Goal: Task Accomplishment & Management: Complete application form

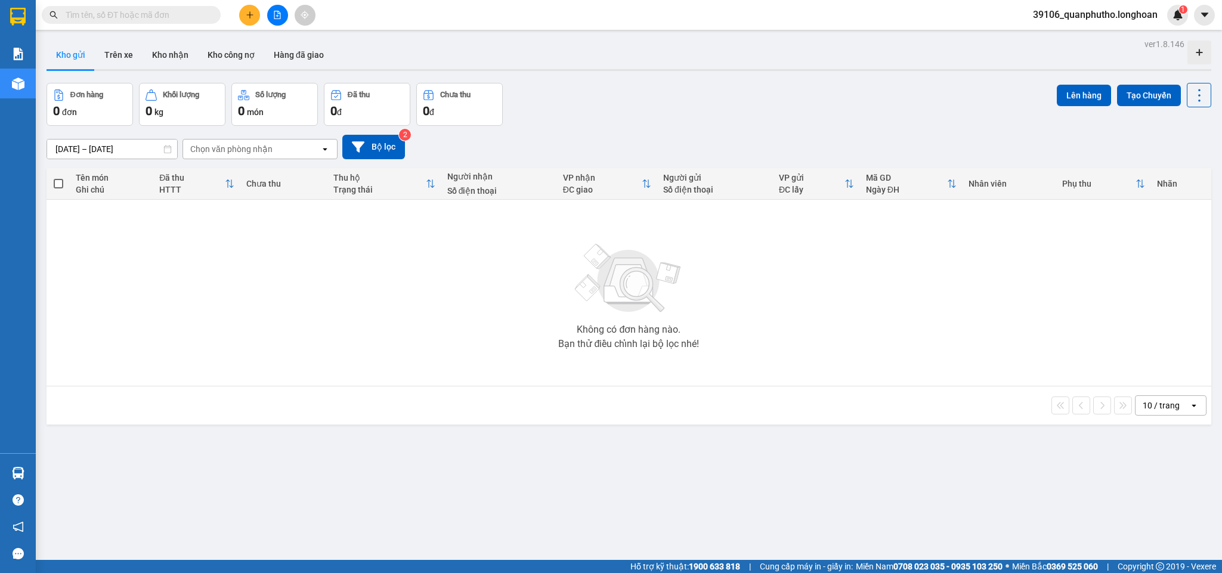
click at [247, 13] on icon "plus" at bounding box center [250, 15] width 8 height 8
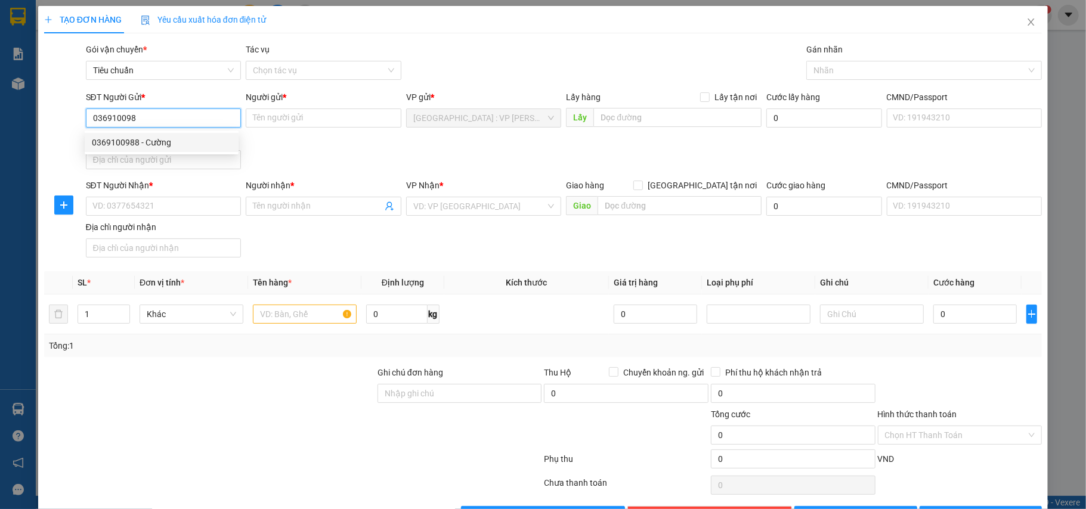
click at [193, 143] on div "0369100988 - Cường" at bounding box center [162, 142] width 140 height 13
type input "0369100988"
type input "Cường"
checkbox input "true"
type input "45 ngõ 88 giáp nhị hoàng mai"
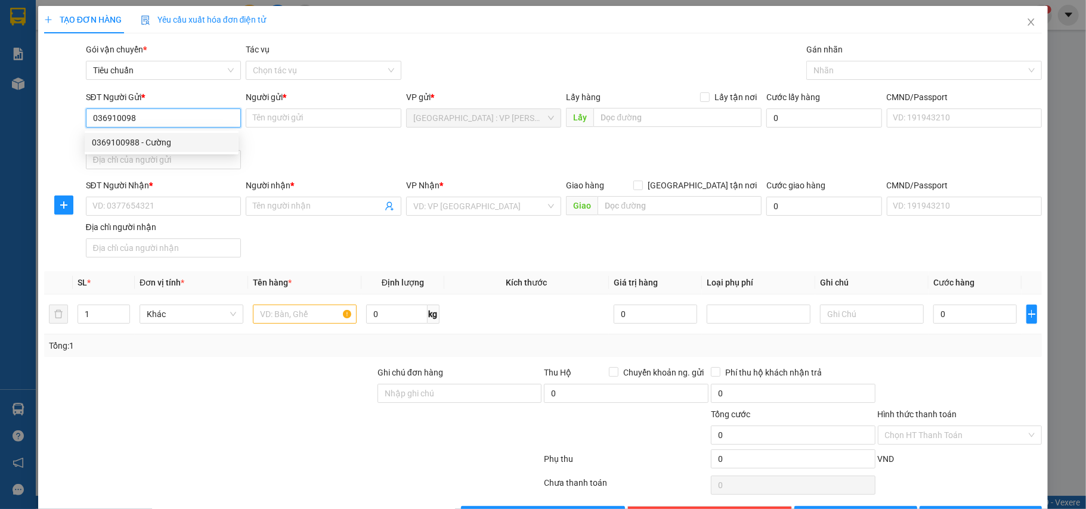
type input "150.000"
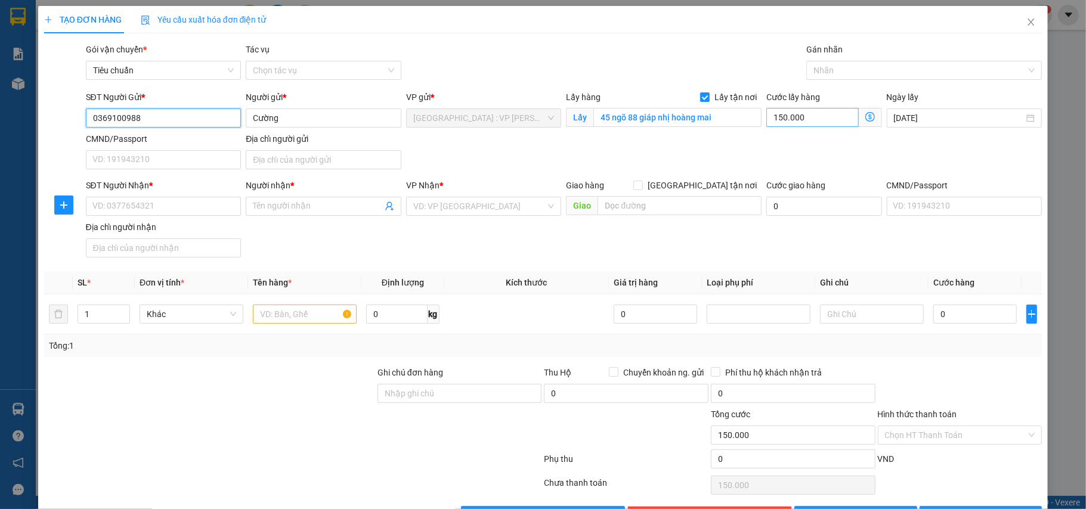
type input "0369100988"
click at [811, 114] on input "150.000" at bounding box center [812, 117] width 92 height 19
type input "0"
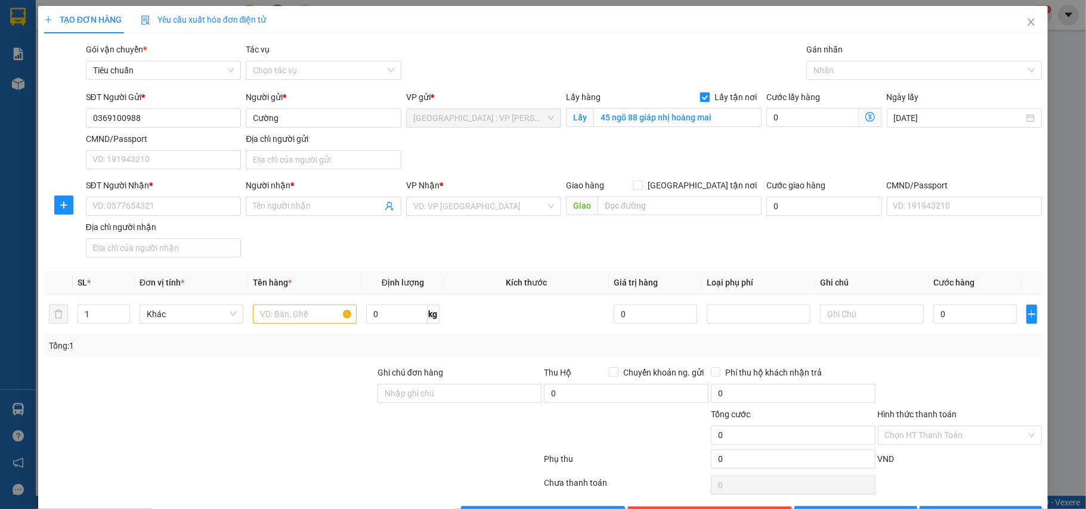
click at [710, 97] on span "Lấy tận nơi" at bounding box center [736, 97] width 52 height 13
click at [704, 97] on input "Lấy tận nơi" at bounding box center [704, 96] width 8 height 8
checkbox input "false"
click at [716, 114] on input "45 ngõ 88 giáp nhị hoàng mai" at bounding box center [677, 117] width 168 height 19
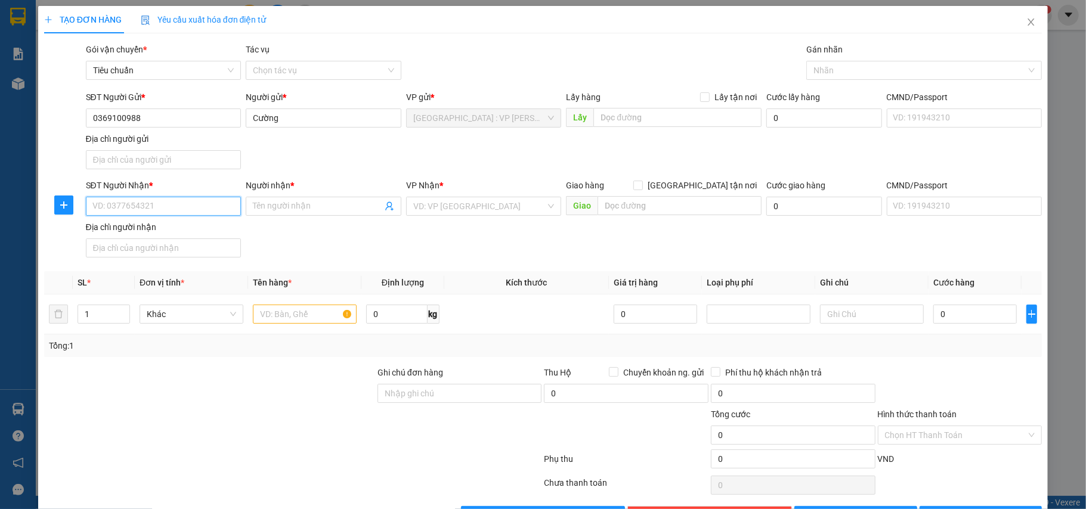
click at [172, 209] on input "SĐT Người Nhận *" at bounding box center [164, 206] width 156 height 19
click at [186, 236] on div "0904973889 - Trung" at bounding box center [162, 231] width 140 height 13
type input "0904973889"
type input "Trung"
checkbox input "true"
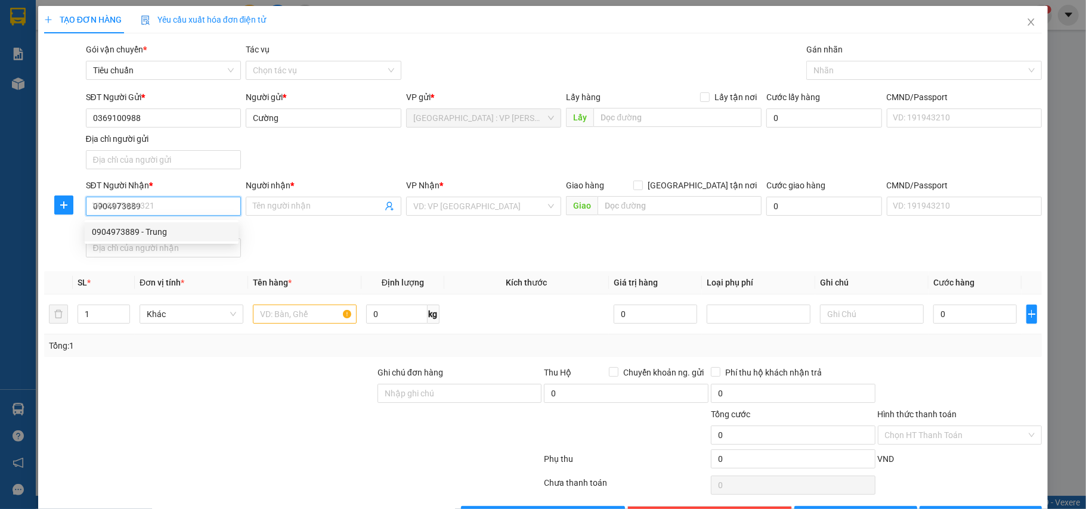
type input "37 cồn dầu 24 hoà xuân cẩm lệ [GEOGRAPHIC_DATA]"
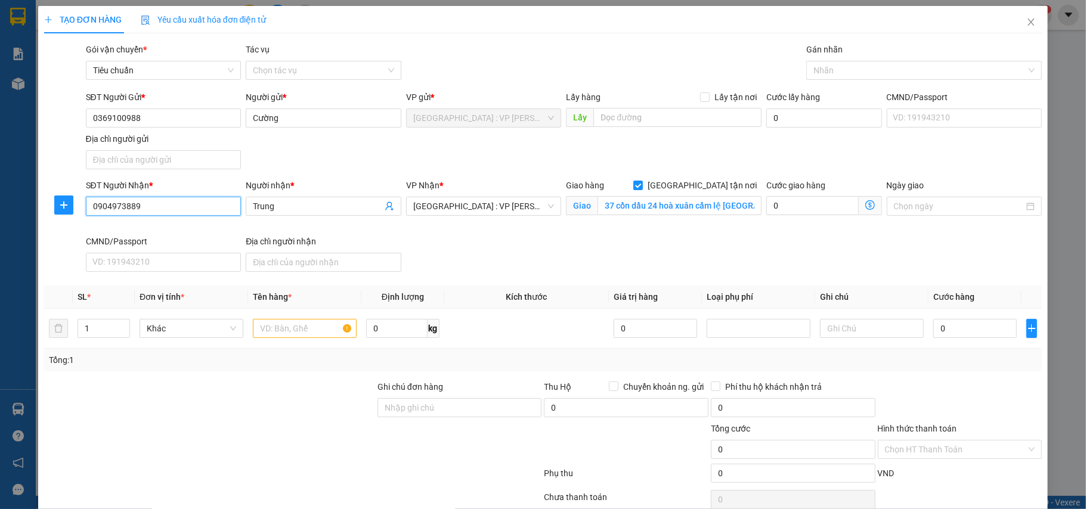
click at [175, 209] on input "0904973889" at bounding box center [164, 206] width 156 height 19
click at [339, 207] on input "Trung" at bounding box center [317, 206] width 129 height 13
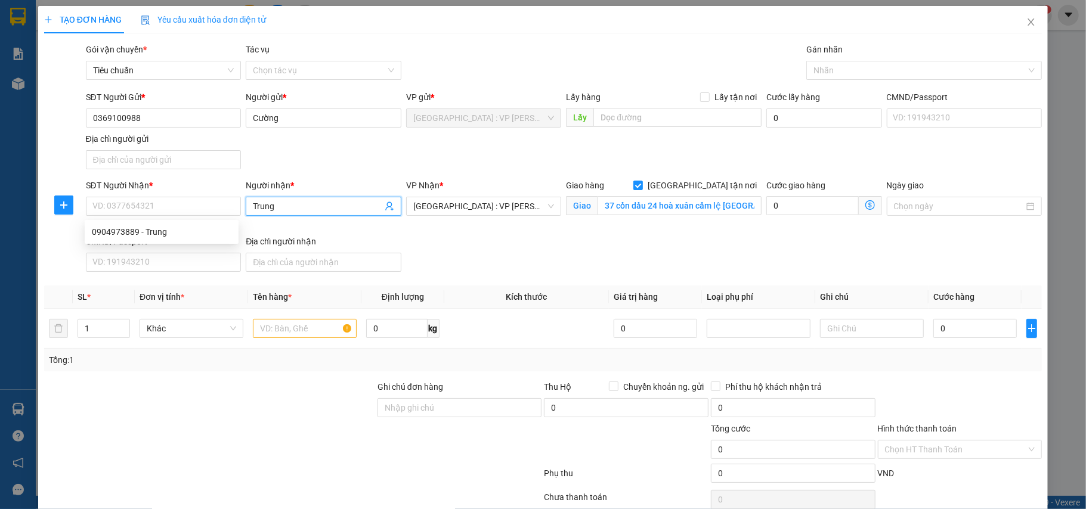
click at [339, 207] on input "Trung" at bounding box center [317, 206] width 129 height 13
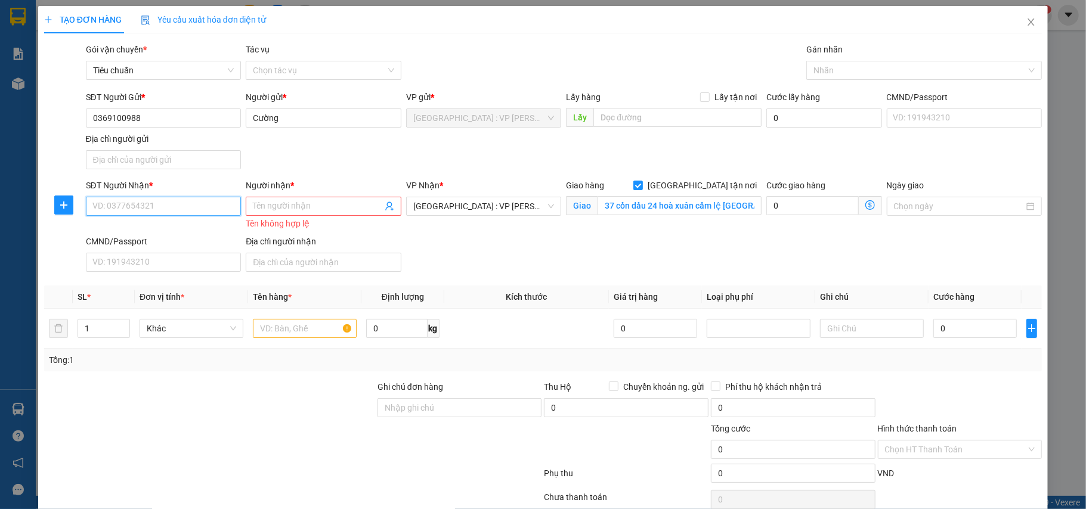
click at [137, 204] on input "SĐT Người Nhận *" at bounding box center [164, 206] width 156 height 19
click at [160, 206] on input "0962877817" at bounding box center [164, 206] width 156 height 19
type input "0962877817"
click at [303, 201] on input "Người nhận *" at bounding box center [317, 206] width 129 height 13
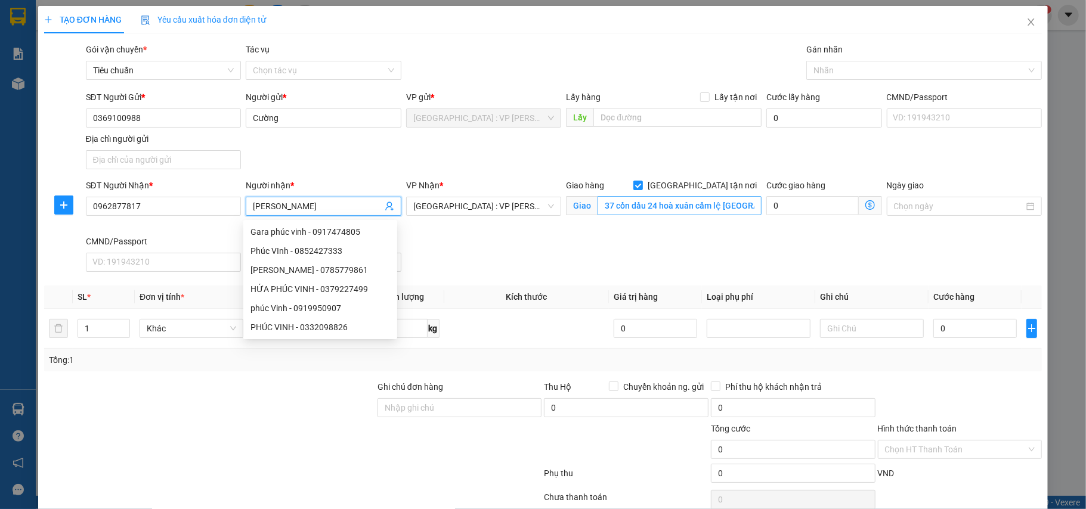
type input "[PERSON_NAME]"
click at [671, 199] on input "37 cồn dầu 24 hoà xuân cẩm lệ [GEOGRAPHIC_DATA]" at bounding box center [679, 205] width 164 height 19
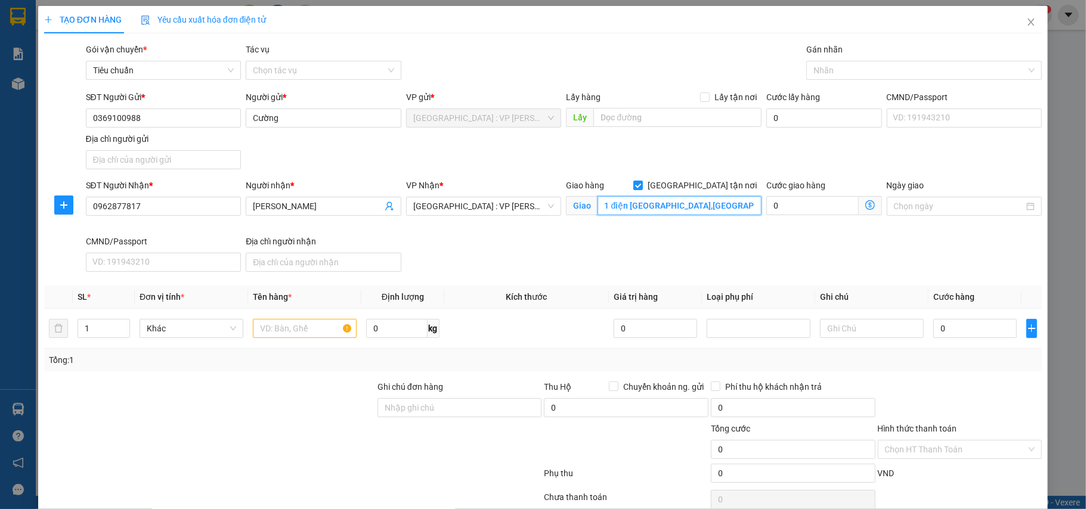
scroll to position [0, 15]
click at [882, 67] on div at bounding box center [918, 70] width 218 height 14
type input "501 điện [GEOGRAPHIC_DATA],[GEOGRAPHIC_DATA],[GEOGRAPHIC_DATA]"
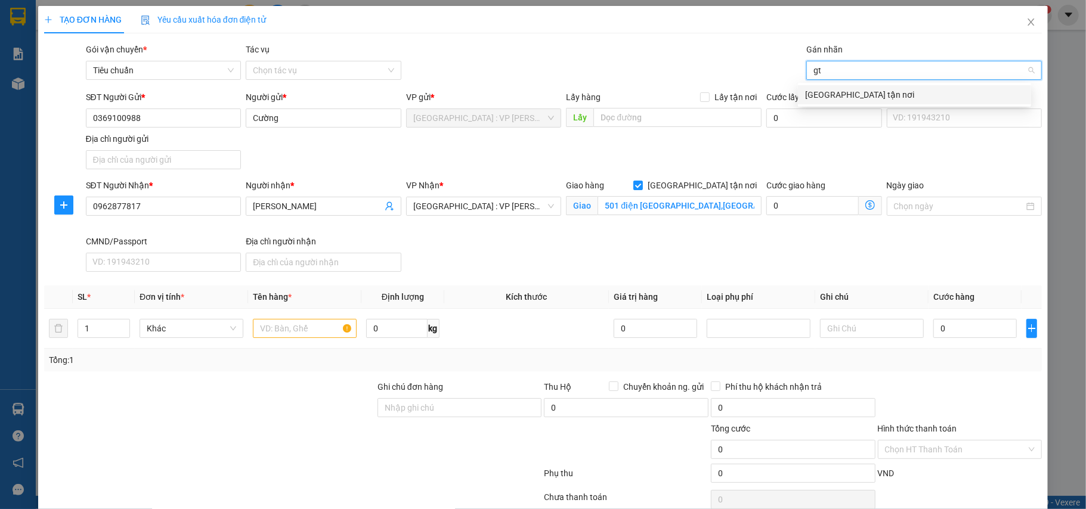
type input "gtn"
click at [847, 91] on div "[GEOGRAPHIC_DATA] tận nơi" at bounding box center [914, 94] width 219 height 13
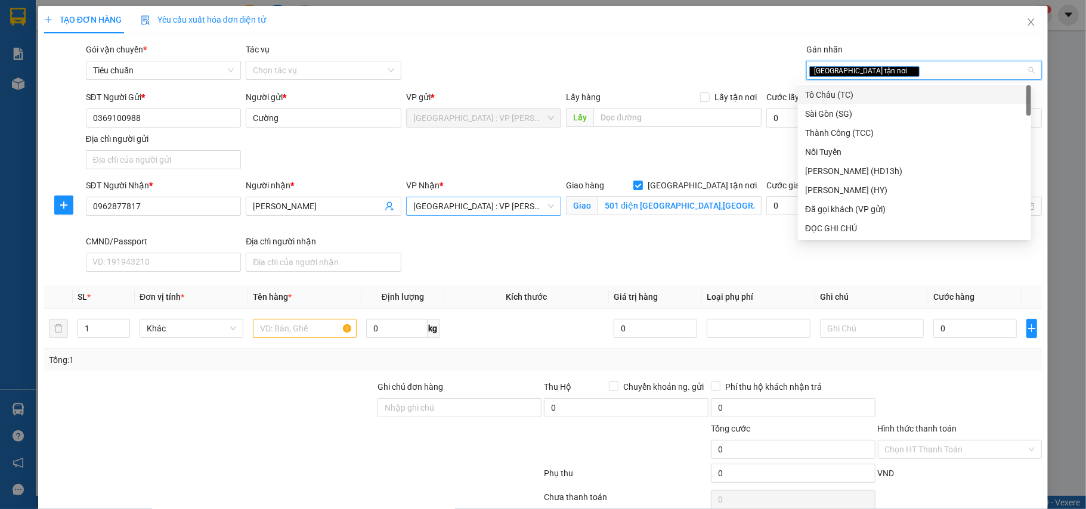
click at [469, 210] on span "[GEOGRAPHIC_DATA] : VP [PERSON_NAME]" at bounding box center [483, 206] width 141 height 18
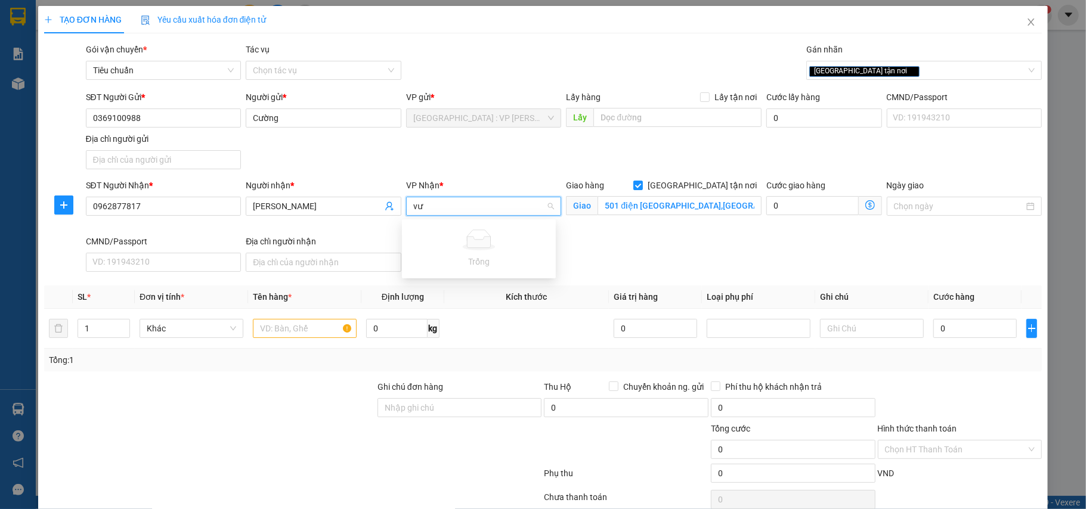
type input "v"
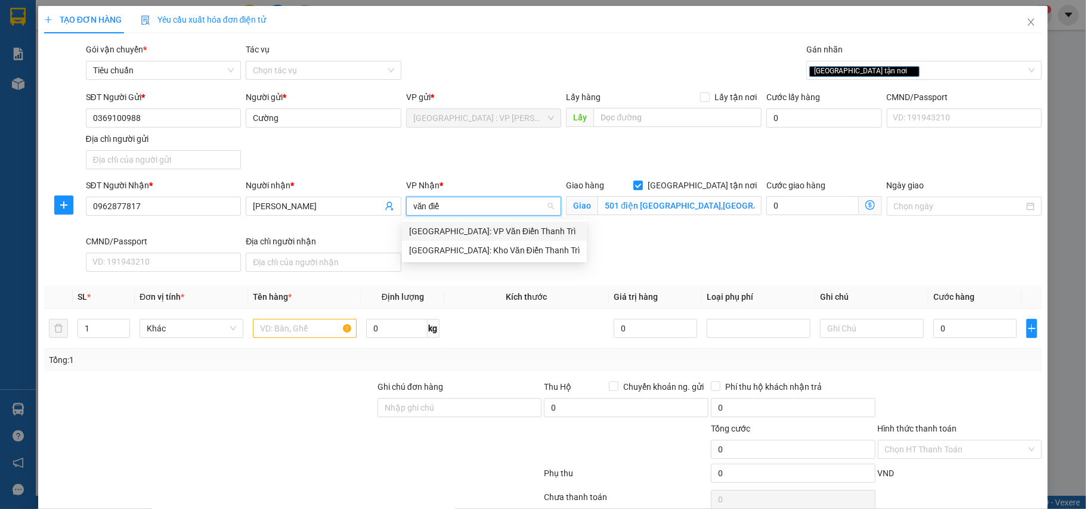
type input "văn điển"
click at [485, 254] on div "[GEOGRAPHIC_DATA]: Kho Văn Điển Thanh Trì" at bounding box center [494, 250] width 171 height 13
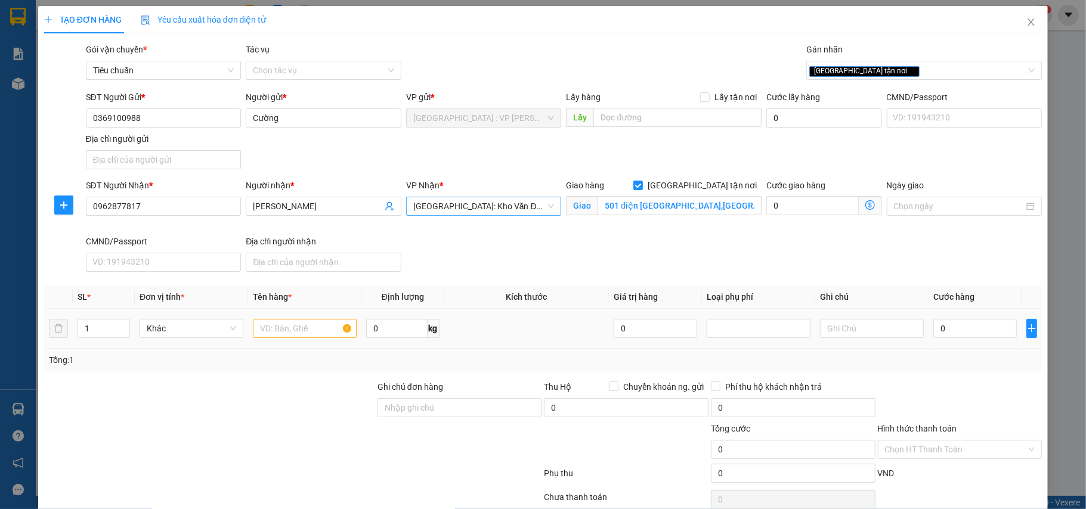
drag, startPoint x: 305, startPoint y: 341, endPoint x: 272, endPoint y: 347, distance: 33.3
click at [303, 340] on div at bounding box center [305, 329] width 104 height 24
click at [305, 330] on input "text" at bounding box center [305, 328] width 104 height 19
type input "1 kiện bọc xốp nổ"
click at [509, 413] on input "Ghi chú đơn hàng" at bounding box center [459, 407] width 165 height 19
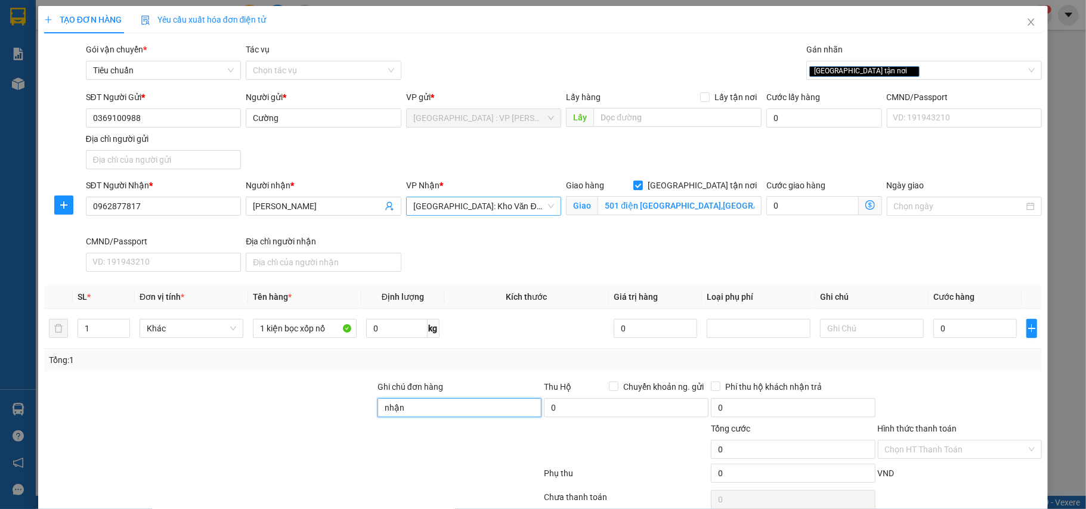
type input "nhận nguyên kiện,giao nguyên kiện,bể vỡ k đền"
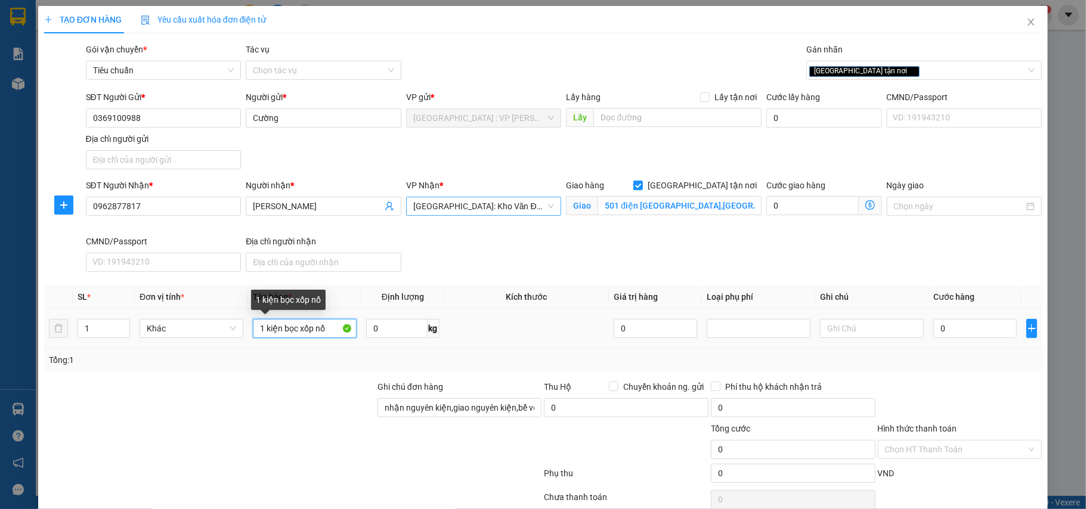
click at [330, 328] on input "1 kiện bọc xốp nổ" at bounding box center [305, 328] width 104 height 19
type input "1 kiện bọc xốp nổ(phụ kiện điện thoại nhẹ tay hộ e )"
click at [952, 333] on input "0" at bounding box center [974, 328] width 83 height 19
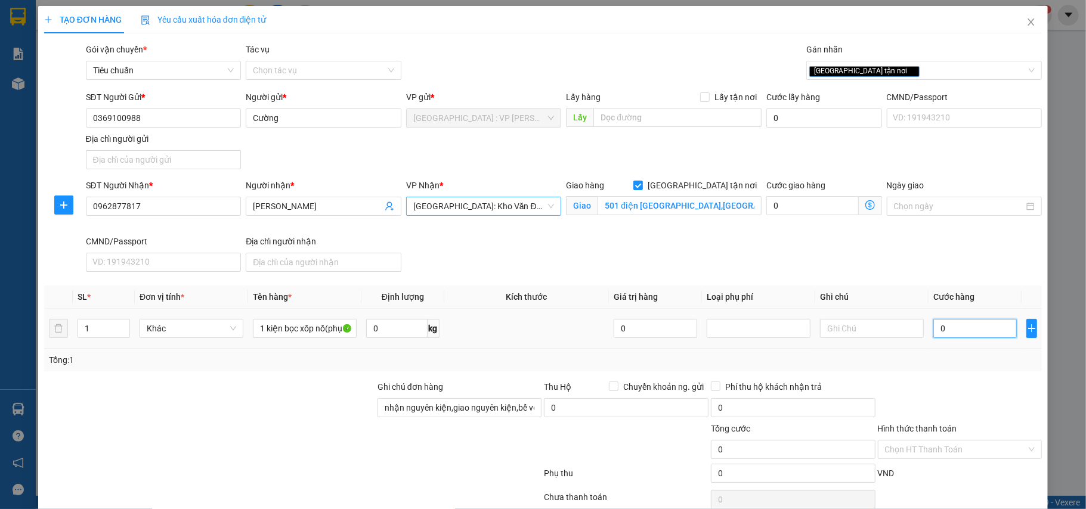
type input "6"
type input "65"
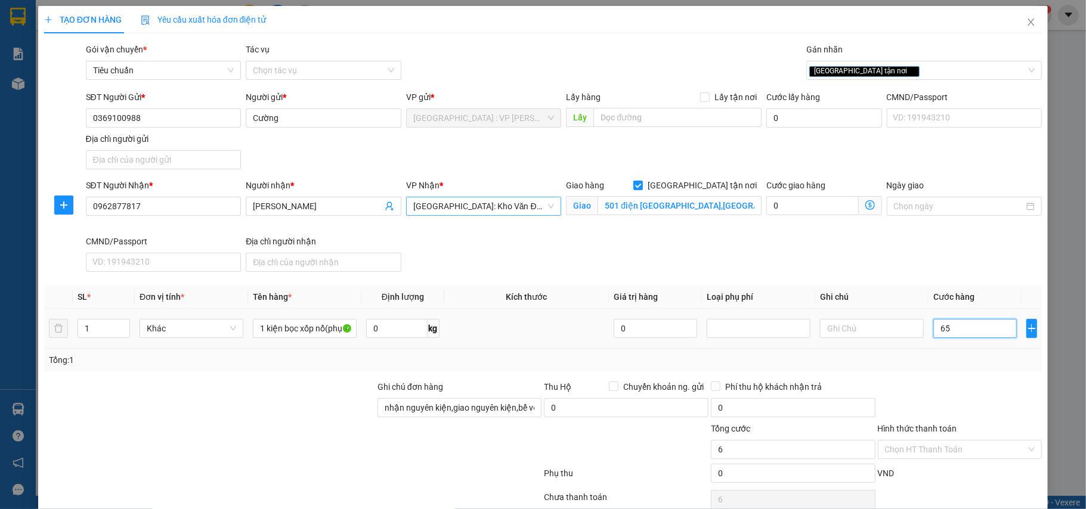
type input "65"
type input "650"
type input "6.500"
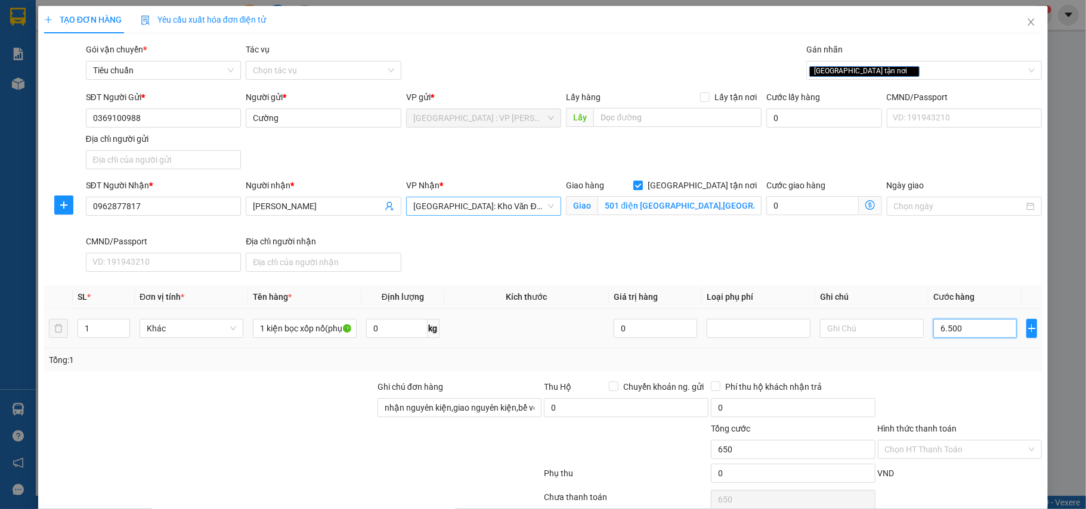
type input "6.500"
type input "65.000"
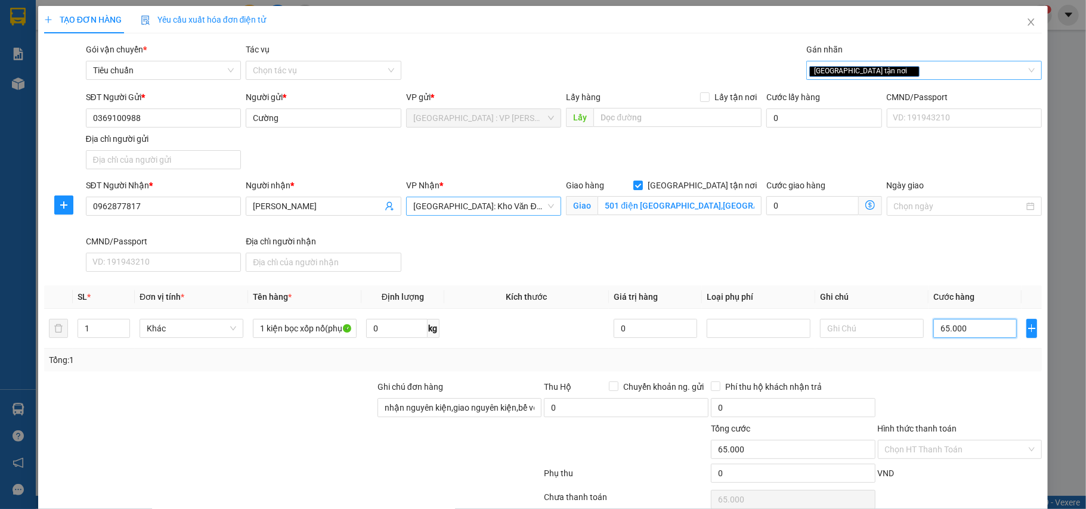
click at [908, 61] on div "[GEOGRAPHIC_DATA] tận nơi" at bounding box center [924, 70] width 236 height 19
type input "65.000"
type input "gửi"
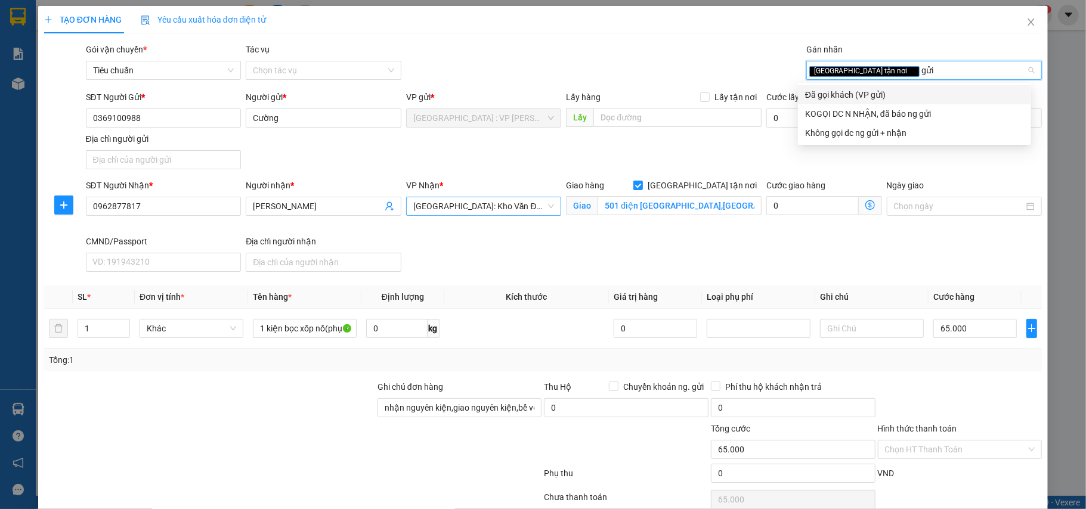
drag, startPoint x: 866, startPoint y: 89, endPoint x: 749, endPoint y: 80, distance: 117.3
click at [865, 89] on div "Đã gọi khách (VP gửi)" at bounding box center [914, 94] width 219 height 13
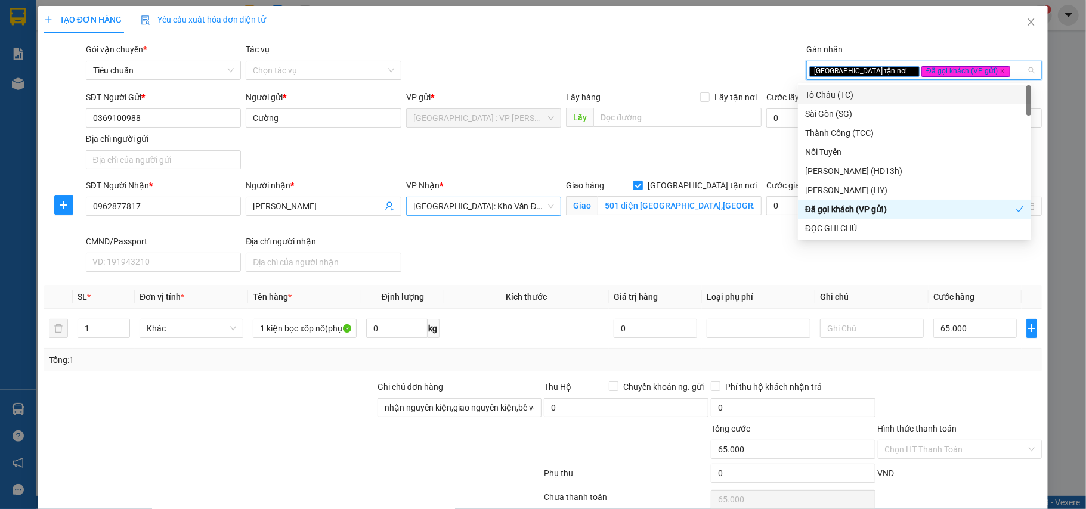
click at [688, 67] on div "Gói vận chuyển * Tiêu chuẩn Tác vụ Chọn tác vụ Gán nhãn Giao tận nơi Đã gọi k…" at bounding box center [563, 64] width 961 height 42
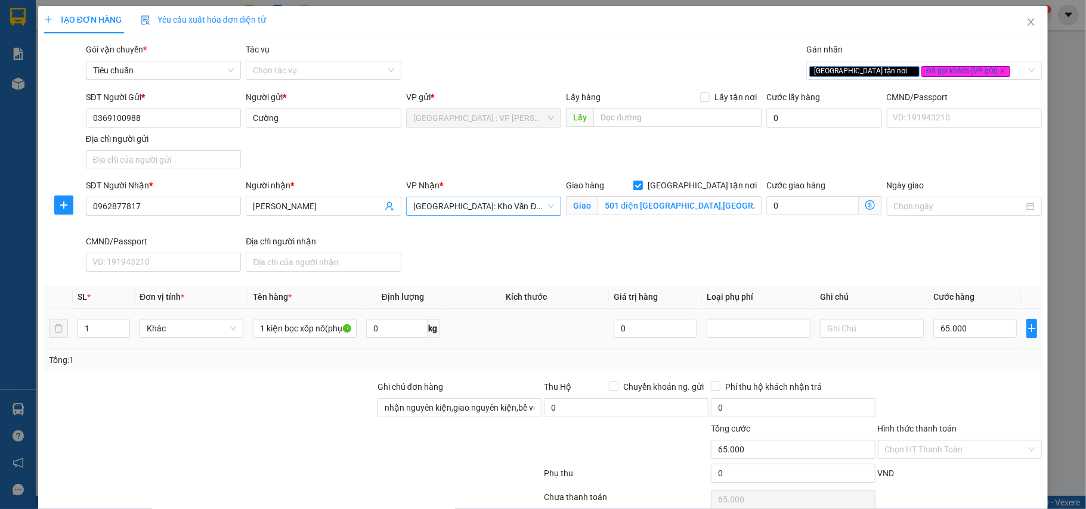
scroll to position [56, 0]
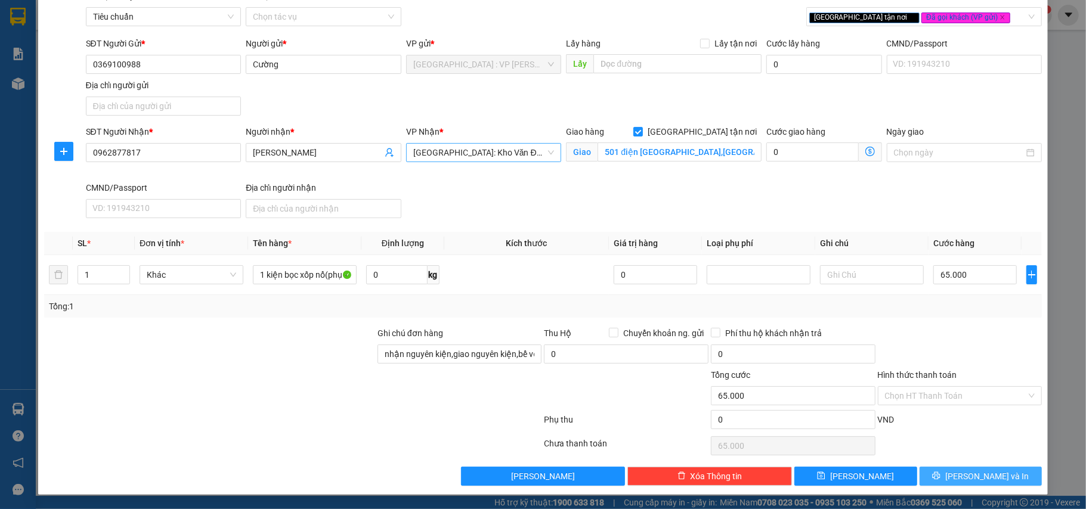
drag, startPoint x: 993, startPoint y: 479, endPoint x: 860, endPoint y: 449, distance: 137.0
click at [991, 479] on button "[PERSON_NAME] và In" at bounding box center [980, 476] width 123 height 19
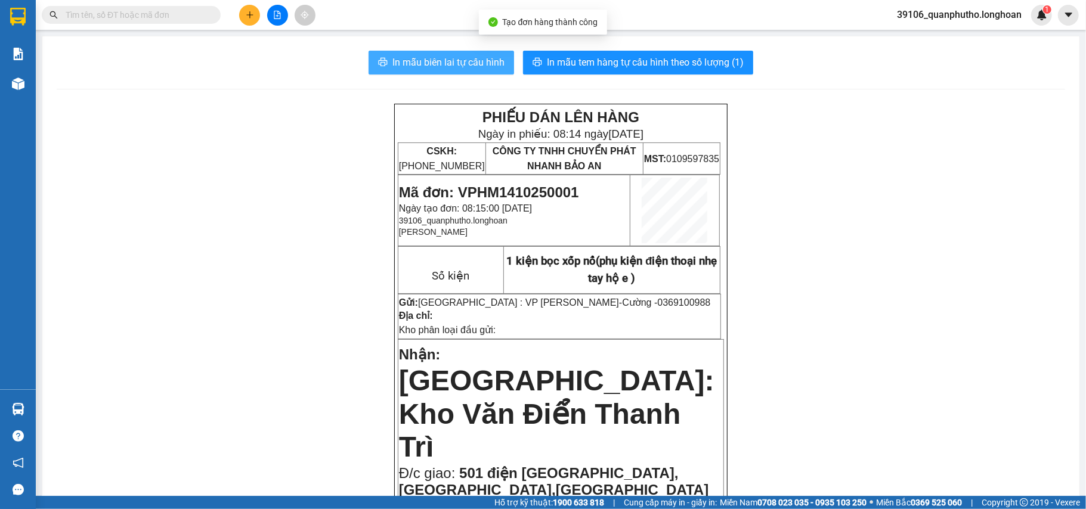
click at [461, 65] on span "In mẫu biên lai tự cấu hình" at bounding box center [448, 62] width 112 height 15
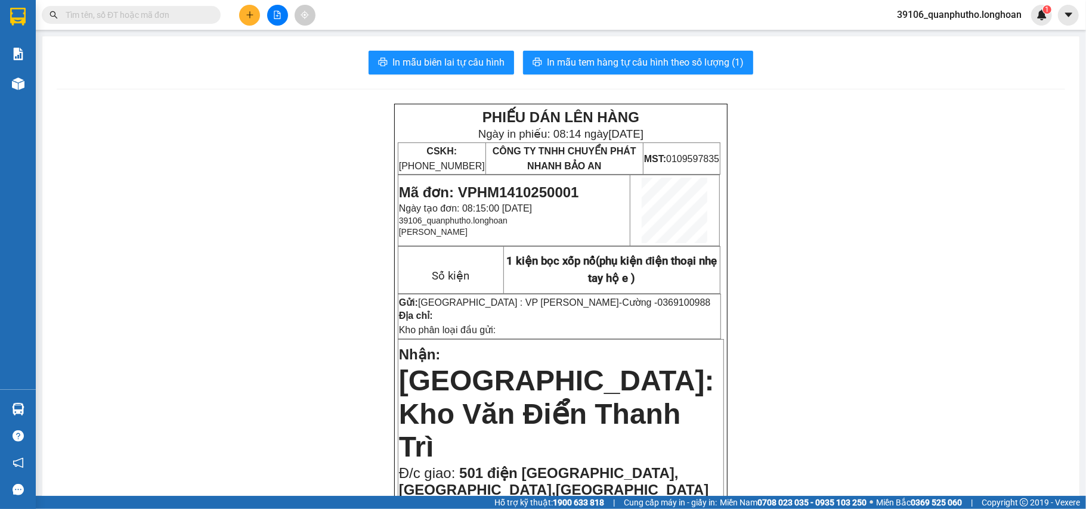
click at [528, 196] on span "Mã đơn: VPHM1410250001" at bounding box center [489, 192] width 180 height 16
copy span "VPHM1410250001"
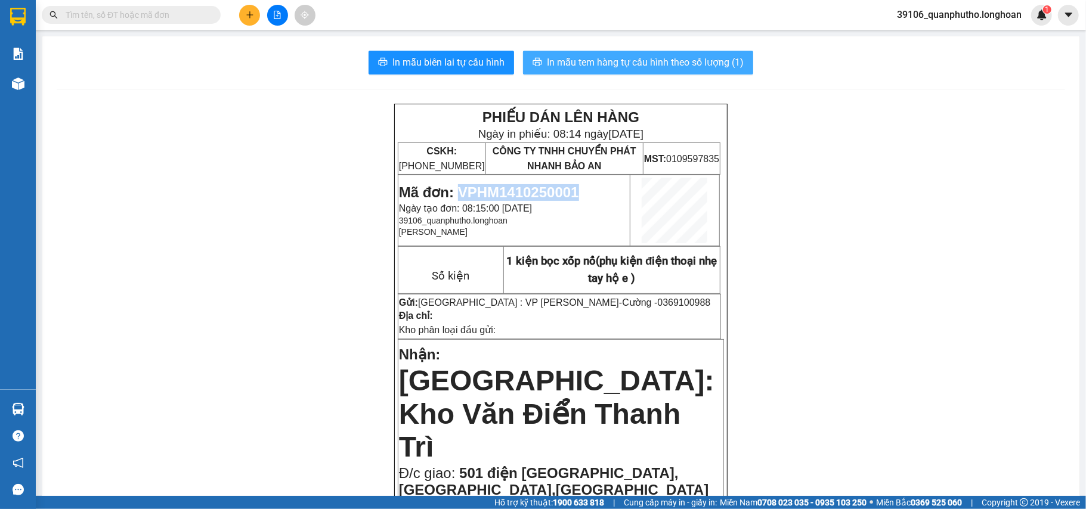
drag, startPoint x: 680, startPoint y: 66, endPoint x: 655, endPoint y: 56, distance: 27.4
click at [680, 66] on span "In mẫu tem hàng tự cấu hình theo số lượng (1)" at bounding box center [645, 62] width 197 height 15
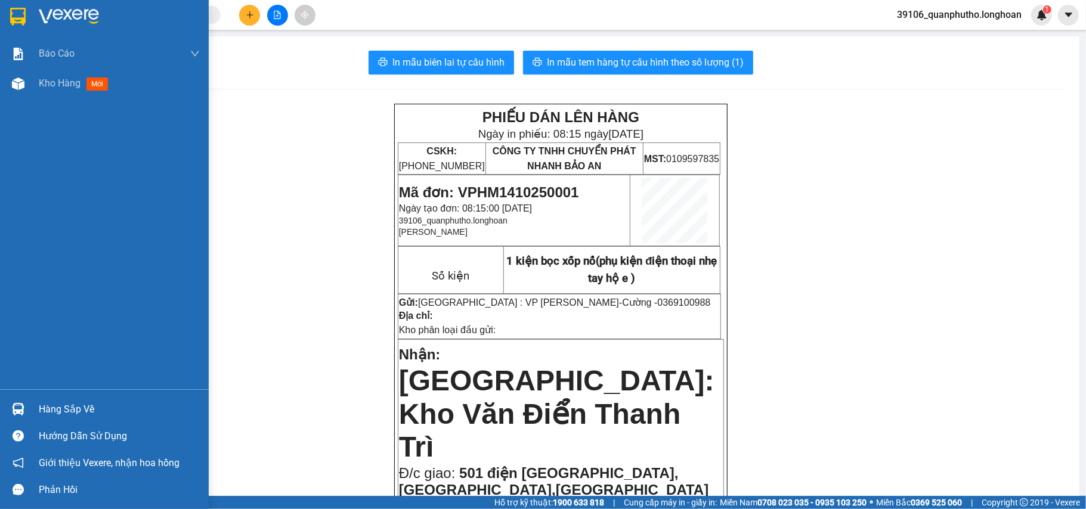
click at [5, 14] on div at bounding box center [104, 19] width 209 height 39
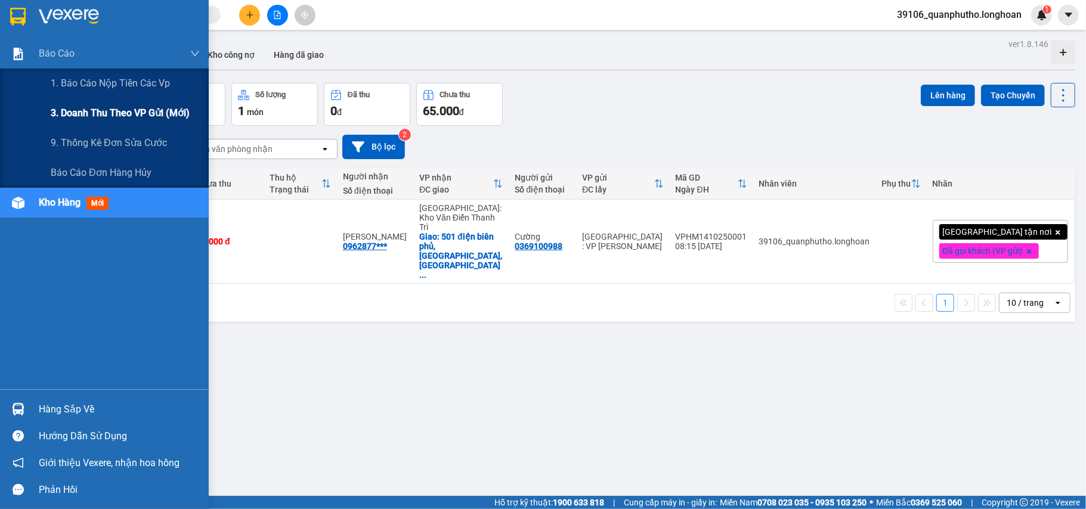
click at [112, 110] on span "3. Doanh Thu theo VP Gửi (mới)" at bounding box center [120, 113] width 139 height 15
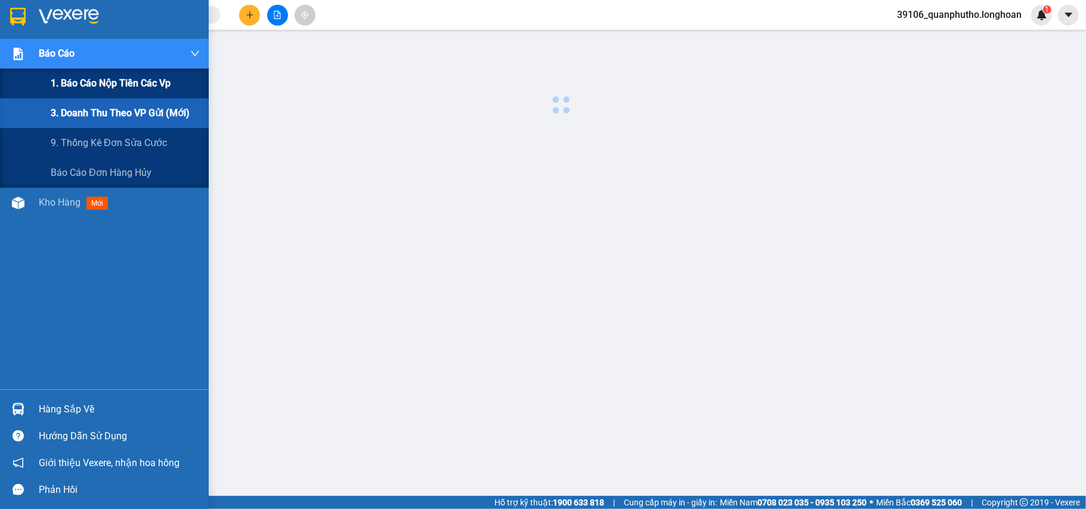
click at [110, 72] on div "1. Báo cáo nộp tiền các vp" at bounding box center [125, 84] width 149 height 30
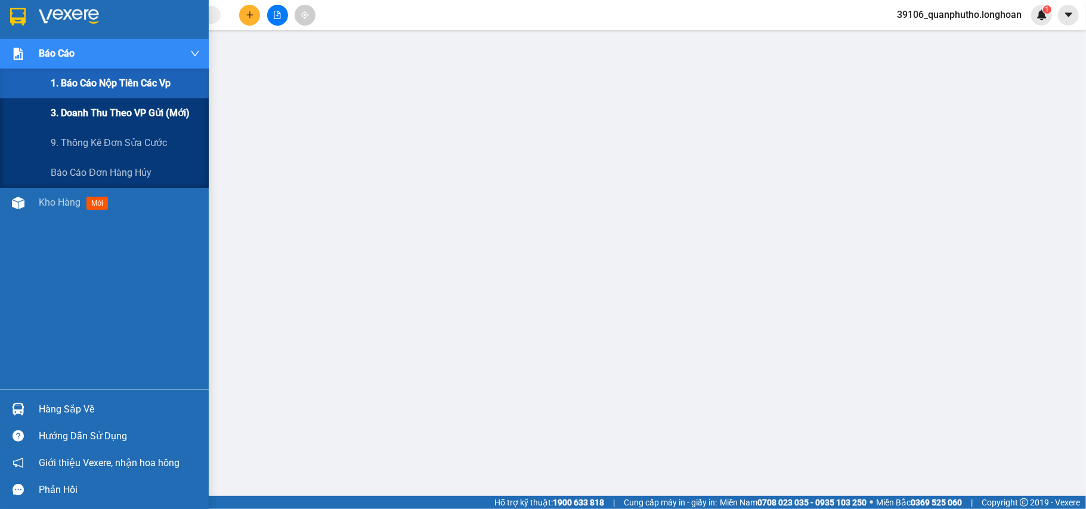
click at [111, 107] on span "3. Doanh Thu theo VP Gửi (mới)" at bounding box center [120, 113] width 139 height 15
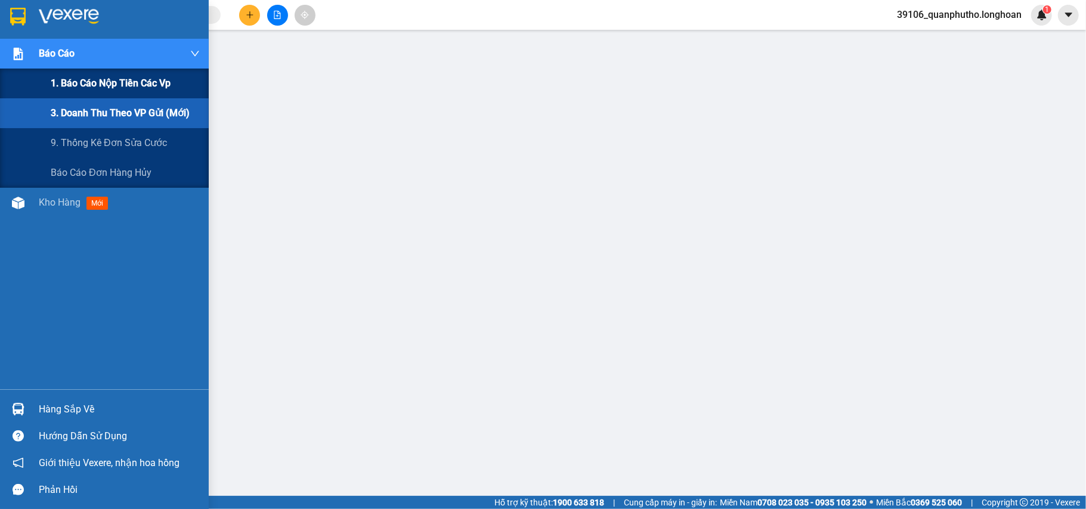
click at [91, 77] on span "1. Báo cáo nộp tiền các vp" at bounding box center [111, 83] width 120 height 15
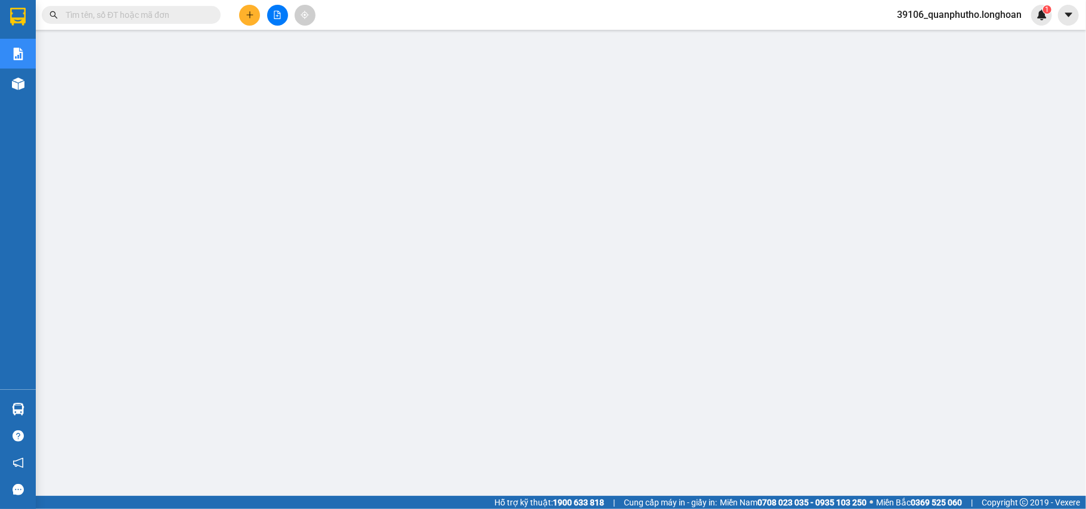
click at [165, 13] on input "text" at bounding box center [136, 14] width 141 height 13
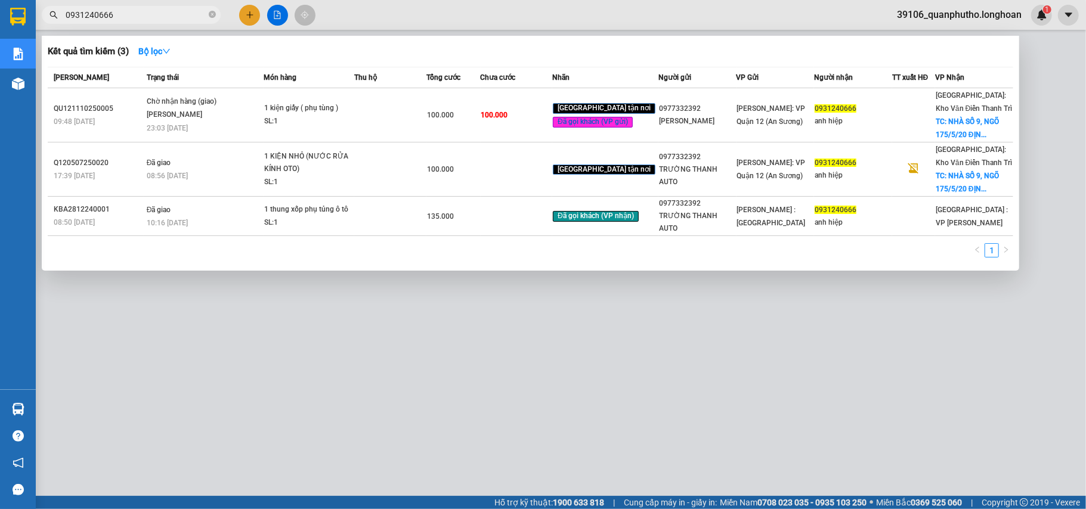
click at [201, 467] on div at bounding box center [543, 254] width 1086 height 509
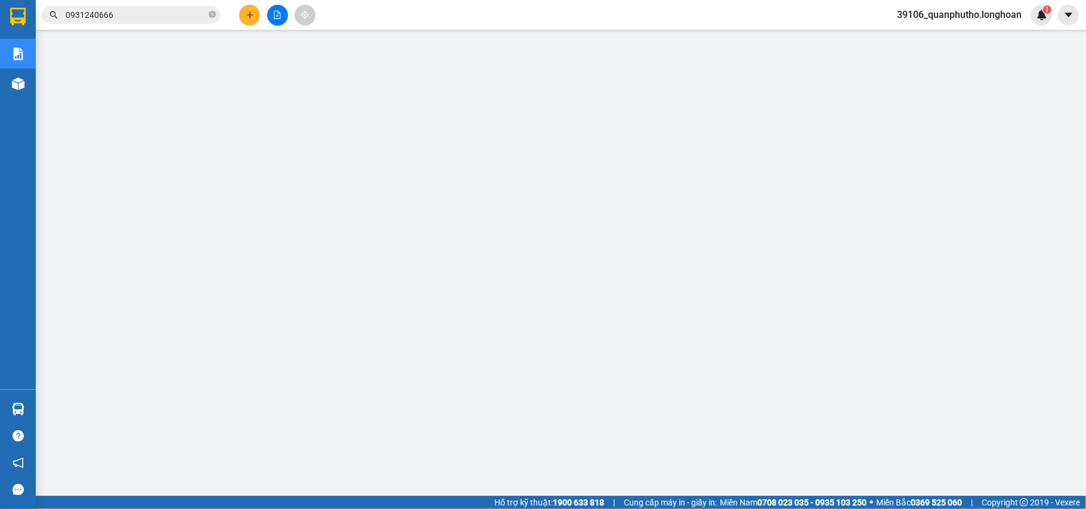
click at [192, 12] on input "0931240666" at bounding box center [136, 14] width 141 height 13
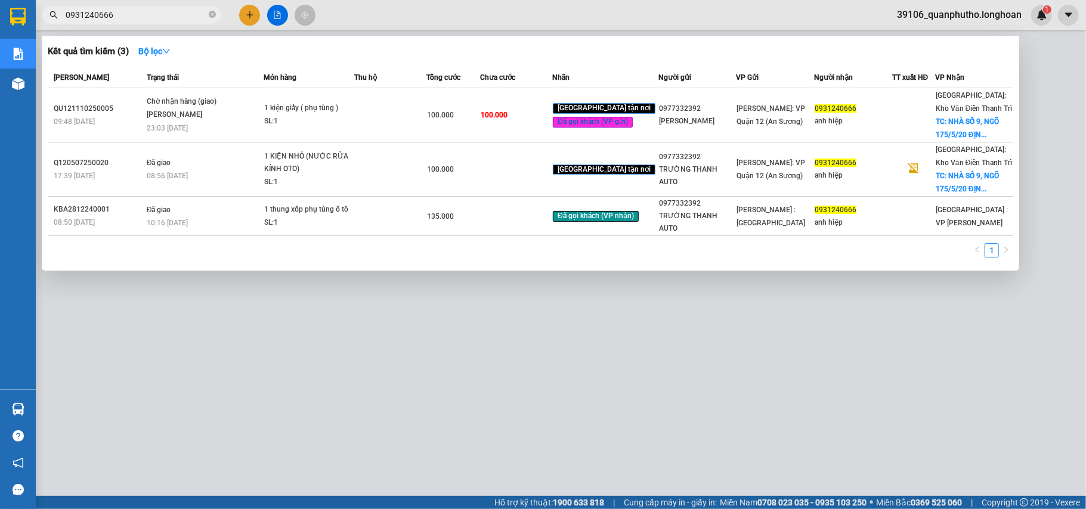
click at [192, 12] on input "0931240666" at bounding box center [136, 14] width 141 height 13
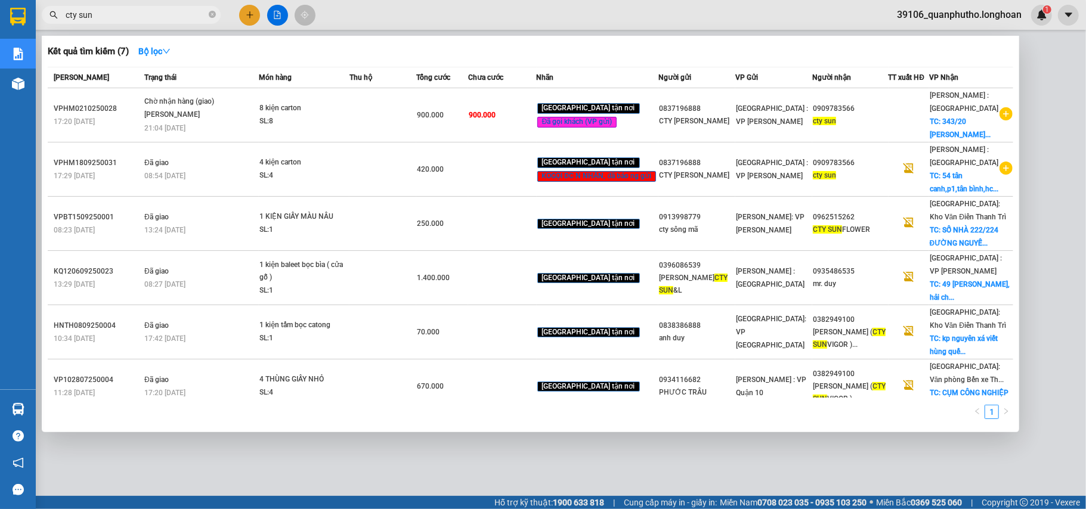
type input "cty sun"
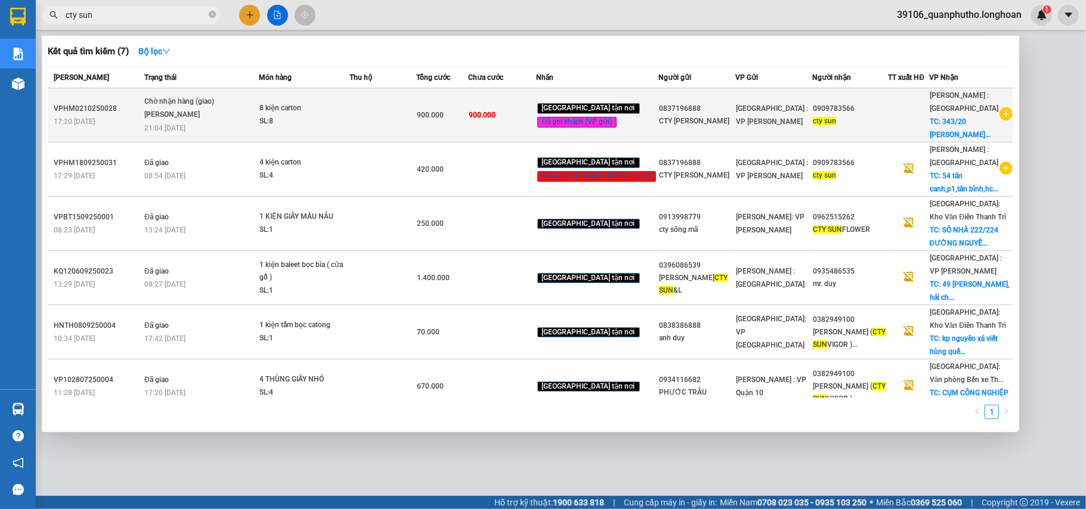
click at [493, 115] on span "900.000" at bounding box center [482, 115] width 27 height 8
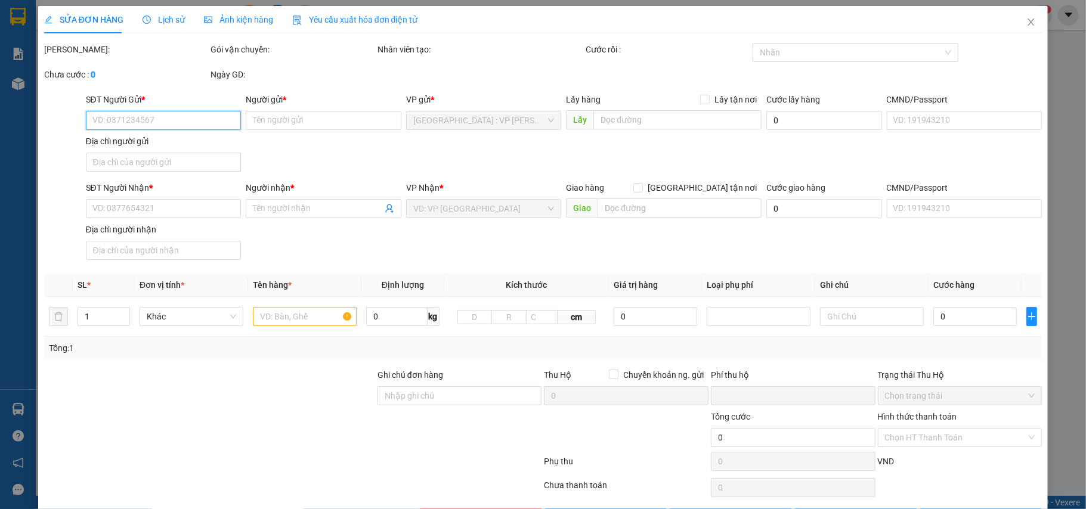
type input "0837196888"
type input "CTY [PERSON_NAME]"
type input "0909783566"
type input "cty sun"
checkbox input "true"
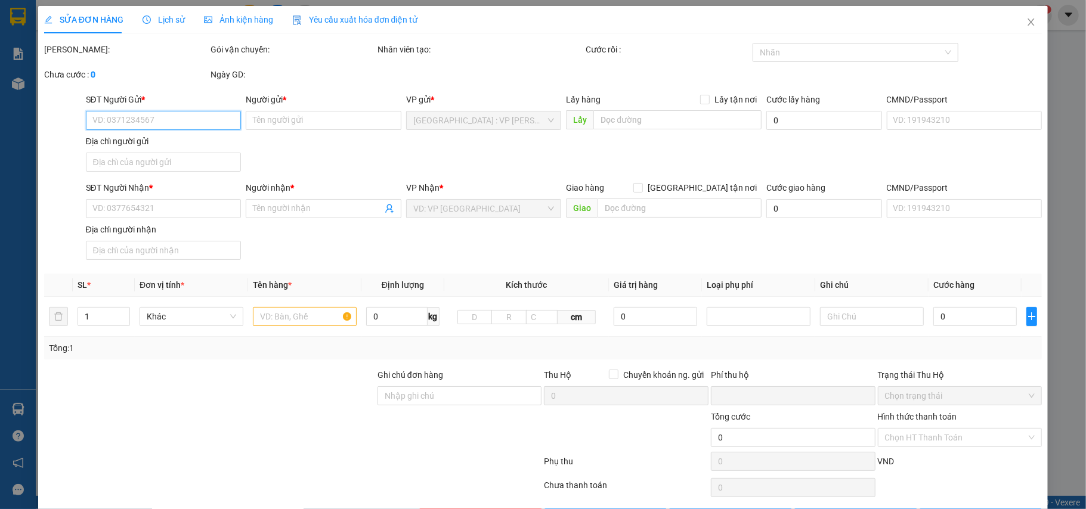
type input "[STREET_ADDRESS][PERSON_NAME]"
type input "nhận nguyên kiện,giao nguyên kiện,bể vỡ k đền"
type input "0"
type input "900.000"
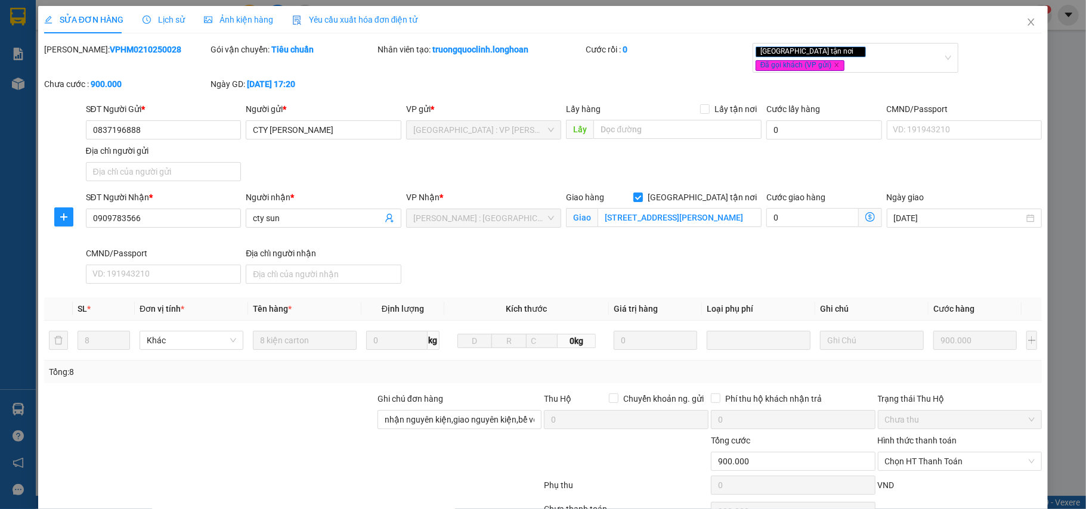
click at [163, 19] on span "Lịch sử" at bounding box center [164, 20] width 42 height 10
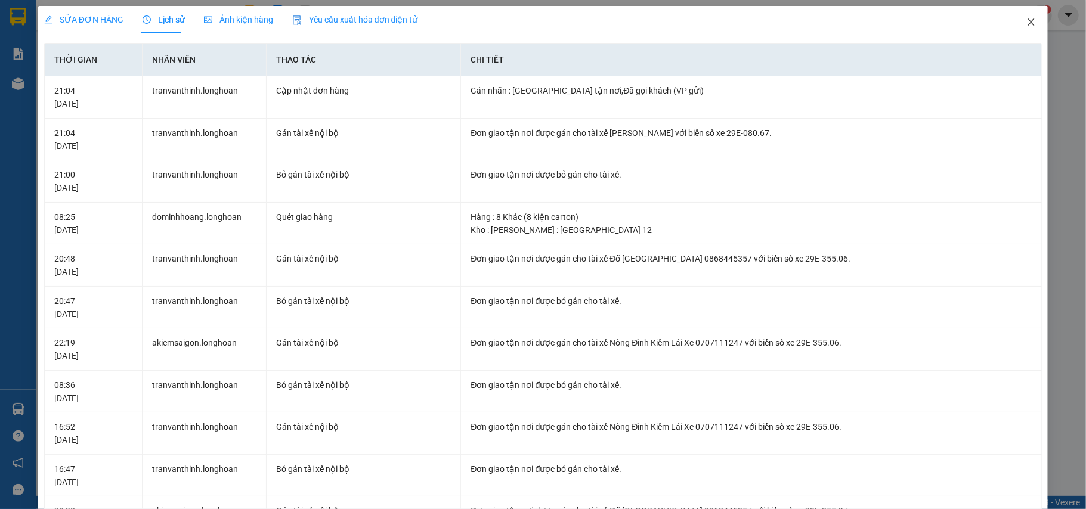
click at [1026, 22] on icon "close" at bounding box center [1031, 22] width 10 height 10
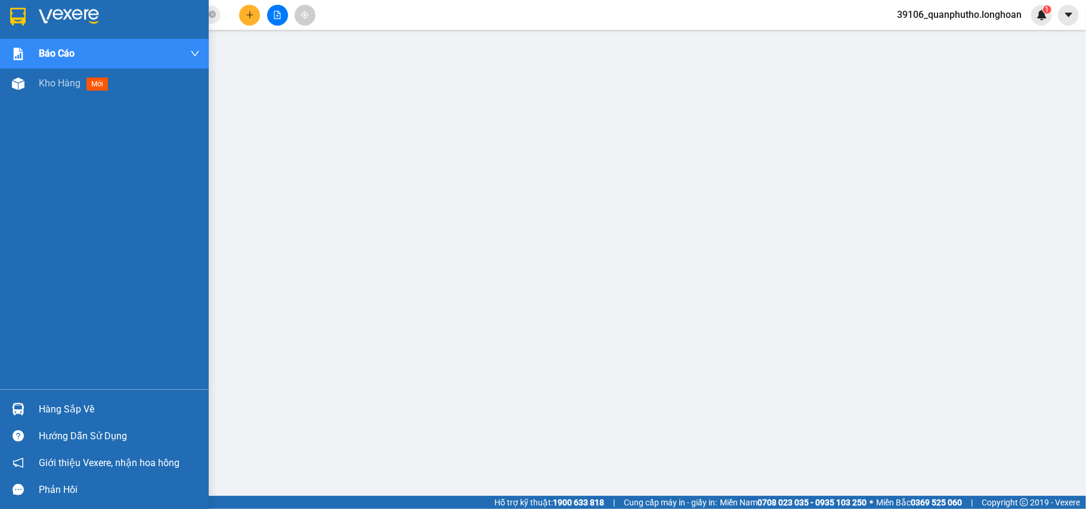
click at [12, 21] on img at bounding box center [18, 17] width 16 height 18
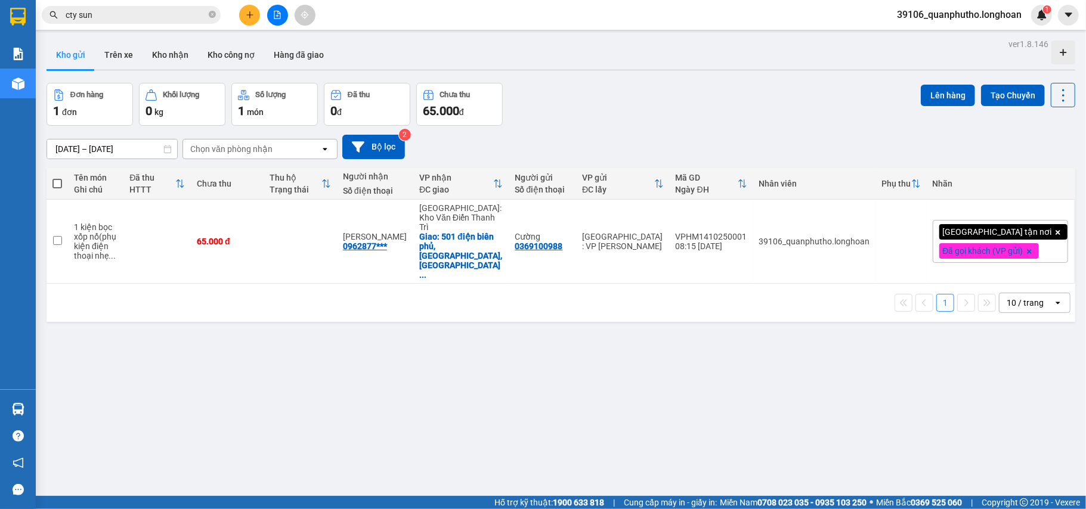
click at [237, 12] on div at bounding box center [277, 15] width 89 height 21
click at [246, 14] on icon "plus" at bounding box center [250, 15] width 8 height 8
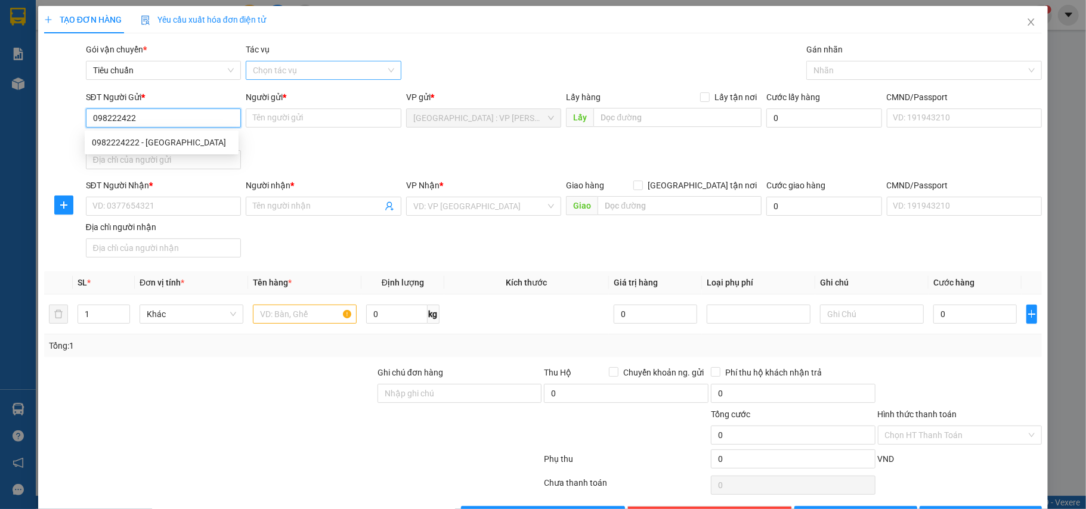
type input "0982224222"
click at [168, 144] on div "0982224222 - [GEOGRAPHIC_DATA]" at bounding box center [162, 142] width 140 height 13
type input "C Giang"
type input "0982224222"
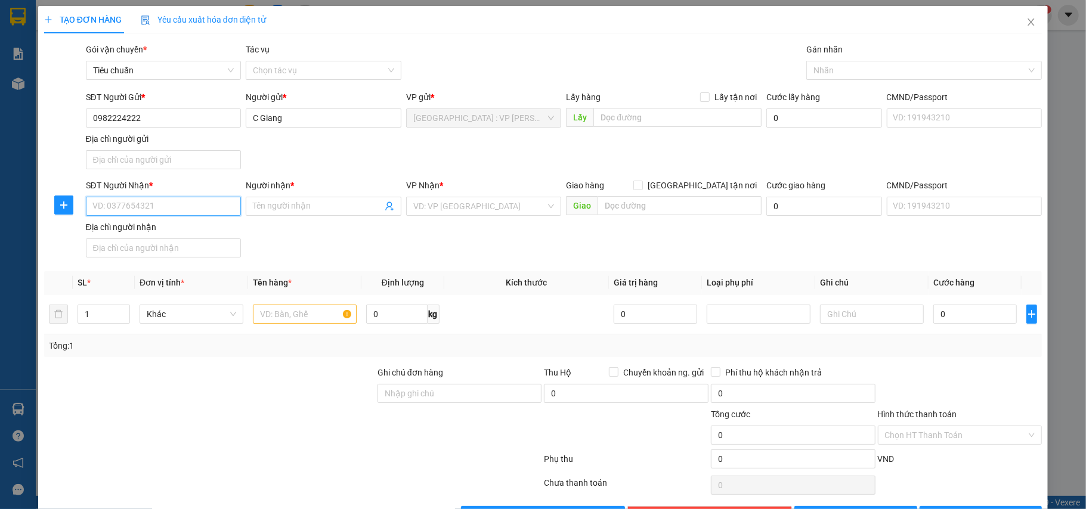
click at [168, 200] on input "SĐT Người Nhận *" at bounding box center [164, 206] width 156 height 19
click at [175, 246] on div "0913982393 - a Cảnh" at bounding box center [162, 250] width 140 height 13
type input "0913982393"
type input "a Cảnh"
checkbox input "true"
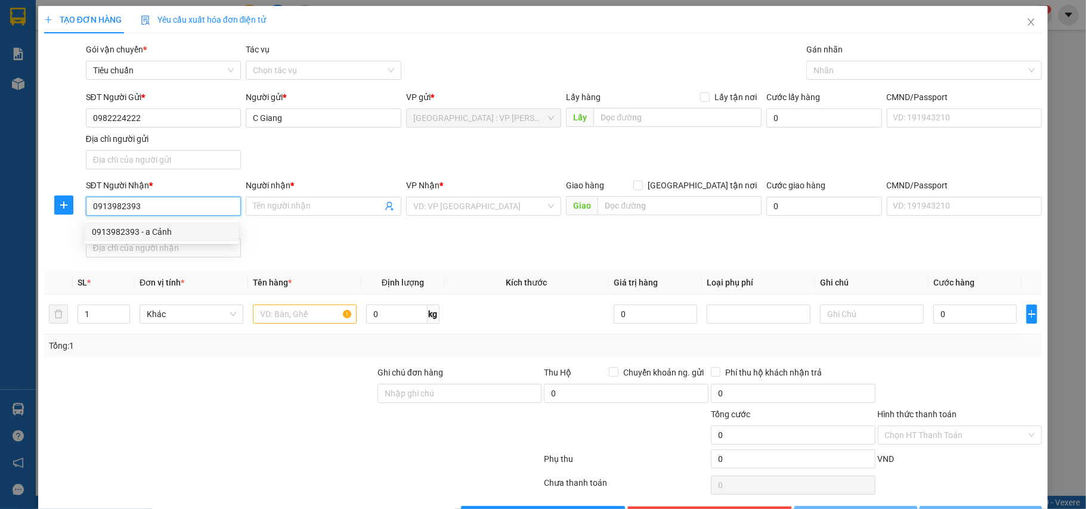
type input "29/18a [PERSON_NAME], [GEOGRAPHIC_DATA], [GEOGRAPHIC_DATA], [GEOGRAPHIC_DATA]"
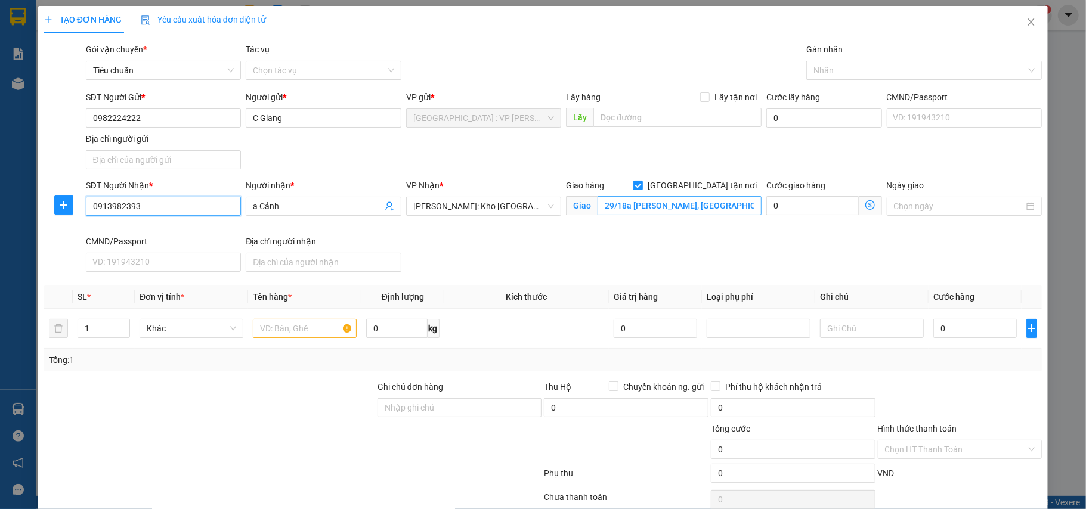
type input "0913982393"
click at [706, 205] on input "29/18a [PERSON_NAME], [GEOGRAPHIC_DATA], [GEOGRAPHIC_DATA], [GEOGRAPHIC_DATA]" at bounding box center [679, 205] width 164 height 19
click at [866, 74] on div at bounding box center [918, 70] width 218 height 14
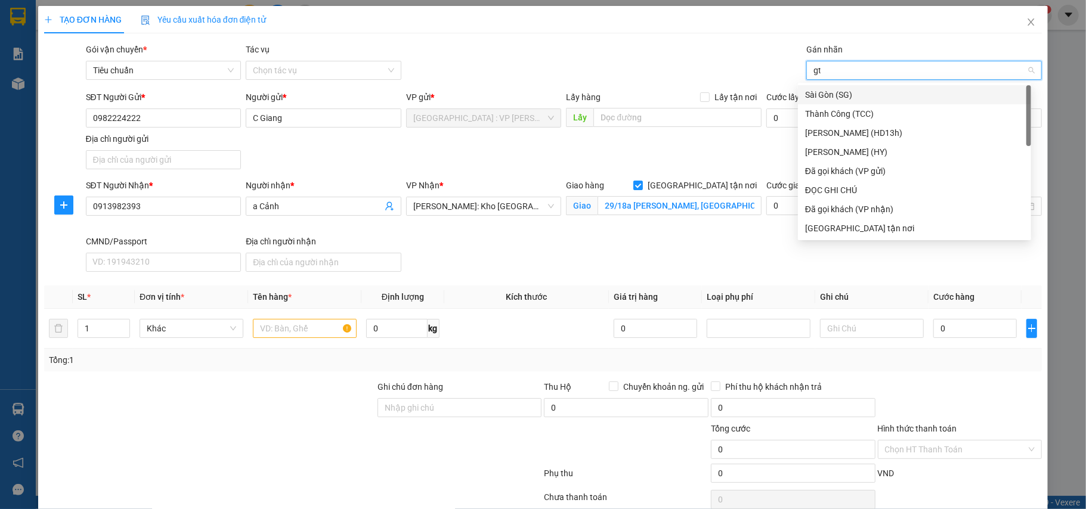
type input "gtn"
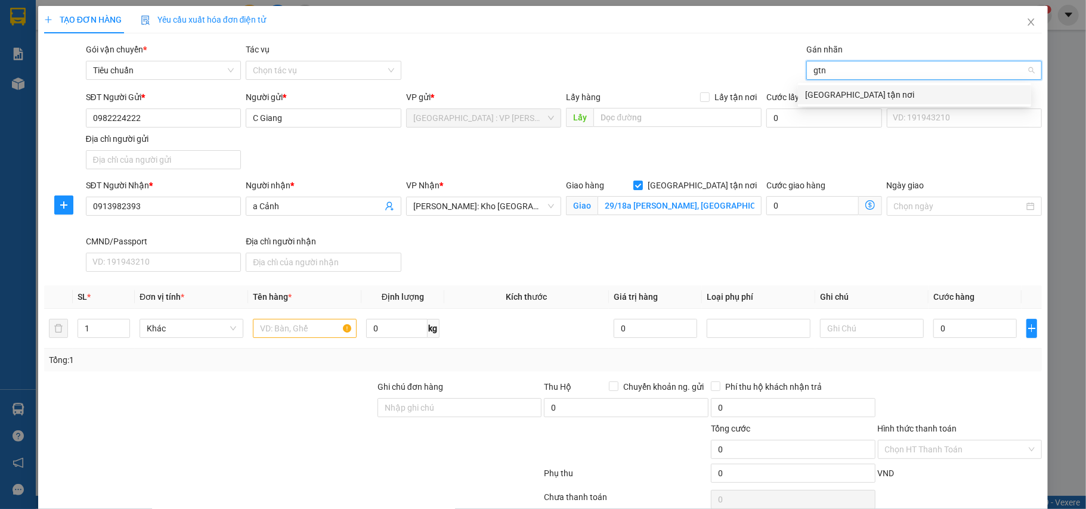
click at [852, 96] on div "[GEOGRAPHIC_DATA] tận nơi" at bounding box center [914, 94] width 219 height 13
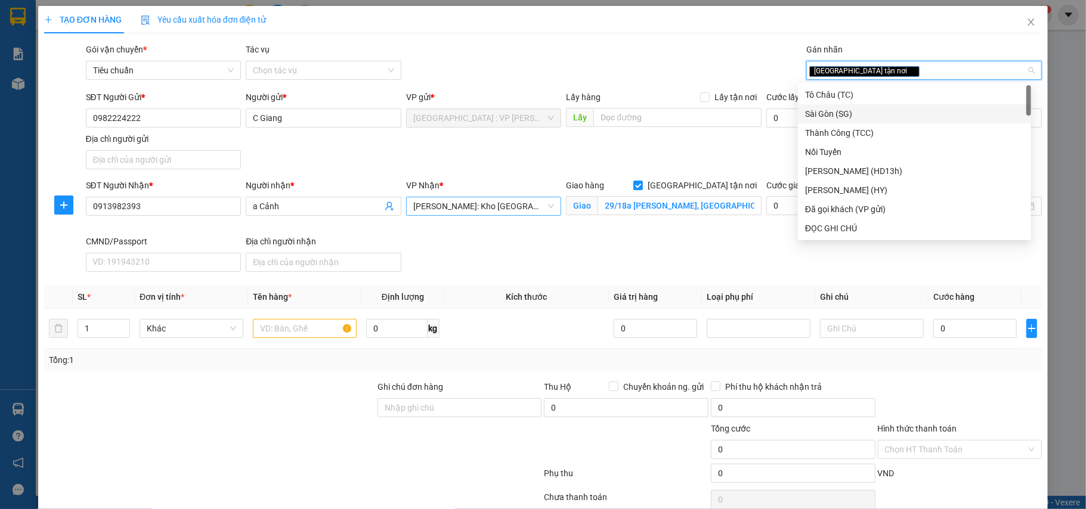
click at [466, 203] on span "[PERSON_NAME]: Kho [GEOGRAPHIC_DATA] 9" at bounding box center [483, 206] width 141 height 18
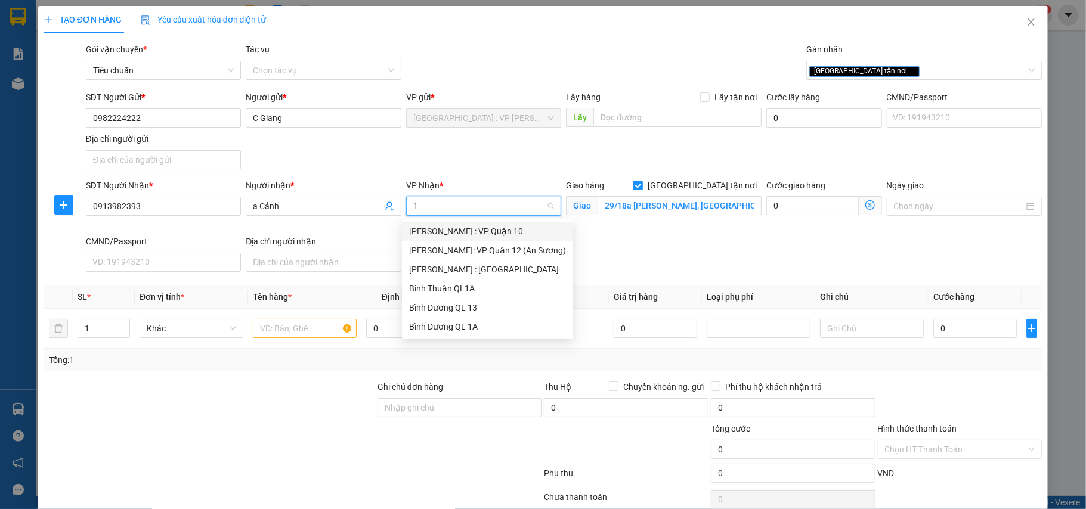
type input "12"
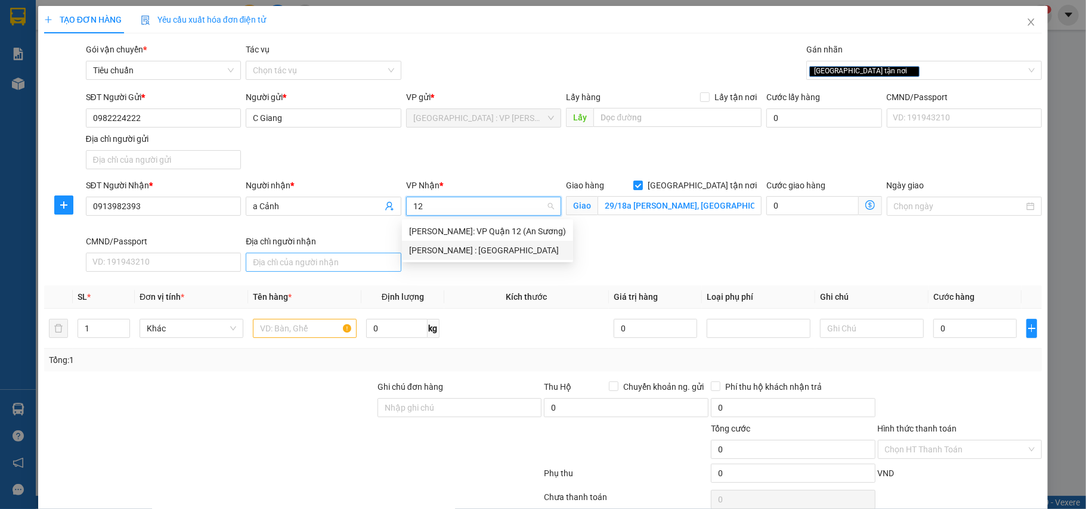
drag, startPoint x: 478, startPoint y: 249, endPoint x: 395, endPoint y: 266, distance: 84.7
click at [478, 249] on div "[PERSON_NAME] : [GEOGRAPHIC_DATA]" at bounding box center [487, 250] width 157 height 13
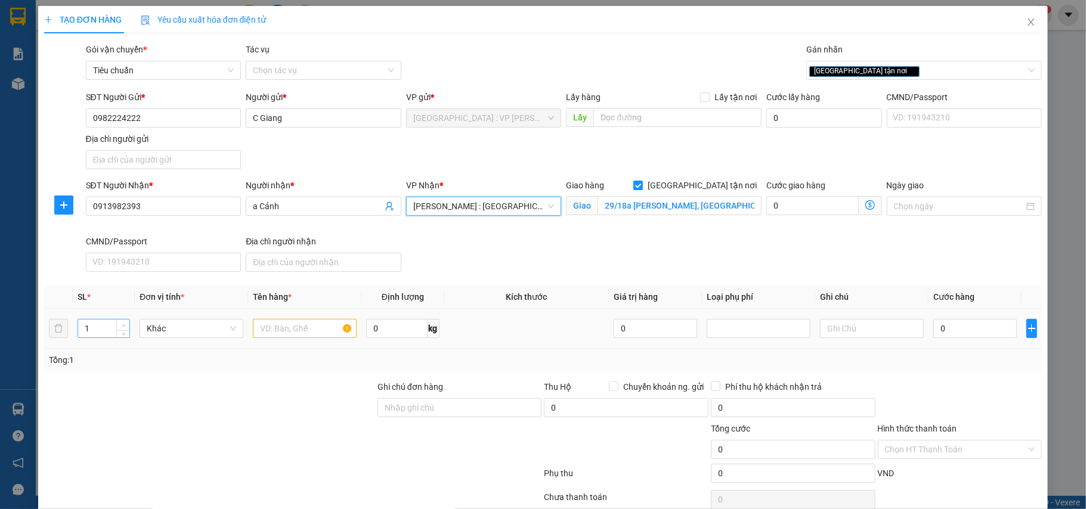
type input "2"
click at [126, 327] on span "Increase Value" at bounding box center [122, 325] width 13 height 11
click at [302, 335] on input "text" at bounding box center [305, 328] width 104 height 19
type input "2 kiện caron bị ướt"
click at [389, 325] on input "0" at bounding box center [396, 328] width 61 height 19
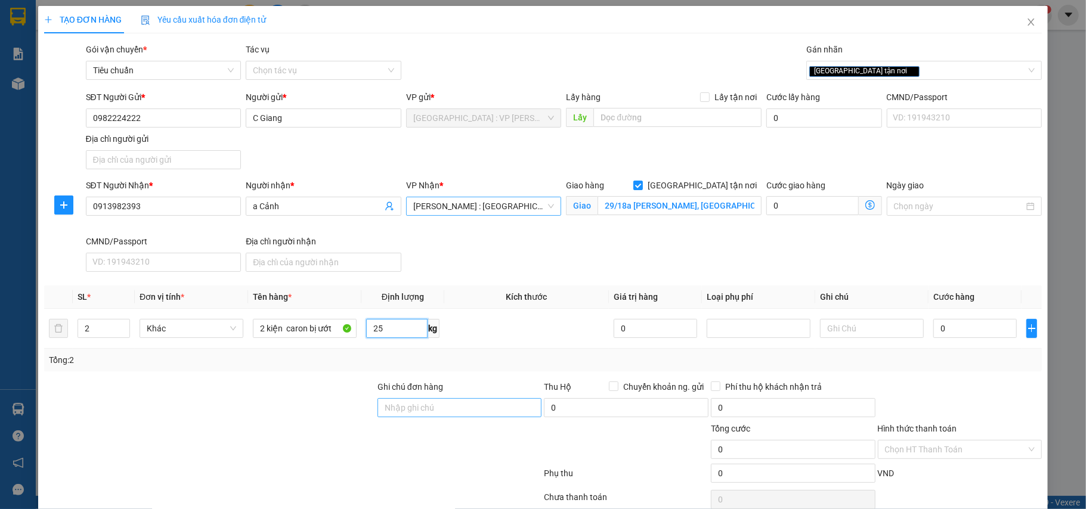
type input "25"
click at [418, 415] on input "Ghi chú đơn hàng" at bounding box center [459, 407] width 165 height 19
type input "nhận nguyên kiện,giao nguyên kiện,bể vỡ k đền"
click at [504, 172] on div "SĐT Người Gửi * 0982224222 Người gửi * C Giang VP gửi * [GEOGRAPHIC_DATA] : VP …" at bounding box center [563, 132] width 961 height 83
click at [956, 328] on input "0" at bounding box center [974, 328] width 83 height 19
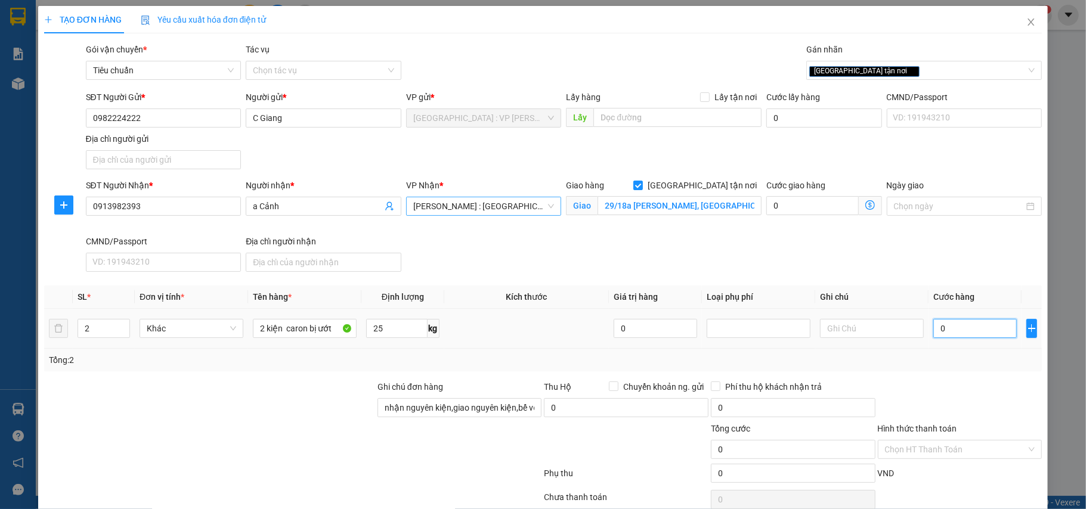
type input "2"
type input "20"
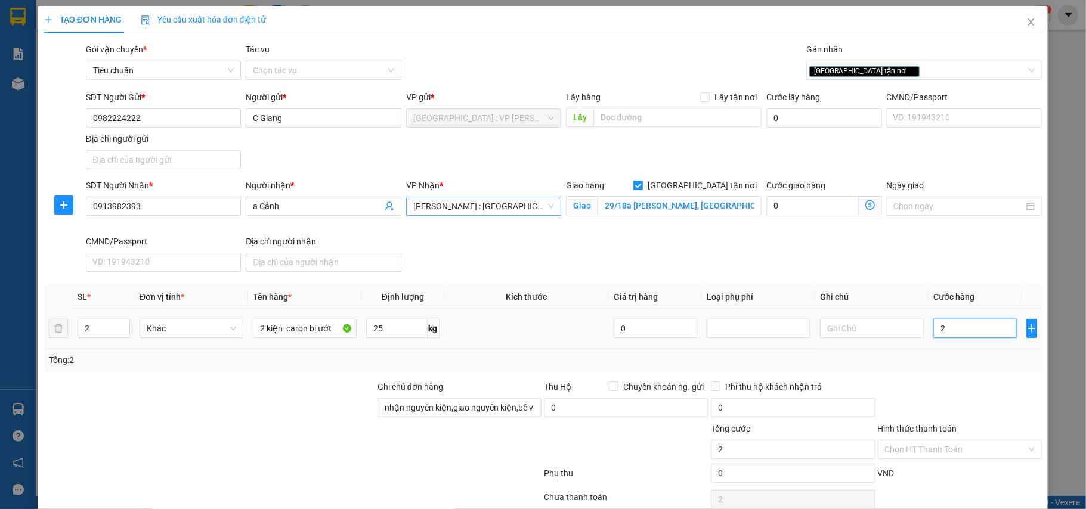
type input "20"
type input "200"
type input "2.000"
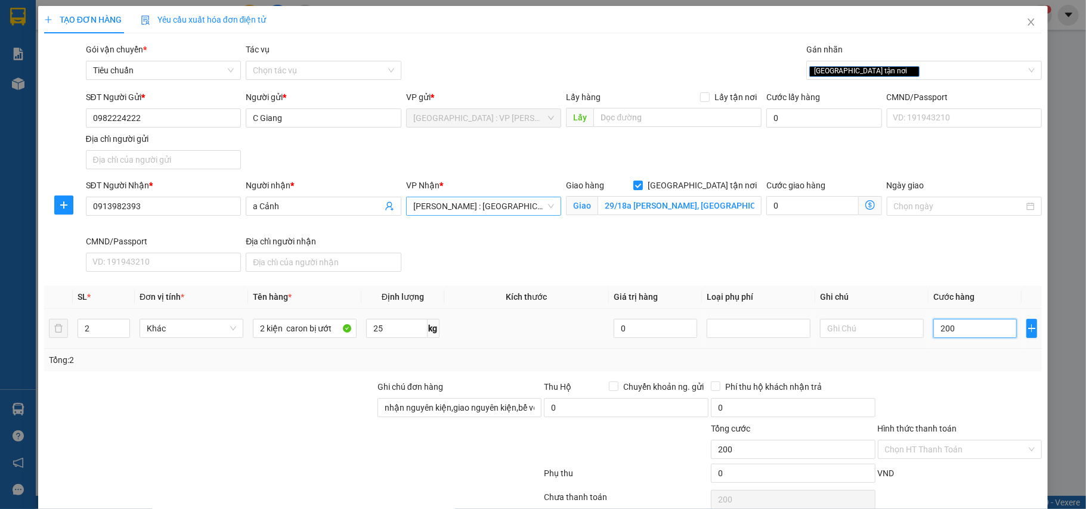
type input "2.000"
type input "20.000"
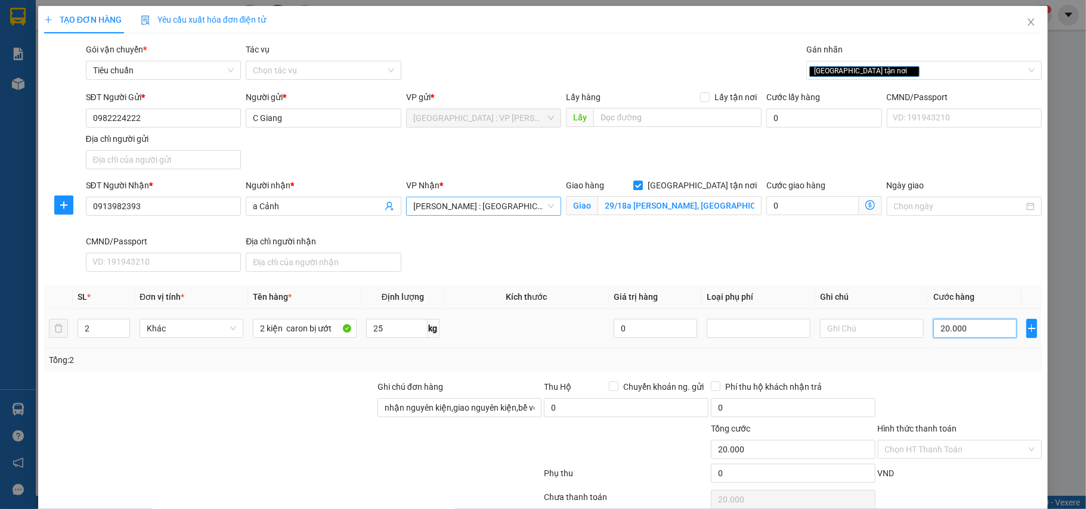
type input "200.000"
click at [924, 70] on div "[GEOGRAPHIC_DATA] tận nơi" at bounding box center [918, 70] width 218 height 14
type input "200.000"
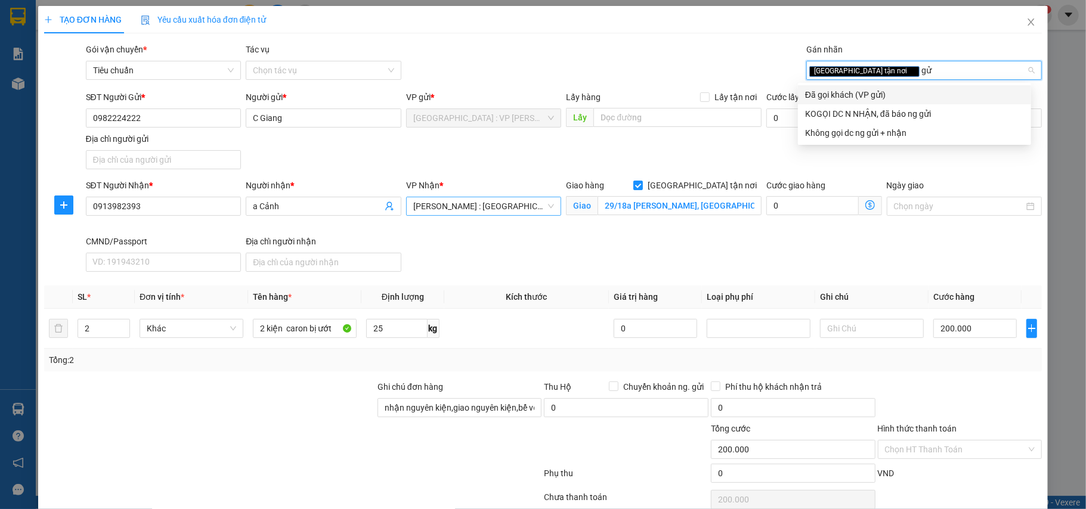
type input "gửi"
drag, startPoint x: 888, startPoint y: 94, endPoint x: 773, endPoint y: 82, distance: 115.1
click at [888, 94] on div "Đã gọi khách (VP gửi)" at bounding box center [914, 94] width 219 height 13
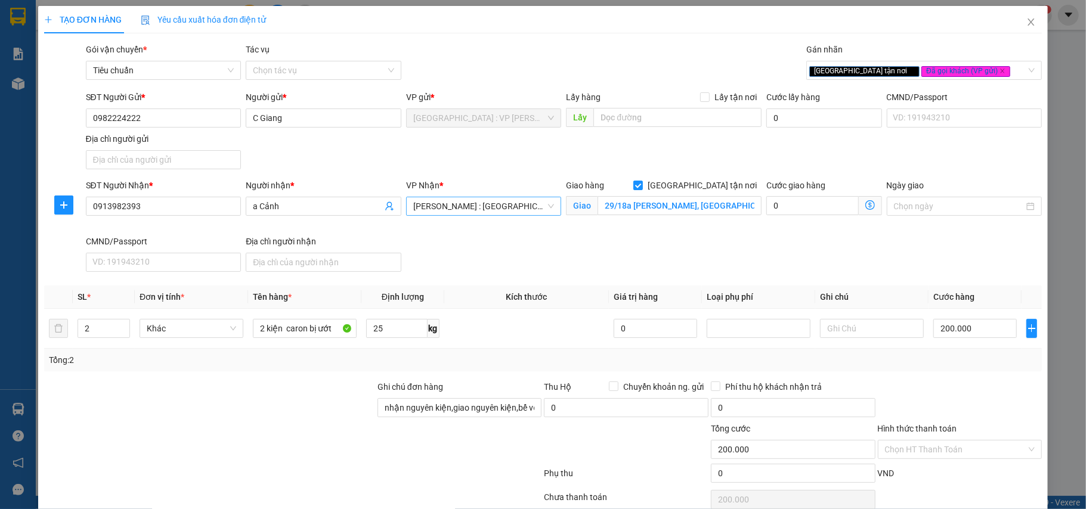
click at [695, 63] on div "Gói vận chuyển * Tiêu chuẩn Tác vụ Chọn tác vụ Gán nhãn Giao tận nơi Đã gọi k…" at bounding box center [563, 64] width 961 height 42
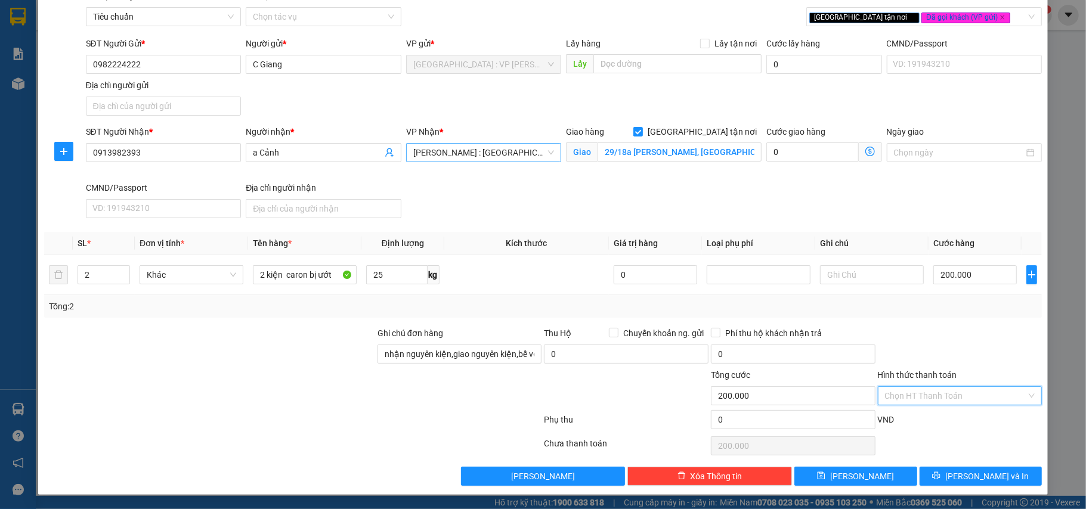
click at [893, 390] on input "Hình thức thanh toán" at bounding box center [956, 396] width 142 height 18
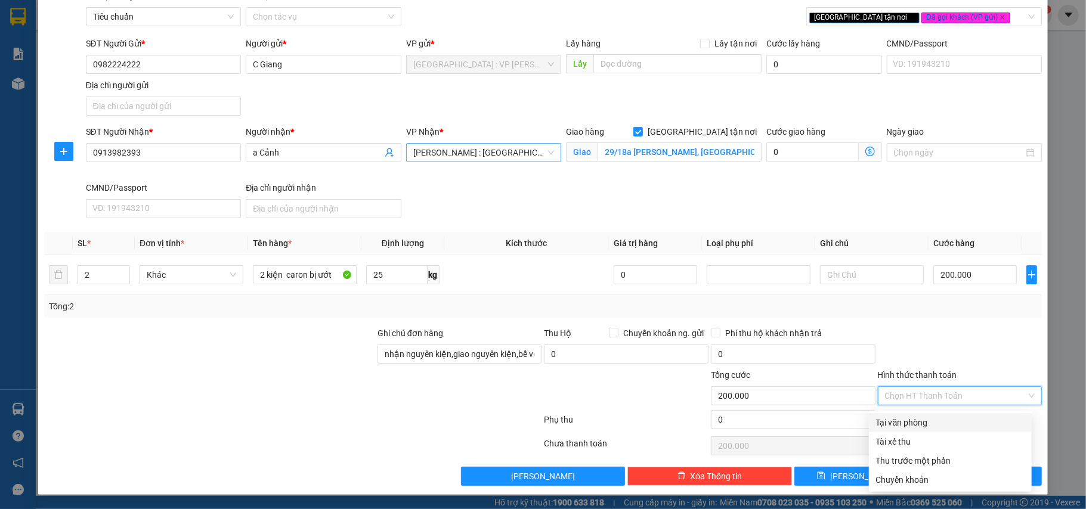
drag, startPoint x: 890, startPoint y: 416, endPoint x: 922, endPoint y: 354, distance: 69.6
click at [897, 413] on div "Tại văn phòng" at bounding box center [950, 422] width 163 height 19
type input "0"
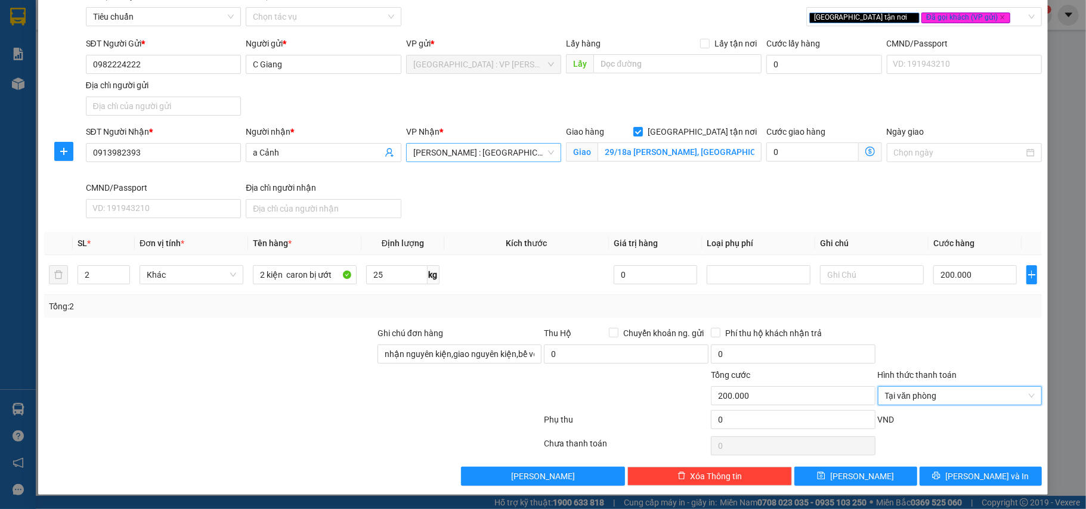
click at [921, 353] on div at bounding box center [959, 348] width 167 height 42
click at [971, 472] on span "[PERSON_NAME] và In" at bounding box center [986, 476] width 83 height 13
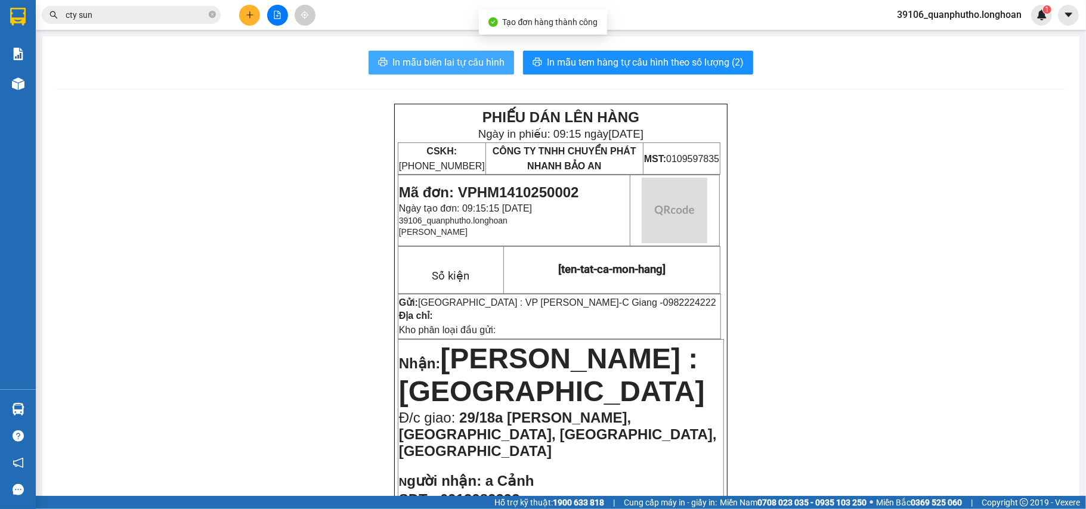
click at [466, 58] on span "In mẫu biên lai tự cấu hình" at bounding box center [448, 62] width 112 height 15
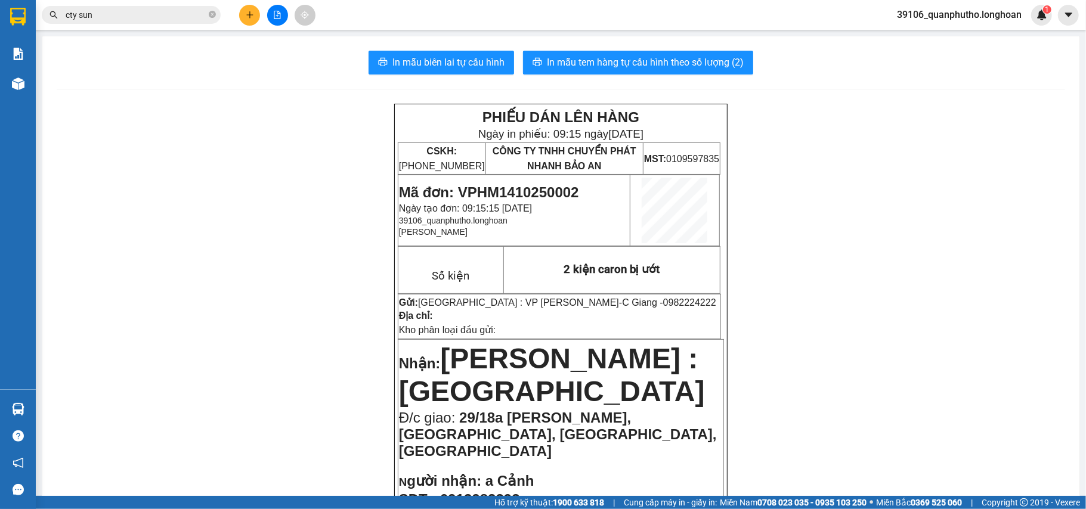
click at [533, 187] on span "Mã đơn: VPHM1410250002" at bounding box center [489, 192] width 180 height 16
copy span "VPHM1410250002"
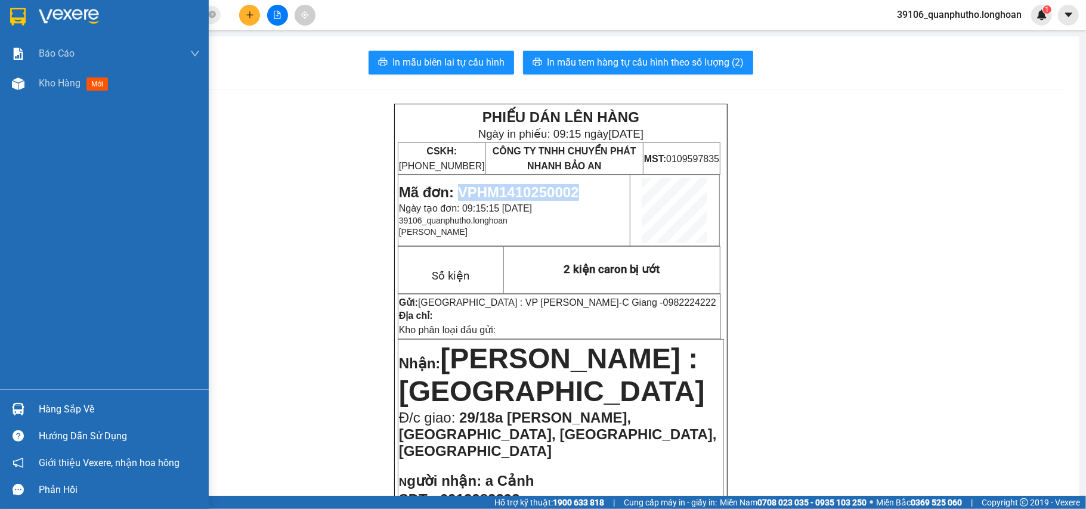
click at [15, 17] on img at bounding box center [18, 17] width 16 height 18
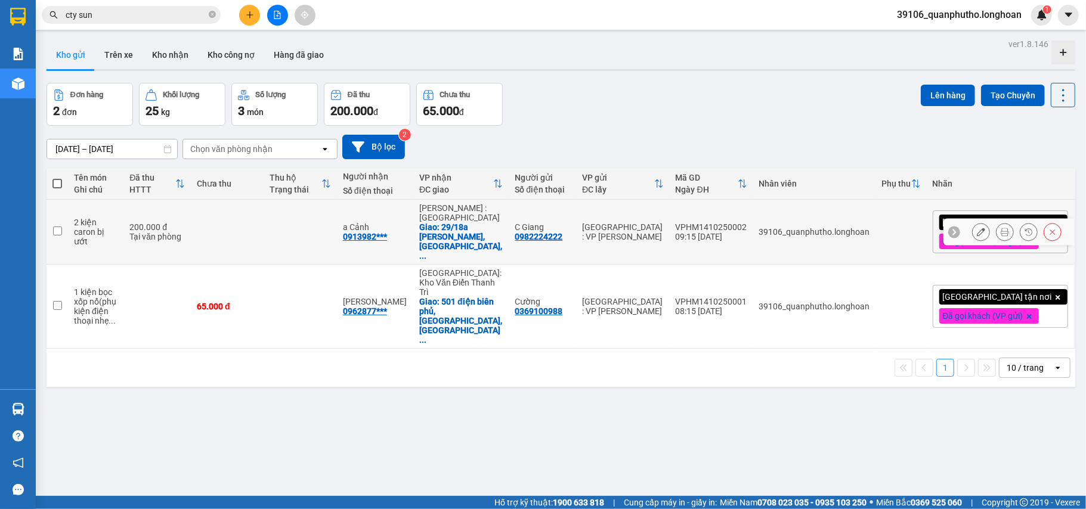
click at [998, 225] on button at bounding box center [1004, 232] width 17 height 21
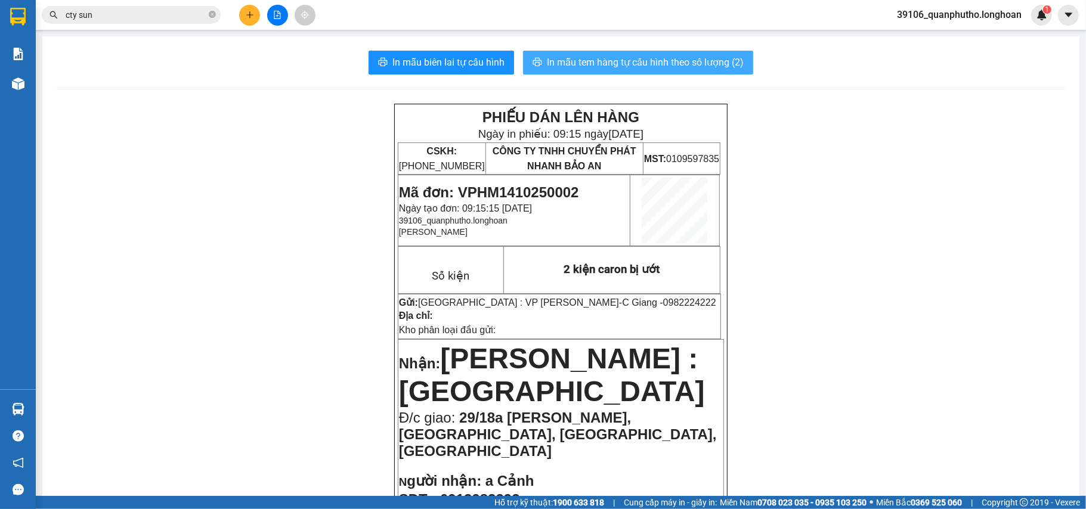
click at [652, 66] on span "In mẫu tem hàng tự cấu hình theo số lượng (2)" at bounding box center [645, 62] width 197 height 15
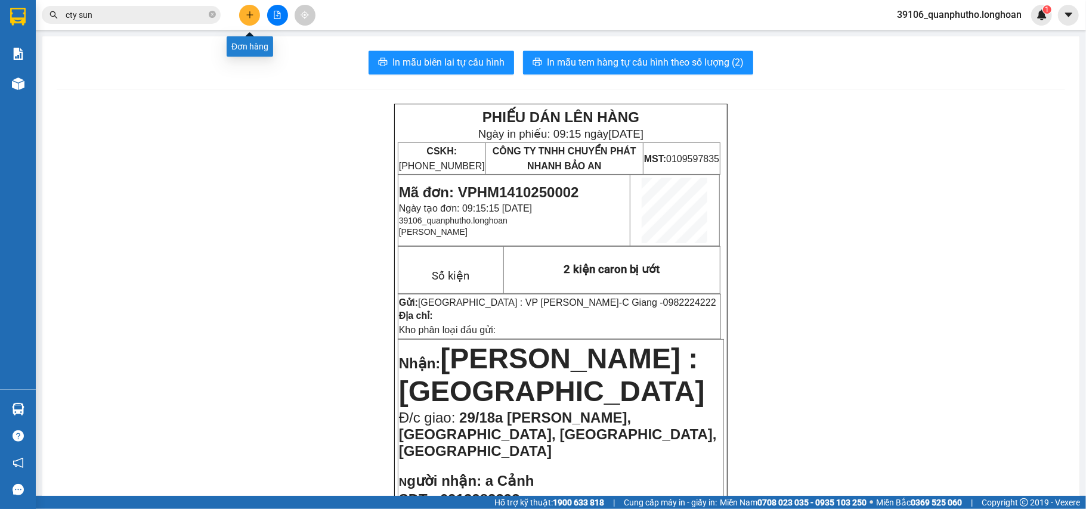
click at [251, 14] on icon "plus" at bounding box center [250, 15] width 8 height 8
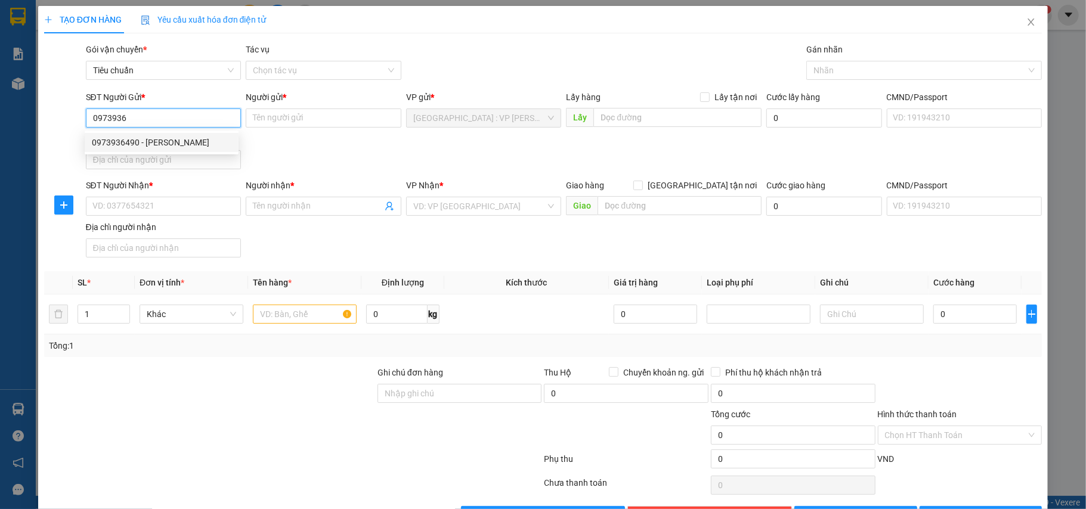
click at [180, 144] on div "0973936490 - [PERSON_NAME]" at bounding box center [162, 142] width 140 height 13
type input "0973936490"
type input "[PERSON_NAME]"
drag, startPoint x: 123, startPoint y: 119, endPoint x: 159, endPoint y: 119, distance: 35.8
click at [159, 119] on input "0973936490" at bounding box center [164, 118] width 156 height 19
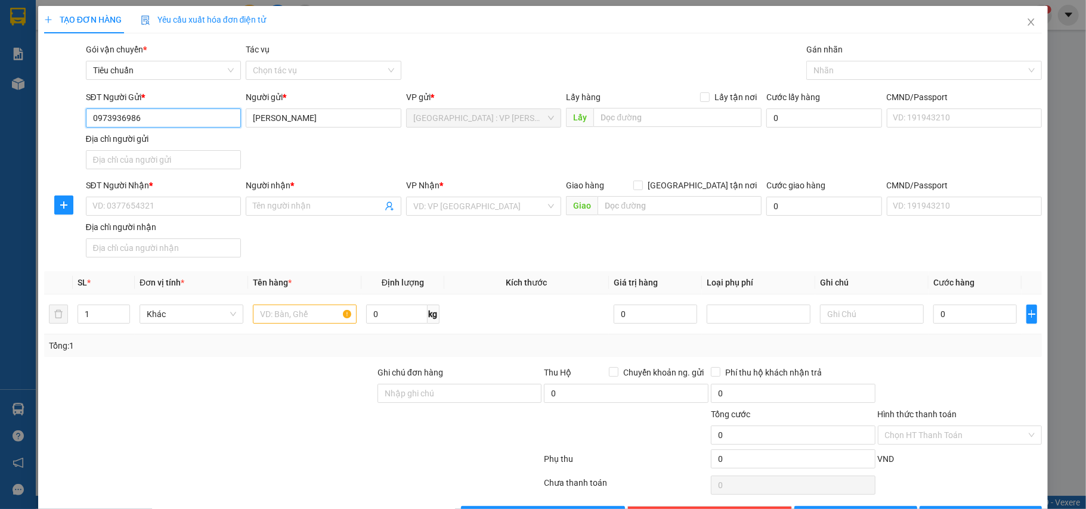
click at [170, 113] on input "0973936986" at bounding box center [164, 118] width 156 height 19
type input "0973936986"
click at [298, 118] on input "[PERSON_NAME]" at bounding box center [324, 118] width 156 height 19
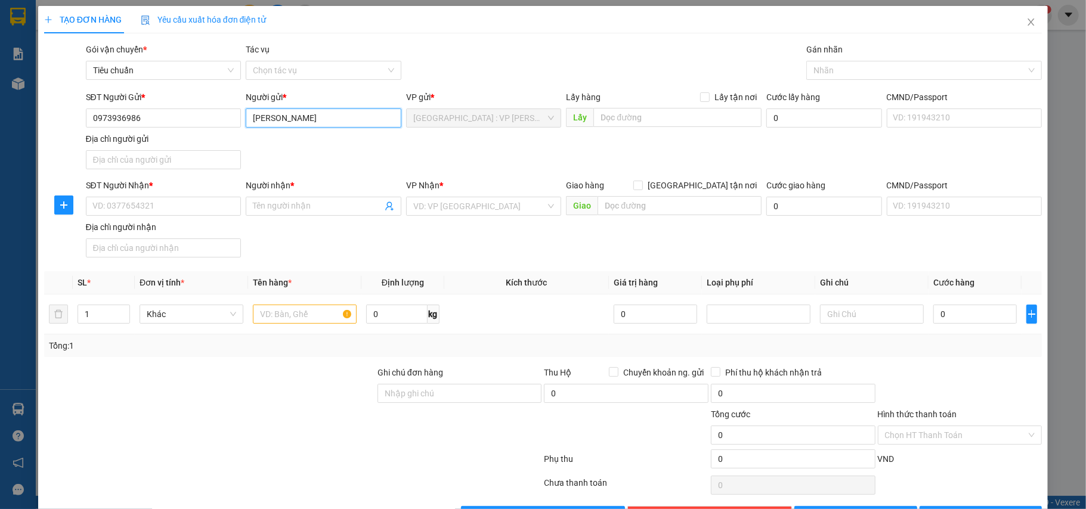
click at [298, 118] on input "[PERSON_NAME]" at bounding box center [324, 118] width 156 height 19
type input "linh việt"
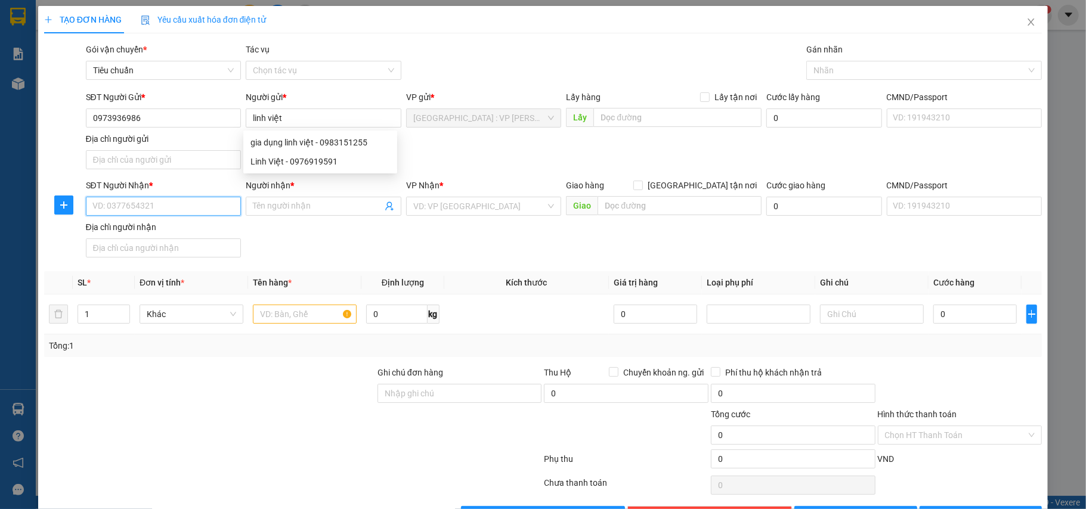
click at [175, 216] on input "SĐT Người Nhận *" at bounding box center [164, 206] width 156 height 19
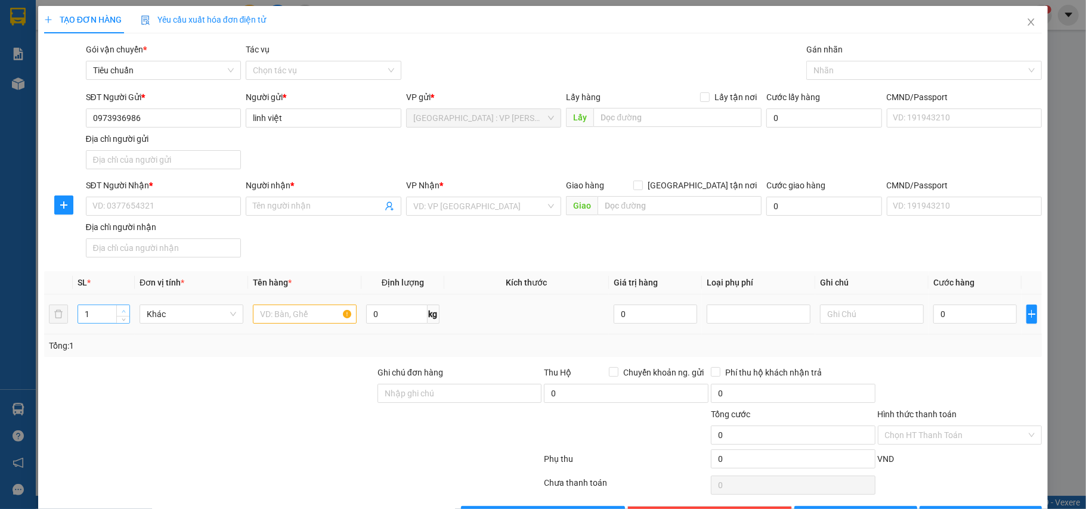
type input "2"
click at [119, 308] on span "Increase Value" at bounding box center [122, 310] width 13 height 11
click at [292, 323] on input "text" at bounding box center [305, 314] width 104 height 19
type input "2 tải xanh"
click at [395, 323] on input "0" at bounding box center [396, 314] width 61 height 19
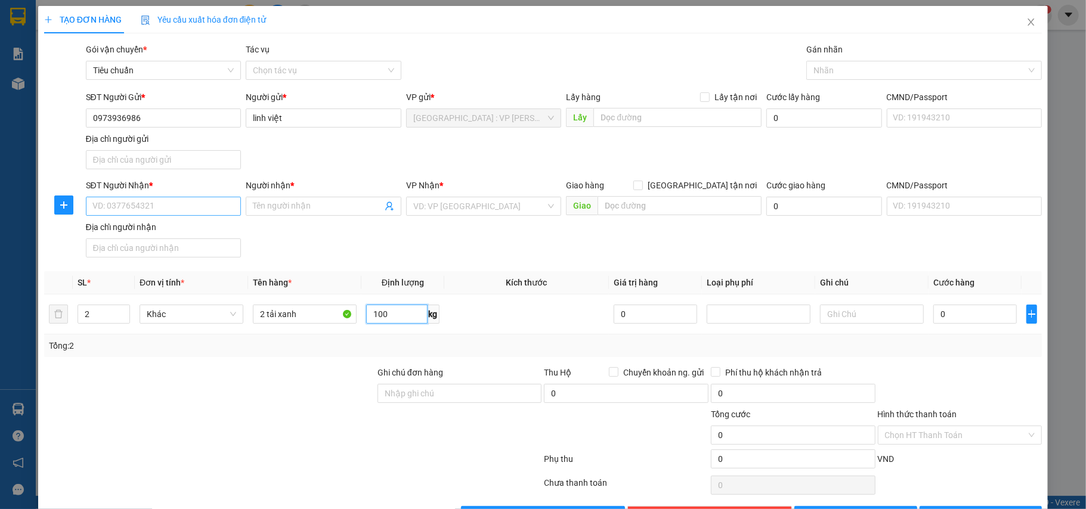
type input "100"
click at [198, 204] on input "SĐT Người Nhận *" at bounding box center [164, 206] width 156 height 19
click at [168, 210] on input "0385785924" at bounding box center [164, 206] width 156 height 19
type input "0385785924"
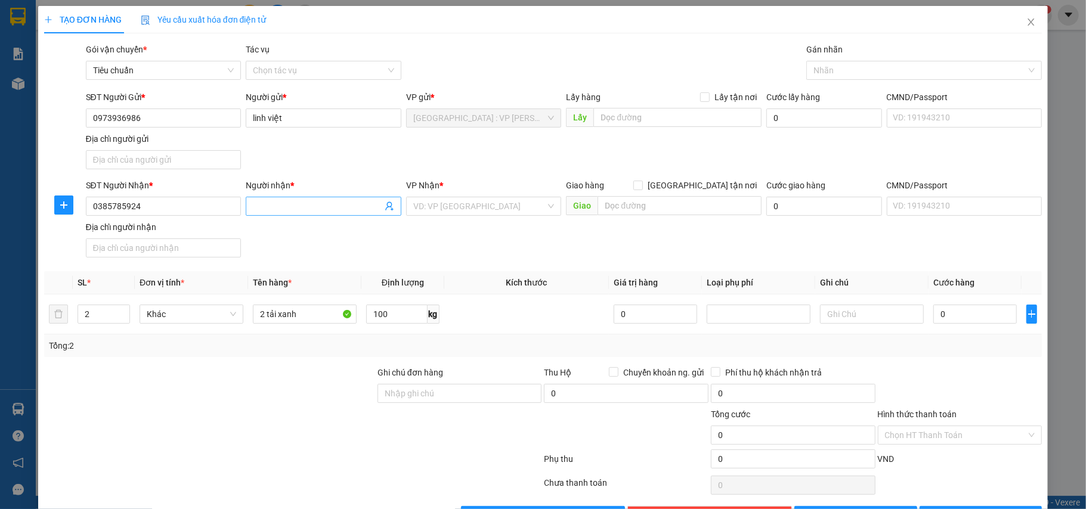
click at [333, 209] on input "Người nhận *" at bounding box center [317, 206] width 129 height 13
type input "mơ"
click at [662, 206] on input "text" at bounding box center [679, 205] width 164 height 19
type input "cụm [GEOGRAPHIC_DATA],[GEOGRAPHIC_DATA],[GEOGRAPHIC_DATA]"
click at [716, 180] on span "[GEOGRAPHIC_DATA] tận nơi" at bounding box center [702, 185] width 119 height 13
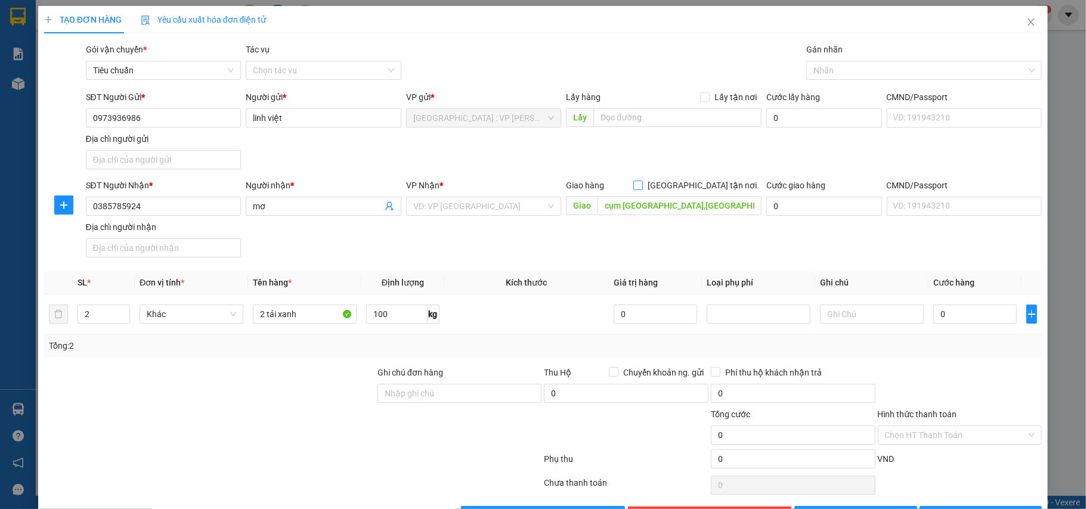
click at [642, 181] on input "[GEOGRAPHIC_DATA] tận nơi" at bounding box center [637, 185] width 8 height 8
checkbox input "true"
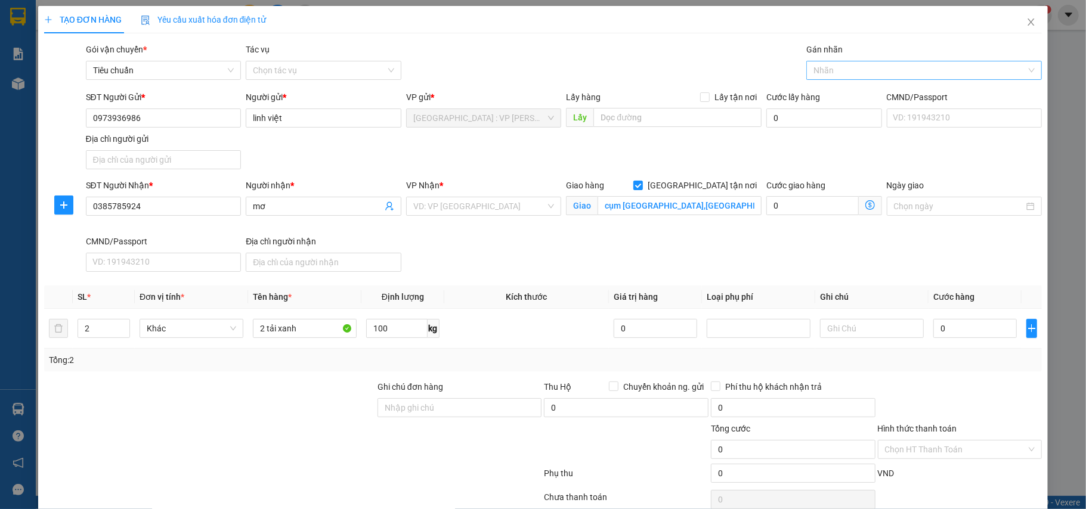
click at [874, 64] on div at bounding box center [918, 70] width 218 height 14
type input "gtn"
click at [859, 94] on div "[GEOGRAPHIC_DATA] tận nơi" at bounding box center [914, 94] width 219 height 13
click at [497, 206] on input "search" at bounding box center [479, 206] width 133 height 18
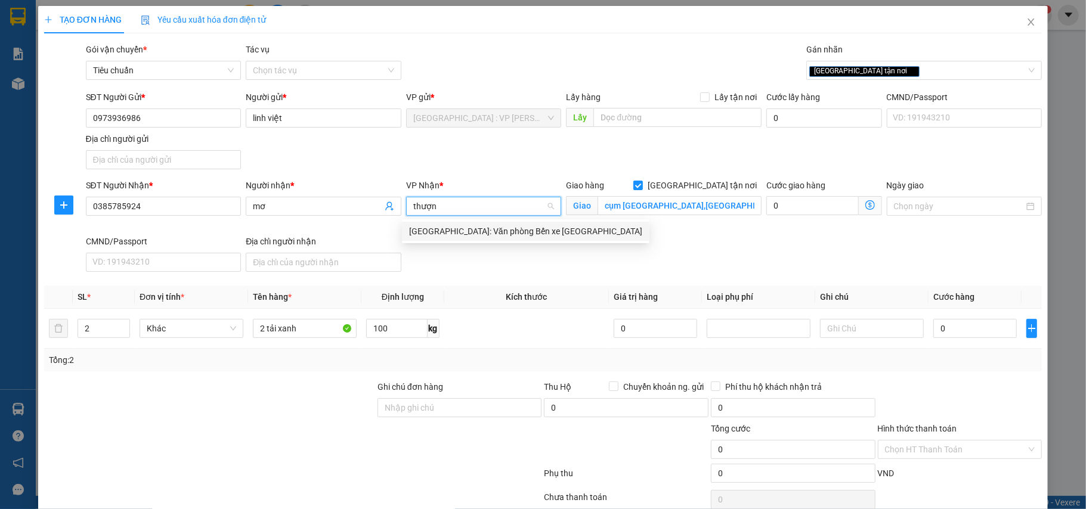
type input "thượng"
click at [512, 225] on div "[GEOGRAPHIC_DATA]: Văn phòng Bến xe [GEOGRAPHIC_DATA]" at bounding box center [525, 231] width 233 height 13
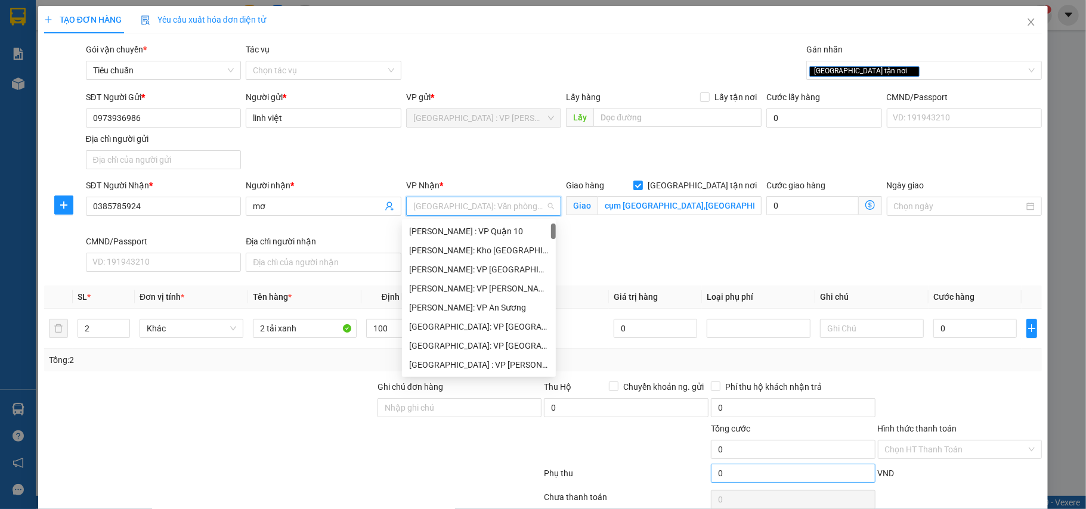
scroll to position [19, 0]
click at [948, 328] on input "0" at bounding box center [974, 328] width 83 height 19
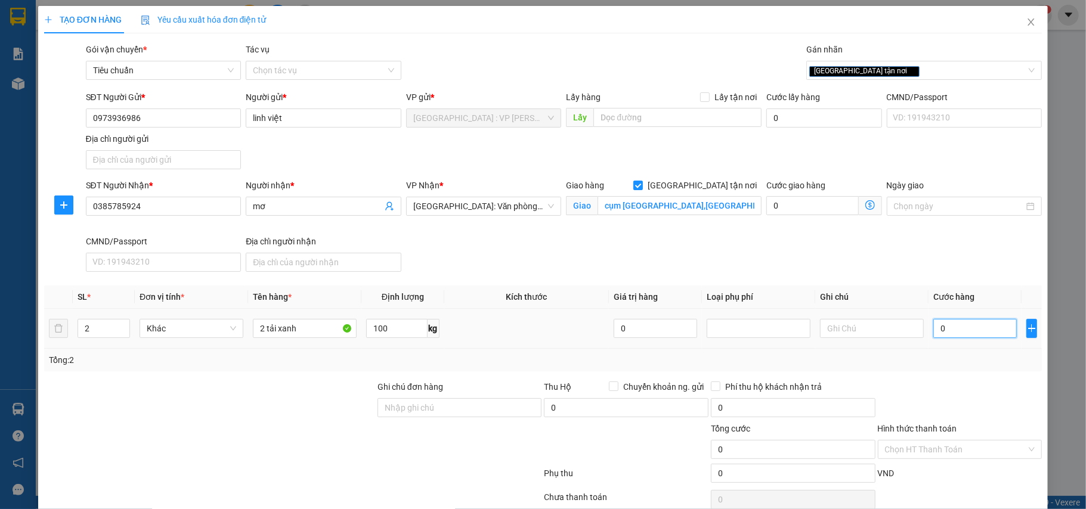
type input "2"
type input "24"
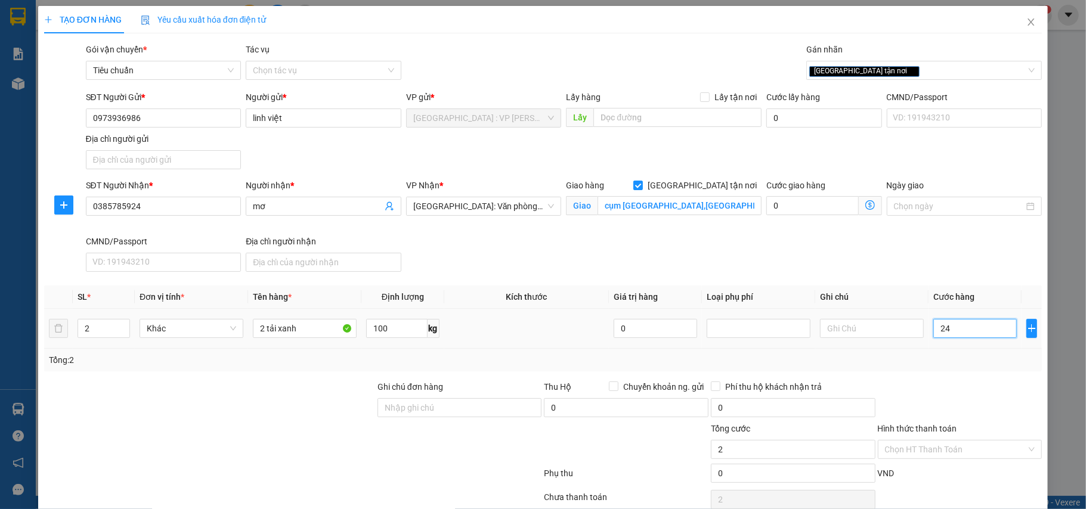
type input "24"
type input "245"
type input "2.450"
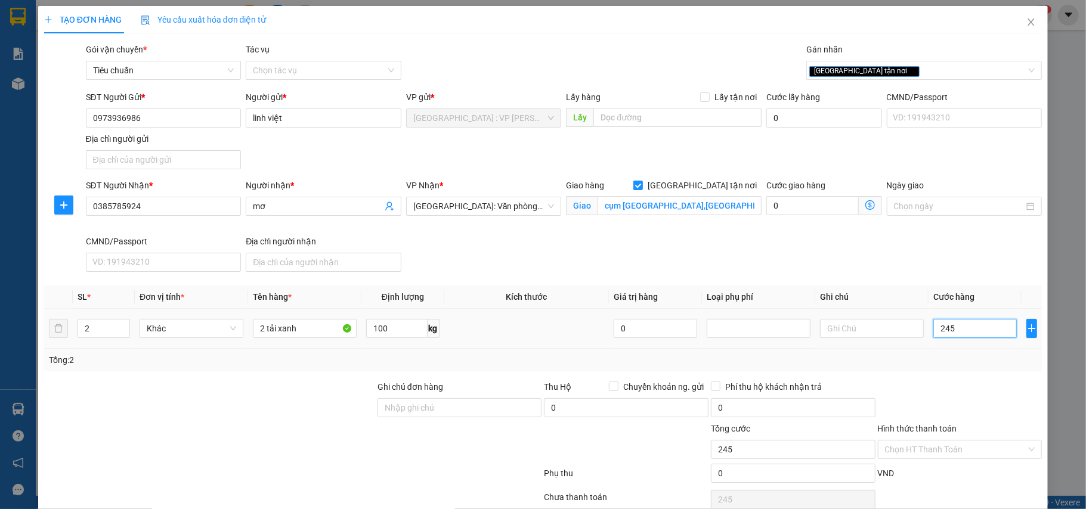
type input "2.450"
type input "24.500"
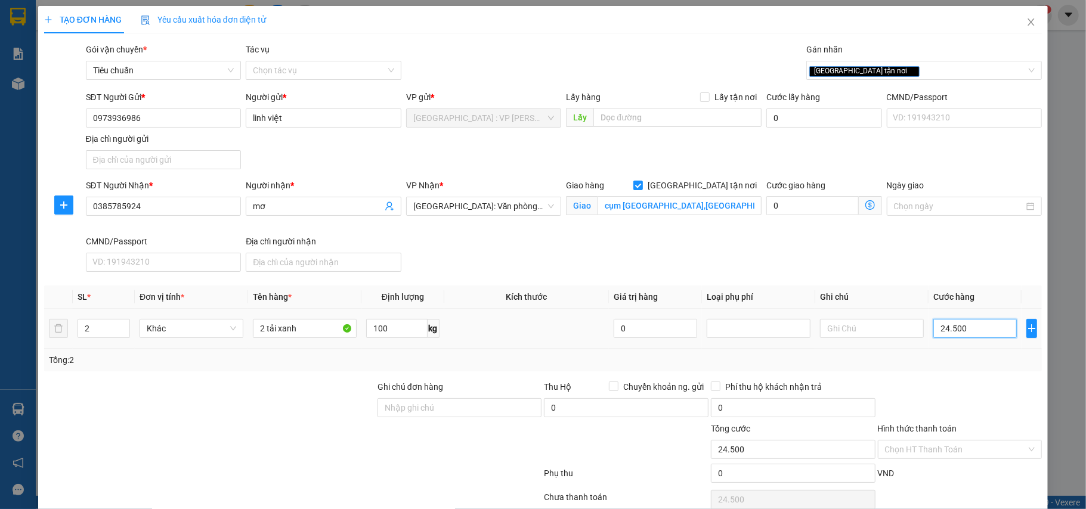
type input "245.000"
click at [908, 75] on div "[GEOGRAPHIC_DATA] tận nơi" at bounding box center [918, 70] width 218 height 14
type input "245.000"
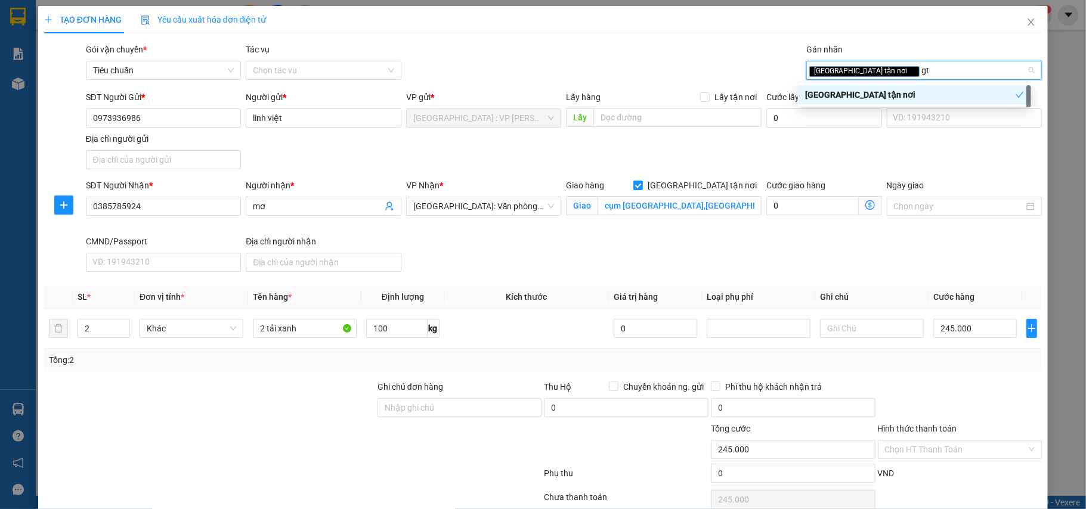
type input "gtn"
click at [900, 104] on div "[GEOGRAPHIC_DATA] tận nơi" at bounding box center [914, 94] width 233 height 19
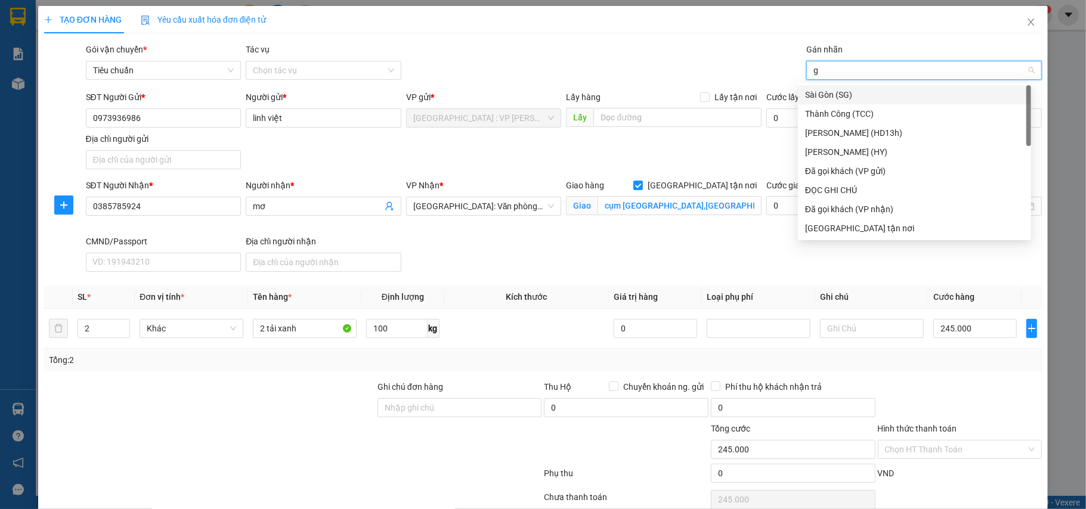
type input "gt"
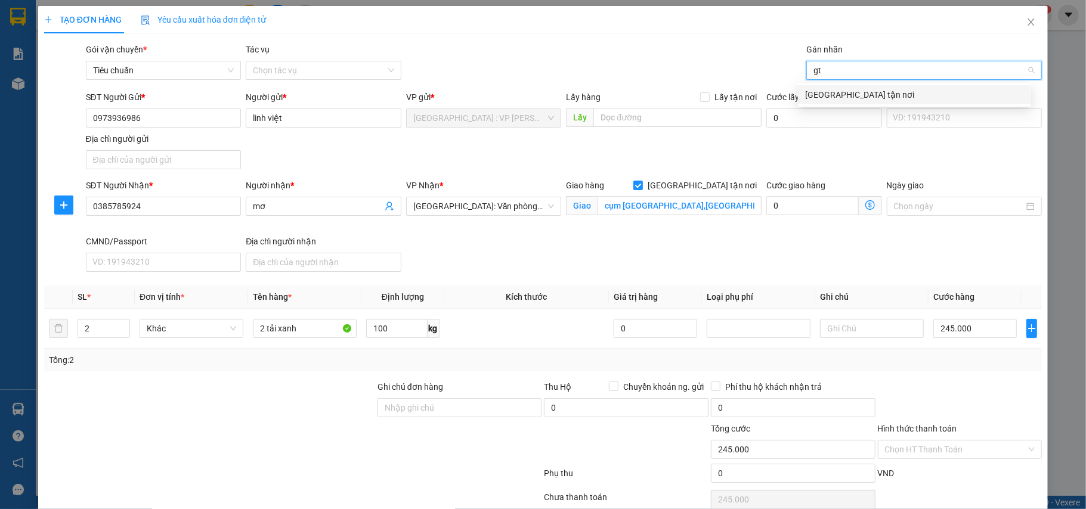
click at [835, 89] on div "[GEOGRAPHIC_DATA] tận nơi" at bounding box center [914, 94] width 219 height 13
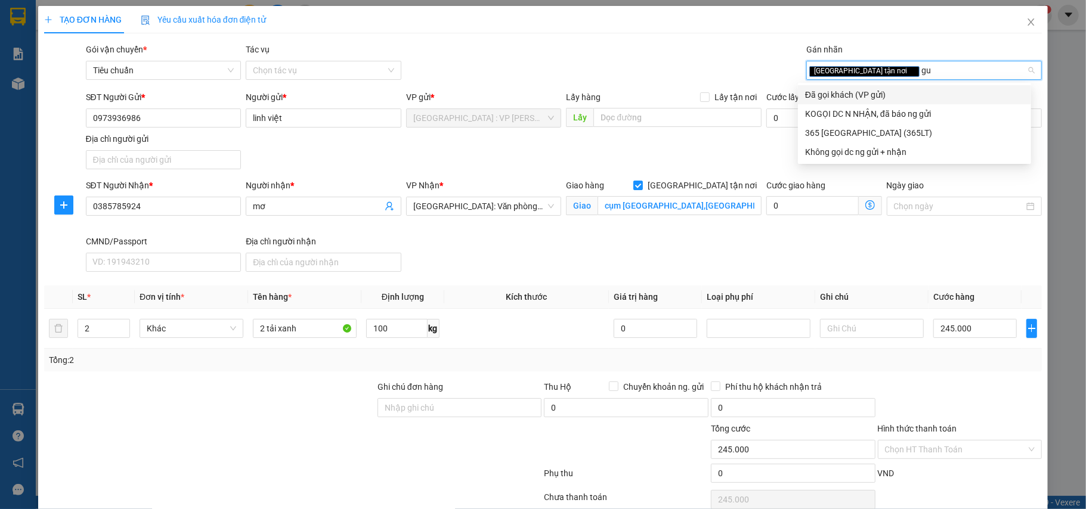
type input "gui"
click at [847, 91] on div "Đã gọi khách (VP gửi)" at bounding box center [914, 94] width 219 height 13
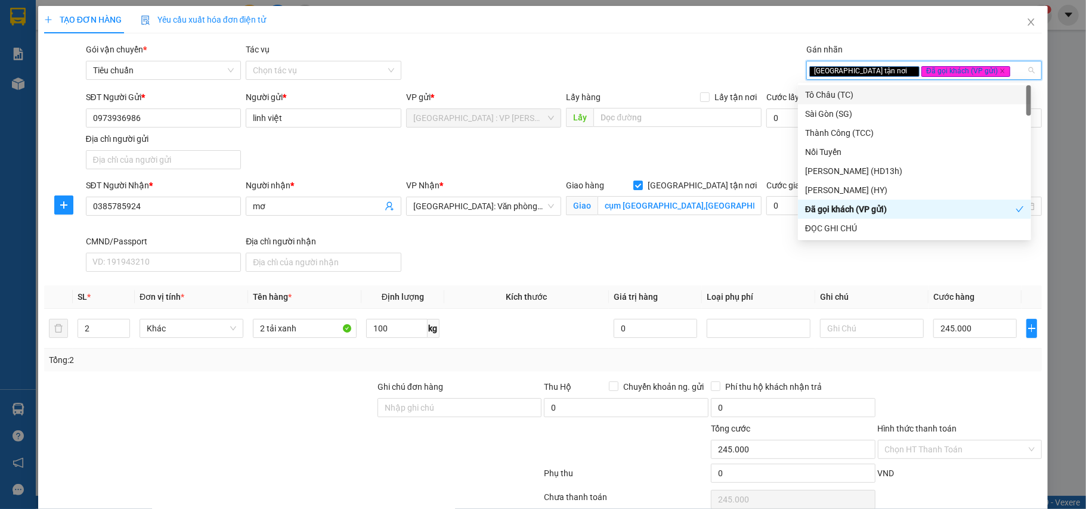
click at [659, 58] on div "Gói vận chuyển * Tiêu chuẩn Tác vụ Chọn tác vụ Gán nhãn Giao tận nơi Đã gọi k…" at bounding box center [563, 64] width 961 height 42
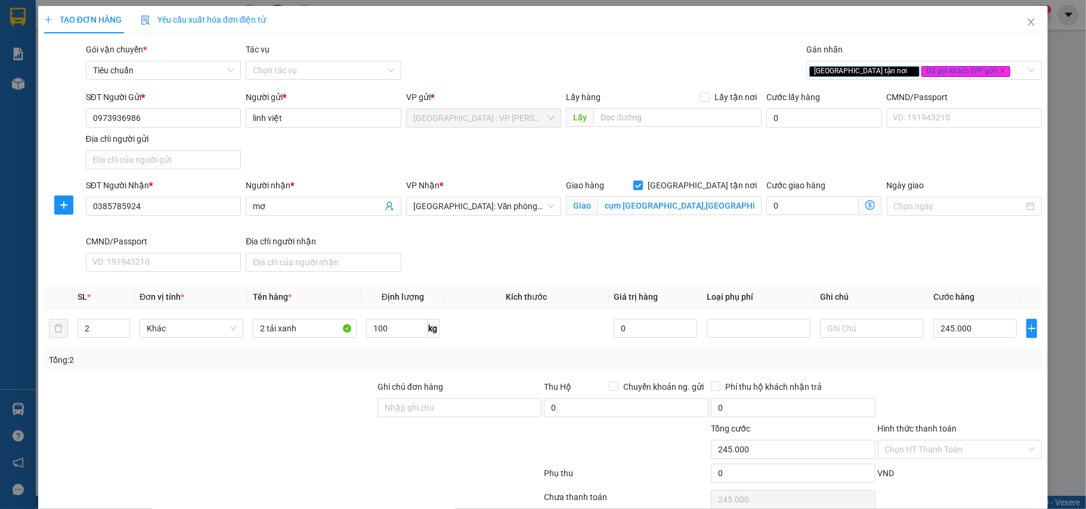
scroll to position [56, 0]
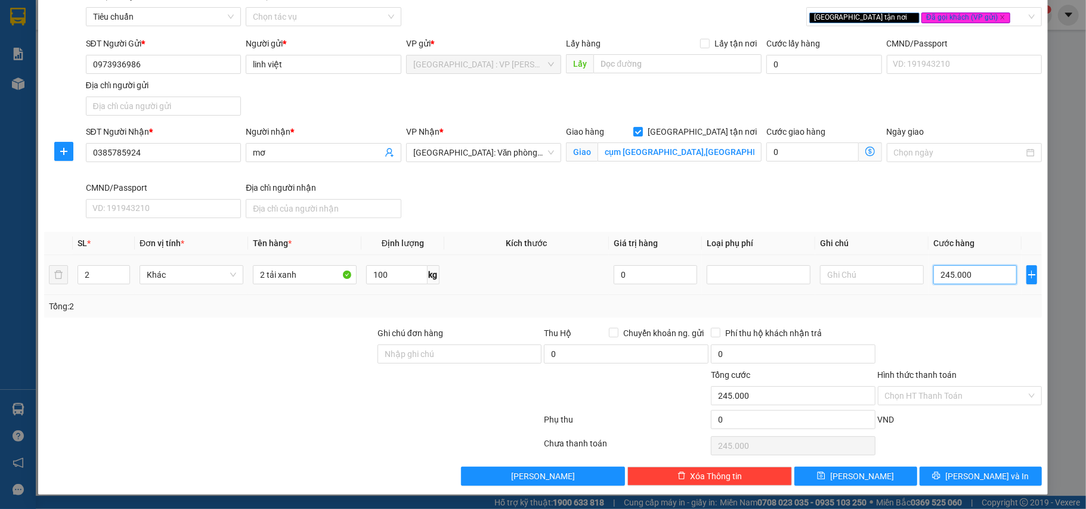
click at [967, 272] on input "245.000" at bounding box center [974, 274] width 83 height 19
type input "2"
type input "24"
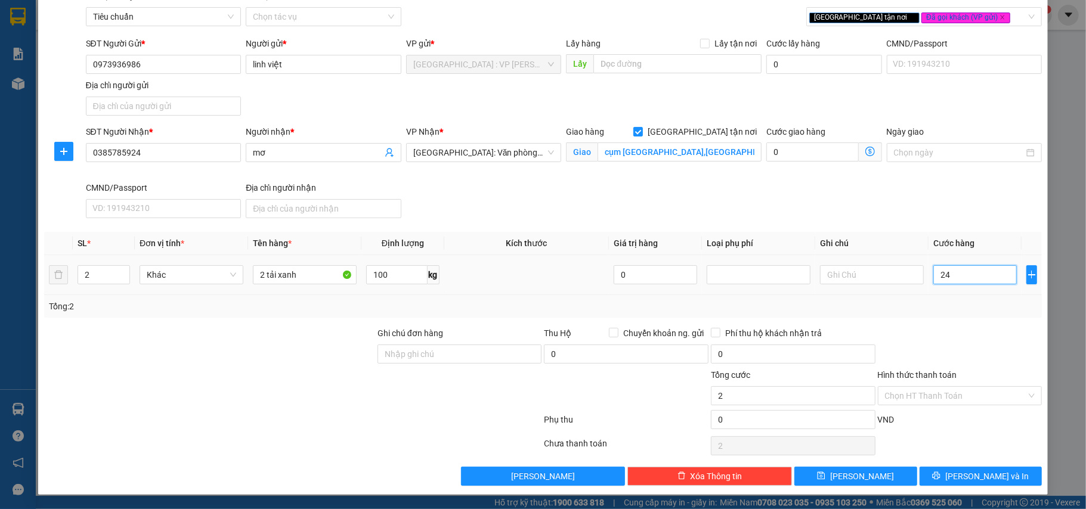
type input "24"
type input "240"
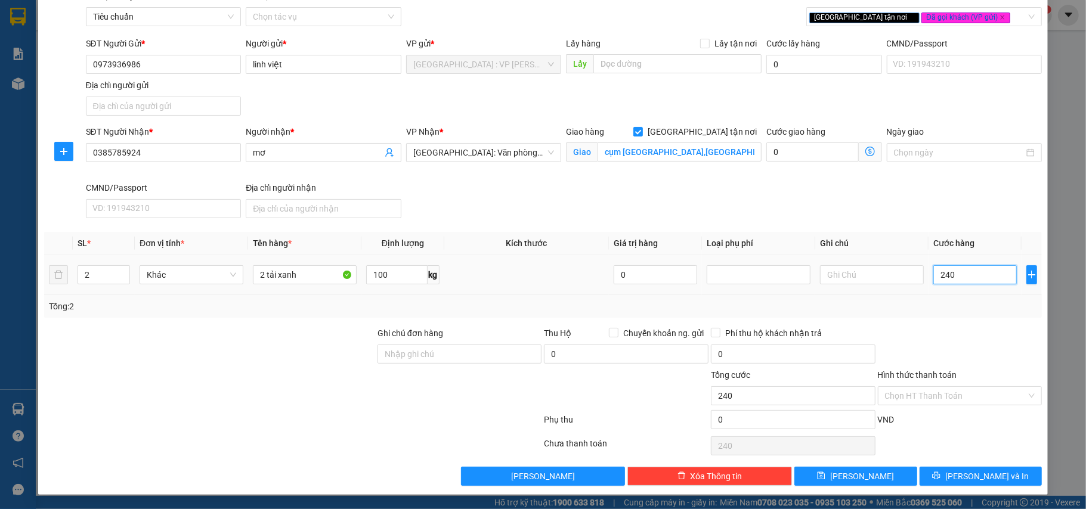
type input "2.400"
type input "24.000"
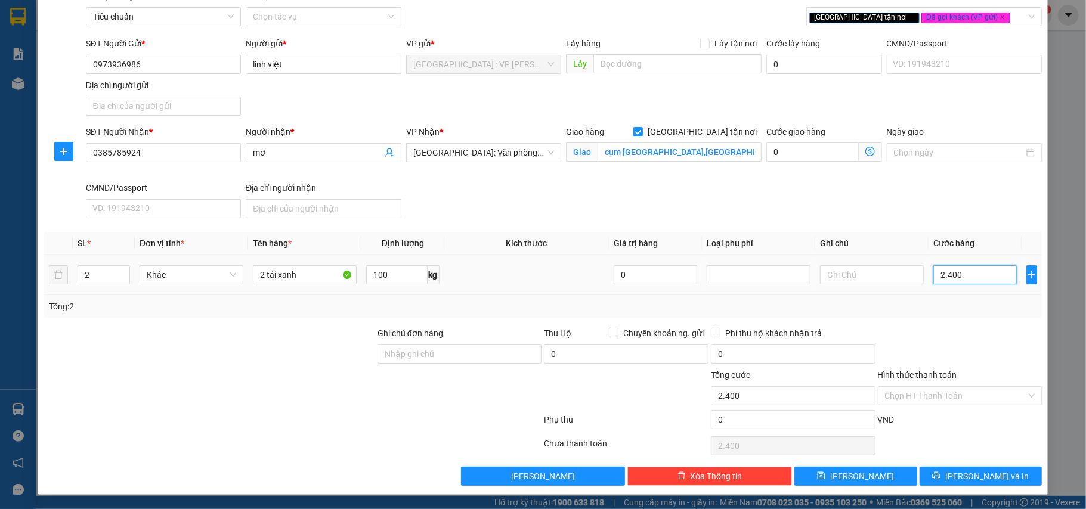
type input "24.000"
type input "240.000"
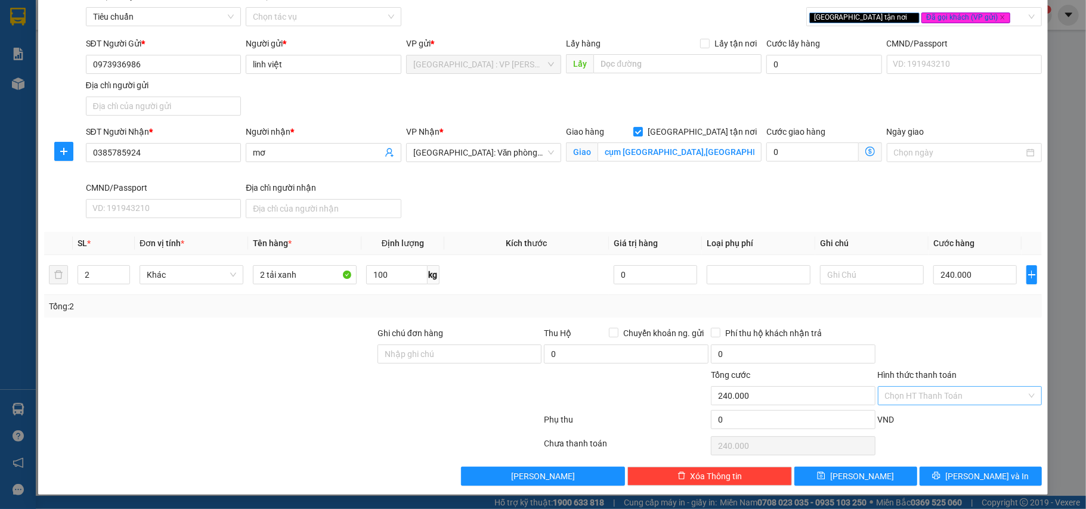
click at [950, 396] on input "Hình thức thanh toán" at bounding box center [956, 396] width 142 height 18
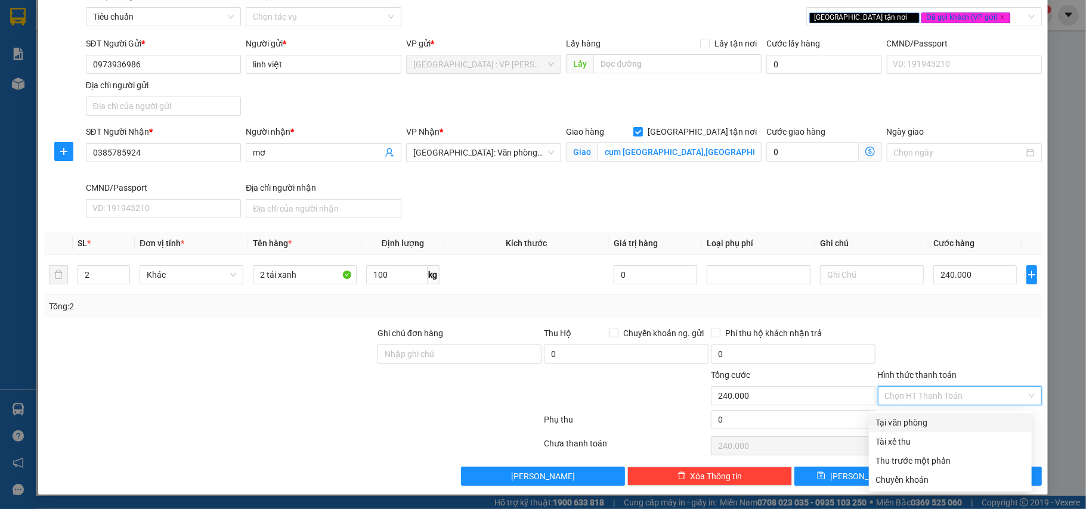
drag, startPoint x: 921, startPoint y: 418, endPoint x: 926, endPoint y: 421, distance: 6.1
click at [919, 418] on div "Tại văn phòng" at bounding box center [950, 422] width 148 height 13
type input "0"
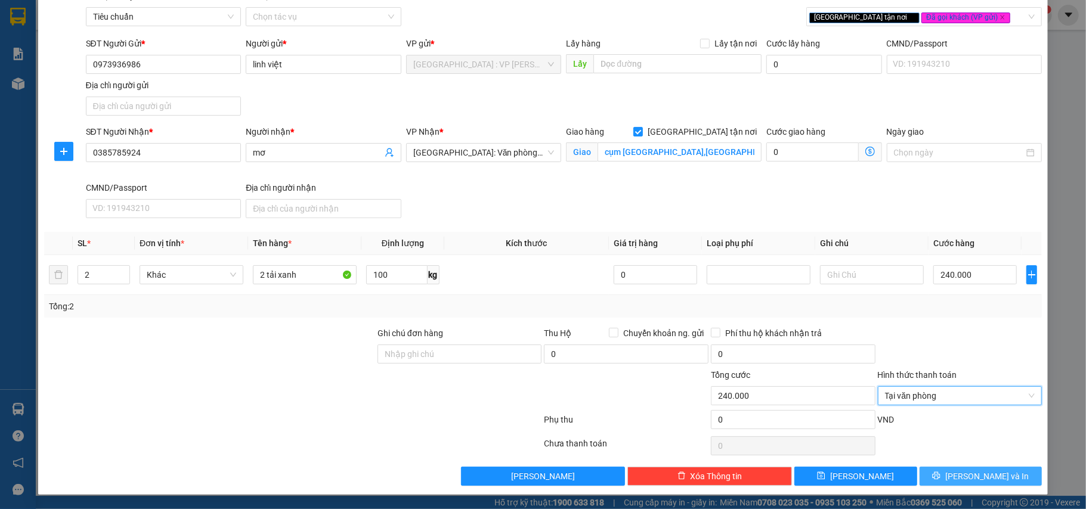
click at [962, 479] on span "[PERSON_NAME] và In" at bounding box center [986, 476] width 83 height 13
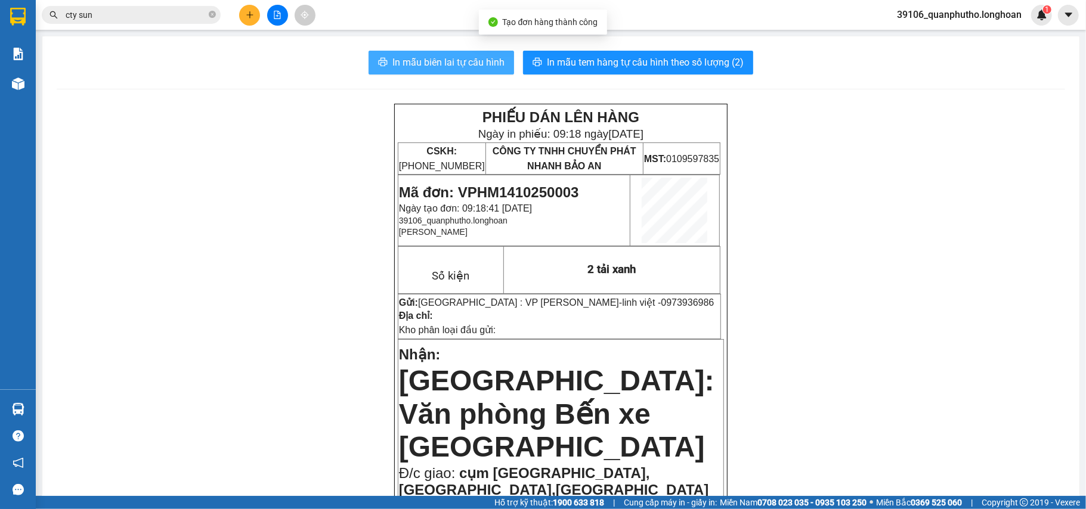
click at [440, 60] on span "In mẫu biên lai tự cấu hình" at bounding box center [448, 62] width 112 height 15
click at [532, 194] on span "Mã đơn: VPHM1410250003" at bounding box center [489, 192] width 180 height 16
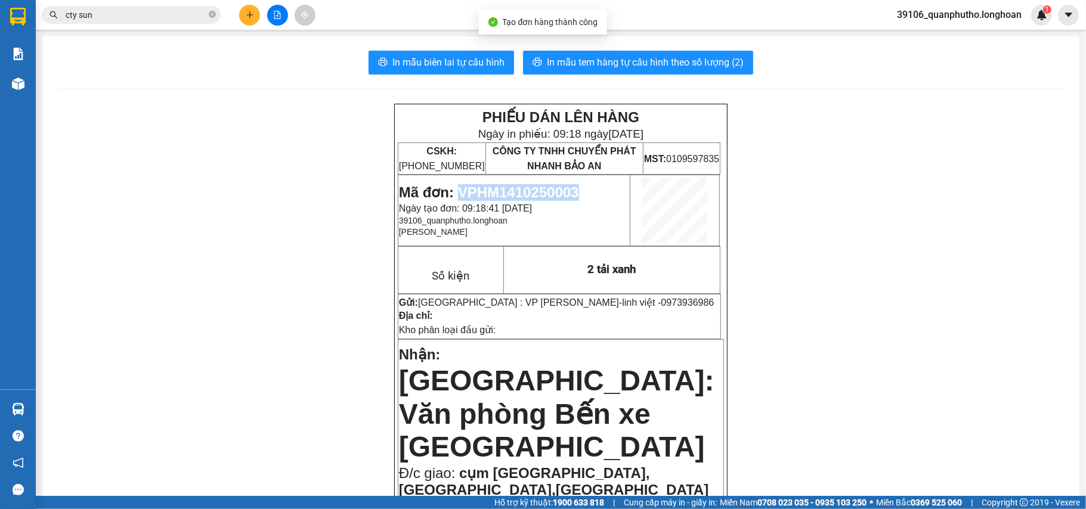
drag, startPoint x: 532, startPoint y: 194, endPoint x: 521, endPoint y: 187, distance: 13.4
click at [530, 193] on span "Mã đơn: VPHM1410250003" at bounding box center [489, 192] width 180 height 16
copy span "VPHM1410250003"
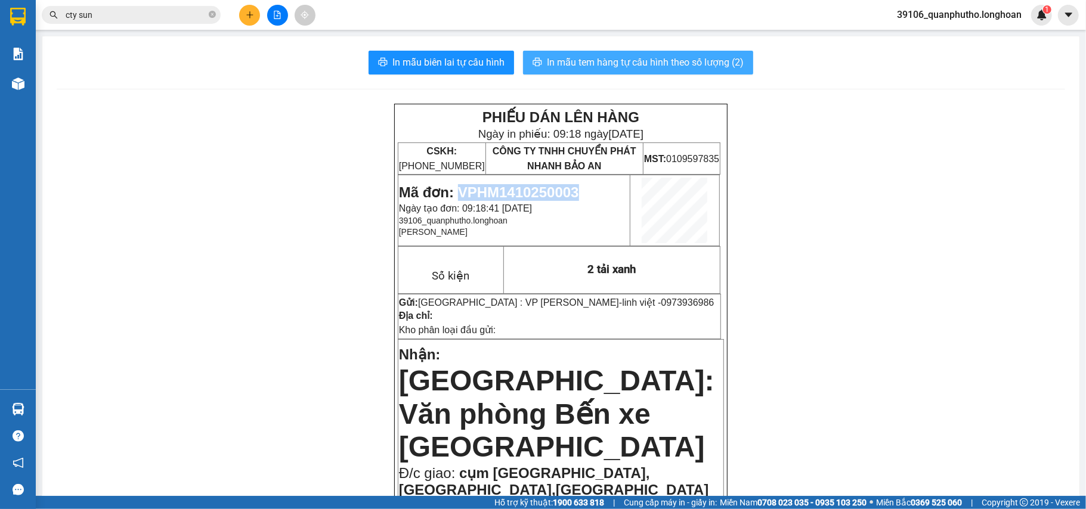
click at [707, 63] on span "In mẫu tem hàng tự cấu hình theo số lượng (2)" at bounding box center [645, 62] width 197 height 15
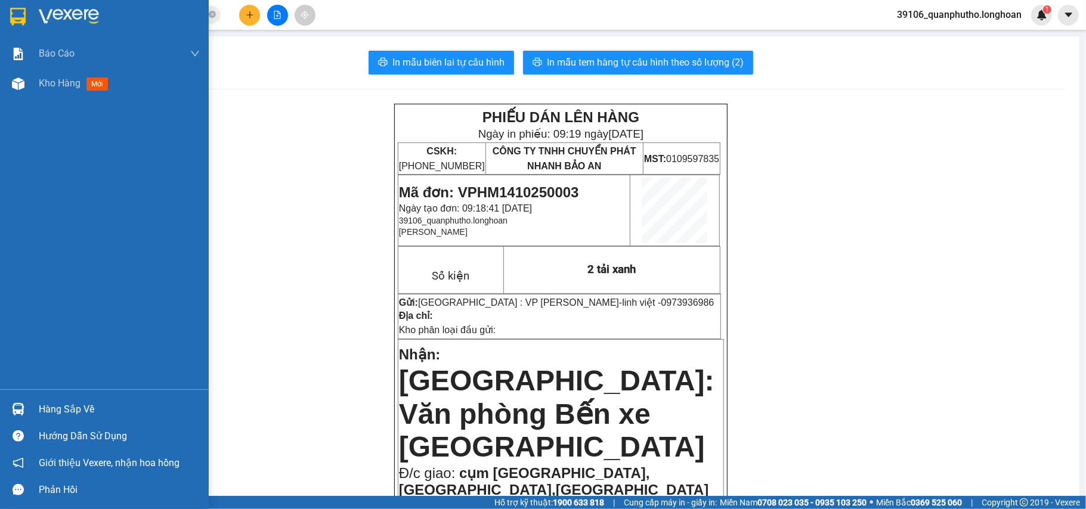
click at [25, 8] on img at bounding box center [18, 17] width 16 height 18
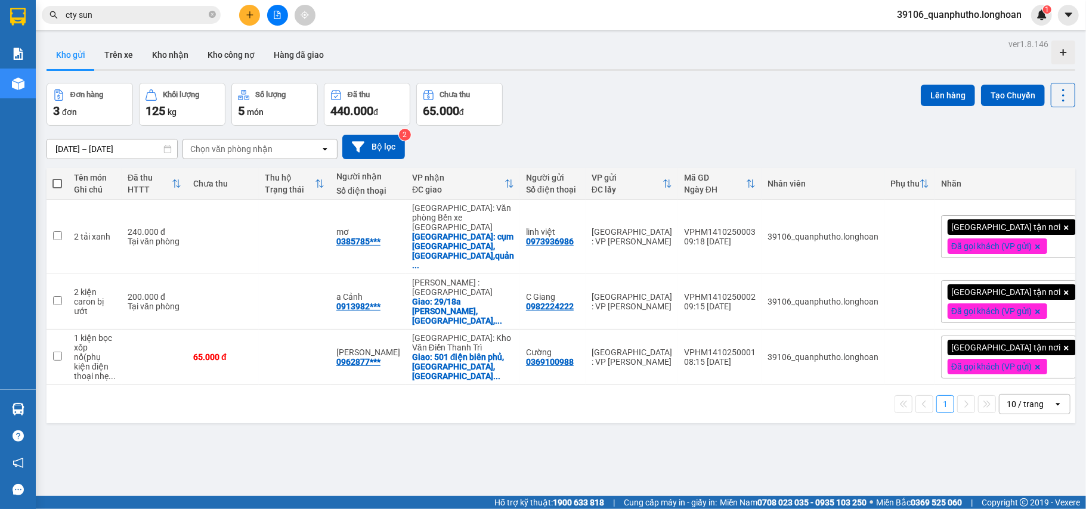
click at [244, 11] on button at bounding box center [249, 15] width 21 height 21
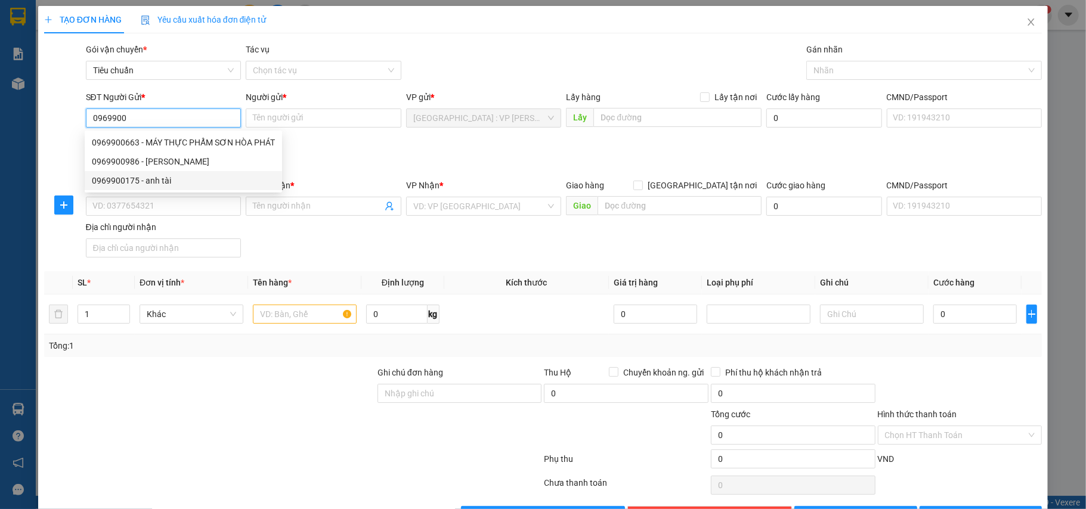
click at [122, 175] on div "0969900175 - anh tài" at bounding box center [183, 180] width 183 height 13
type input "0969900175"
type input "anh tài"
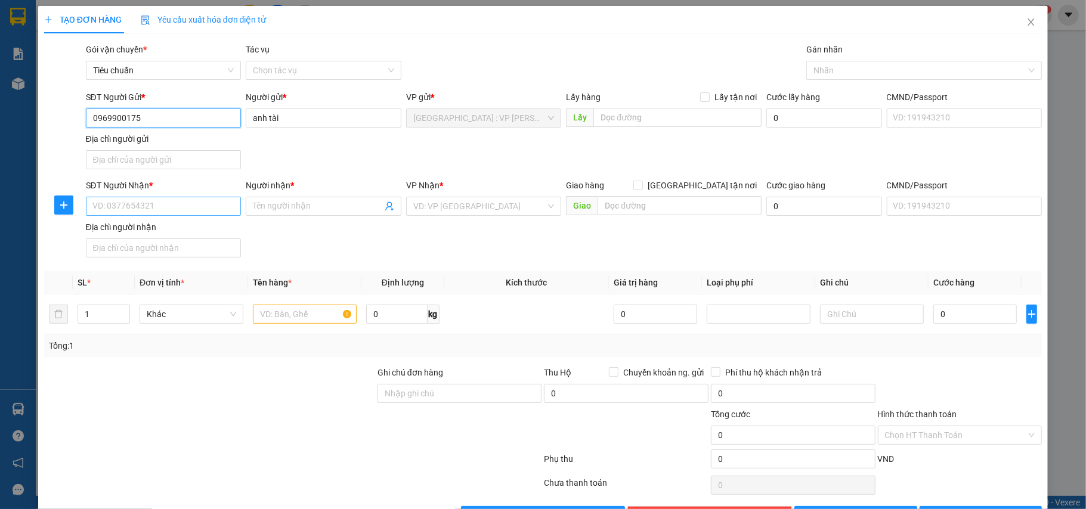
type input "0969900175"
click at [188, 213] on input "SĐT Người Nhận *" at bounding box center [164, 206] width 156 height 19
type input "0902105858"
click at [325, 206] on input "Người nhận *" at bounding box center [317, 206] width 129 height 13
type input "a hoành"
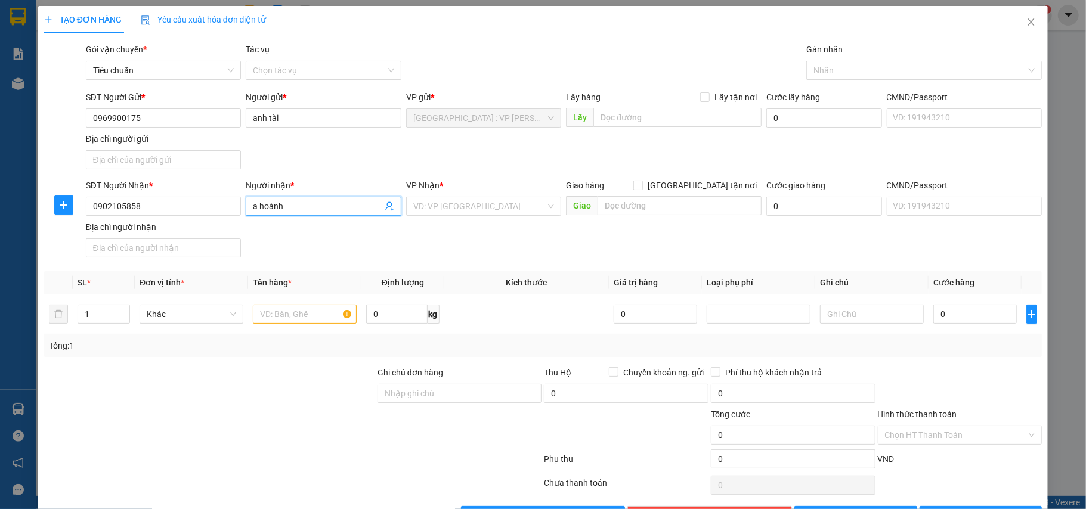
click at [642, 196] on div "Giao hàng [GEOGRAPHIC_DATA] tận nơi" at bounding box center [664, 188] width 196 height 18
click at [640, 207] on input "text" at bounding box center [679, 205] width 164 height 19
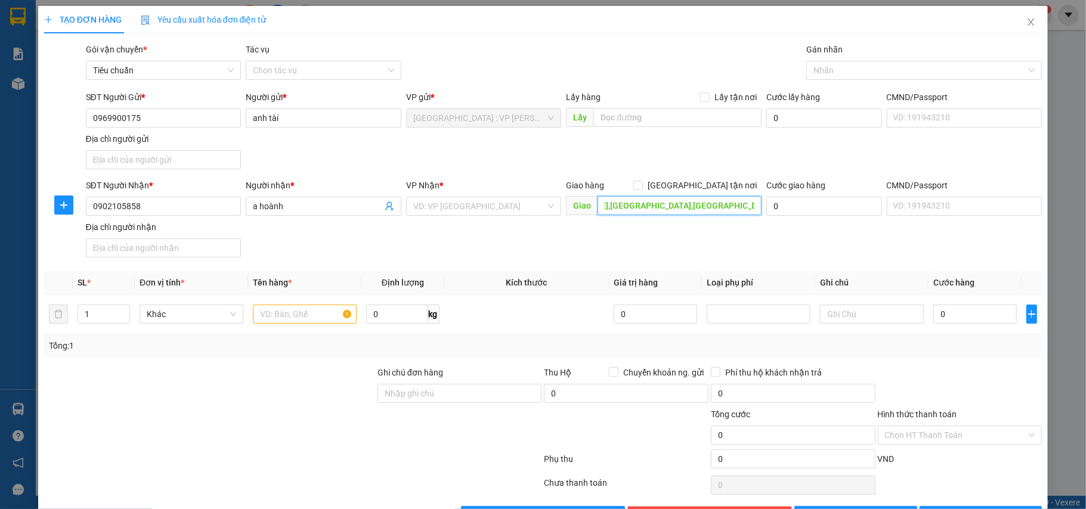
scroll to position [0, 86]
type input "1773 [PERSON_NAME],[GEOGRAPHIC_DATA],[GEOGRAPHIC_DATA],[GEOGRAPHIC_DATA]"
drag, startPoint x: 702, startPoint y: 185, endPoint x: 550, endPoint y: 132, distance: 161.4
click at [702, 185] on span "[GEOGRAPHIC_DATA] tận nơi" at bounding box center [702, 185] width 119 height 13
click at [642, 185] on input "[GEOGRAPHIC_DATA] tận nơi" at bounding box center [637, 185] width 8 height 8
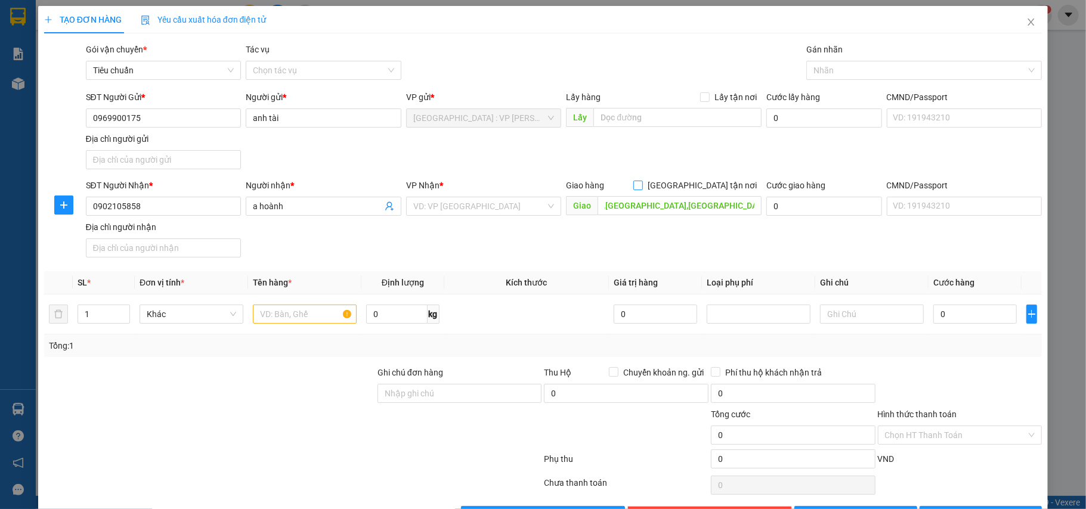
checkbox input "true"
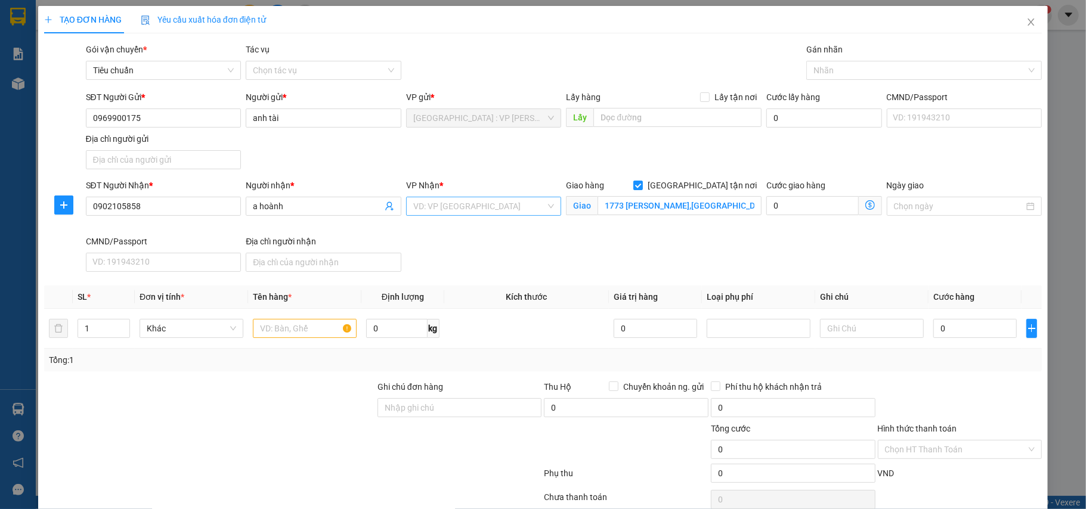
click at [501, 206] on input "search" at bounding box center [479, 206] width 133 height 18
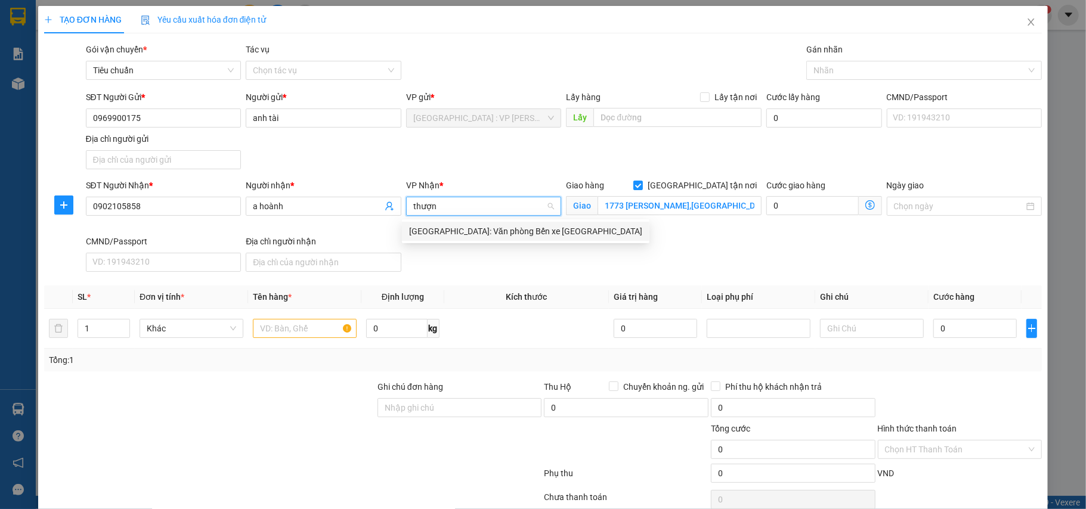
type input "thượng"
click at [508, 225] on div "[GEOGRAPHIC_DATA]: Văn phòng Bến xe [GEOGRAPHIC_DATA]" at bounding box center [525, 231] width 233 height 13
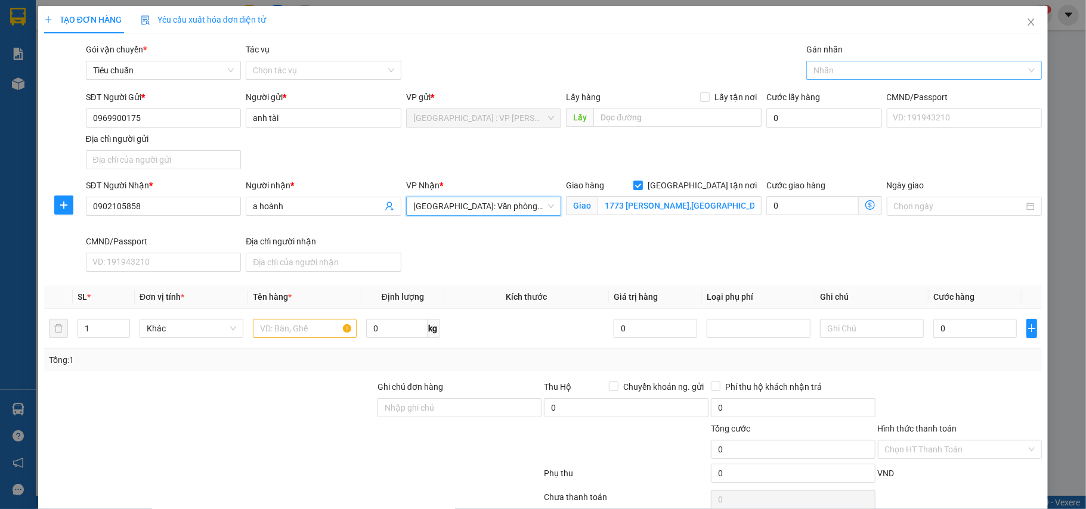
click at [857, 68] on div at bounding box center [918, 70] width 218 height 14
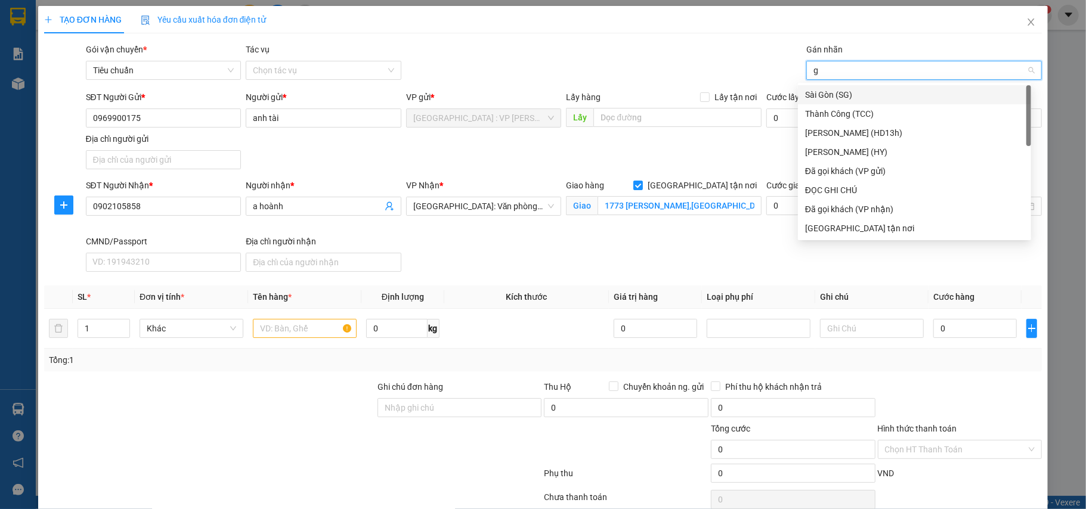
type input "gt"
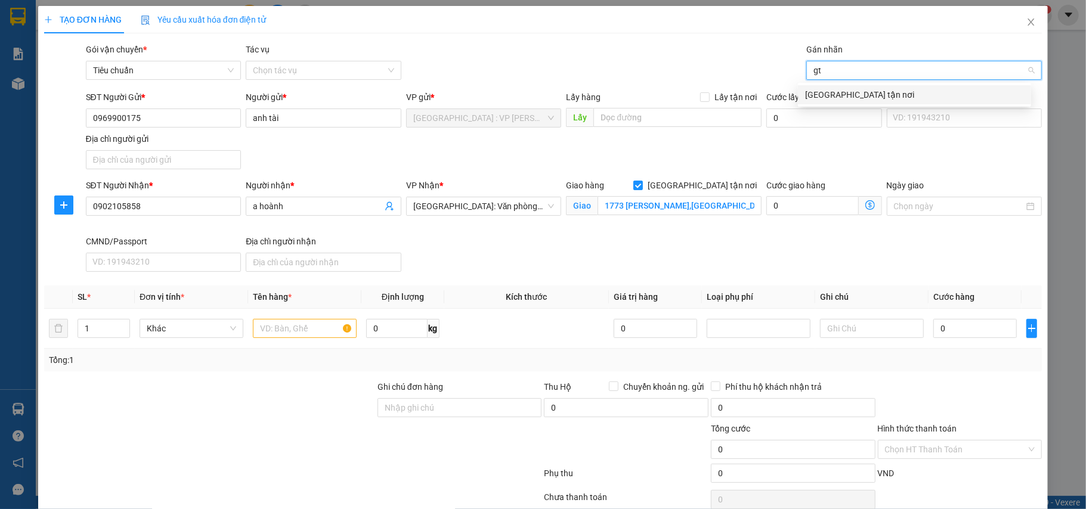
click at [840, 98] on div "[GEOGRAPHIC_DATA] tận nơi" at bounding box center [914, 94] width 219 height 13
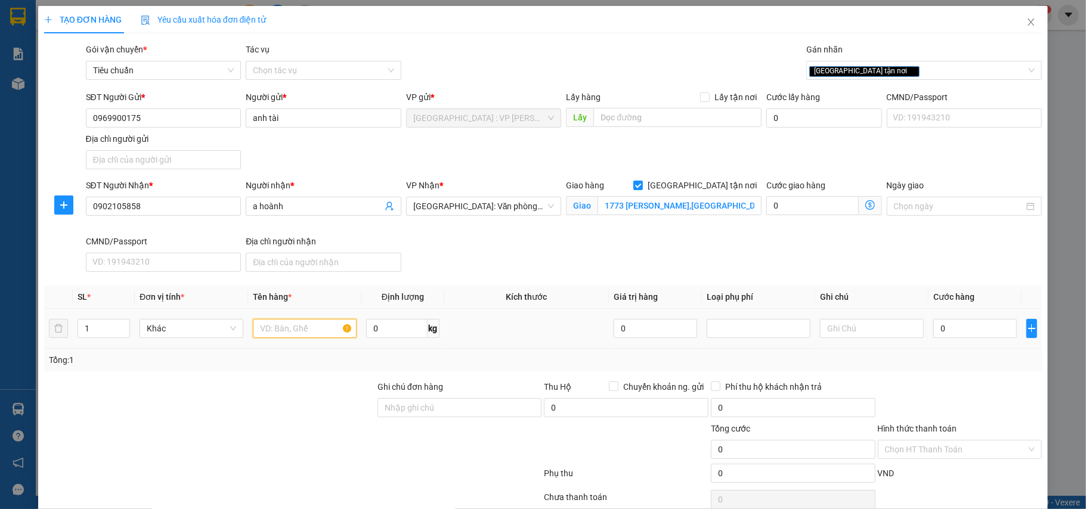
click at [295, 325] on input "text" at bounding box center [305, 328] width 104 height 19
type input "3 kiện bọc xốp nổ"
click at [123, 324] on span "up" at bounding box center [123, 325] width 7 height 7
type input "3"
click at [123, 324] on span "up" at bounding box center [123, 325] width 7 height 7
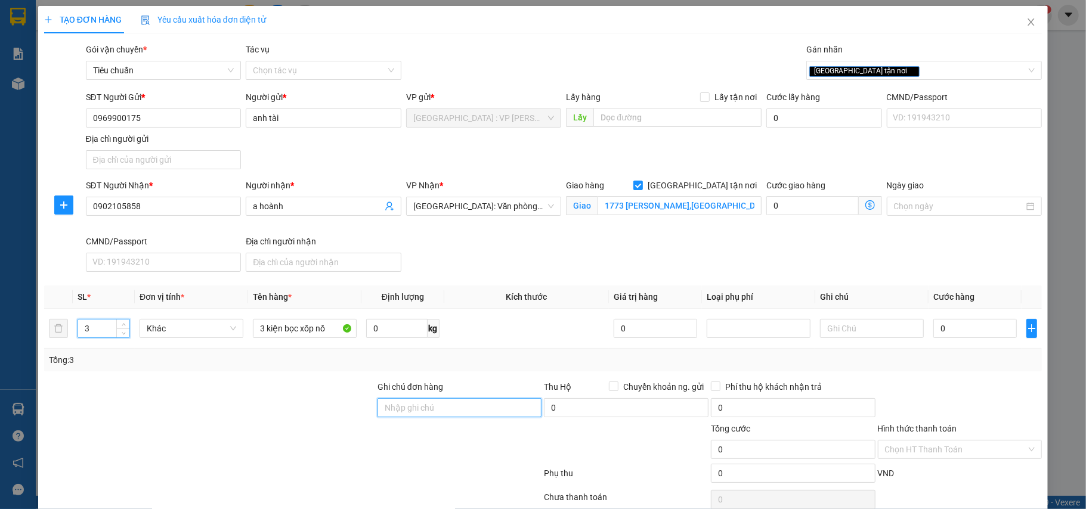
click at [453, 408] on input "Ghi chú đơn hàng" at bounding box center [459, 407] width 165 height 19
type input "nhận nguyên kiện,giao nguyên kiện,bể vỡ k đền"
click at [618, 389] on span "Chuyển khoản ng. gửi" at bounding box center [663, 386] width 90 height 13
click at [614, 389] on input "Chuyển khoản ng. gửi" at bounding box center [613, 386] width 8 height 8
checkbox input "true"
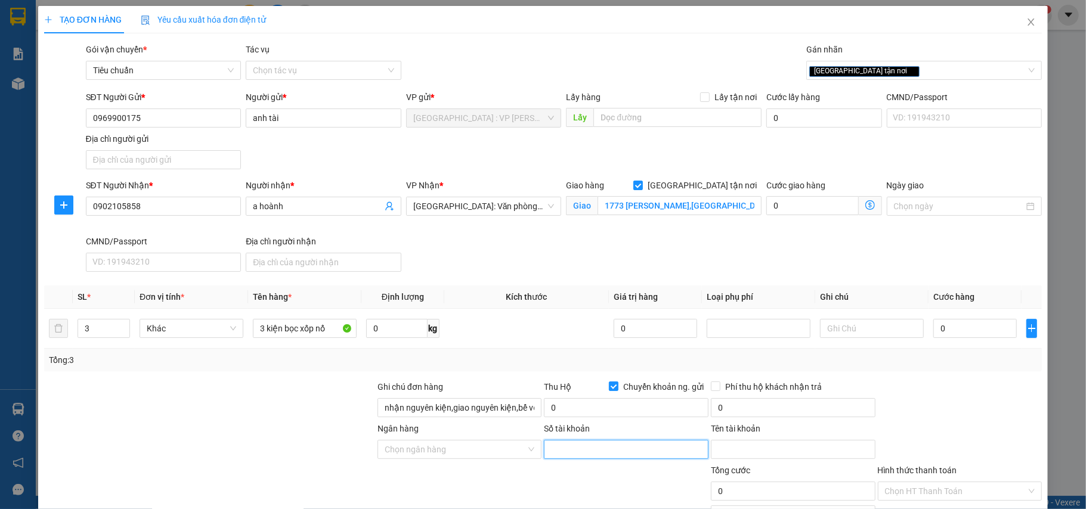
drag, startPoint x: 609, startPoint y: 451, endPoint x: 594, endPoint y: 432, distance: 24.6
click at [609, 451] on input "Số tài khoản" at bounding box center [626, 449] width 165 height 19
click at [497, 447] on input "Ngân hàng" at bounding box center [456, 450] width 142 height 18
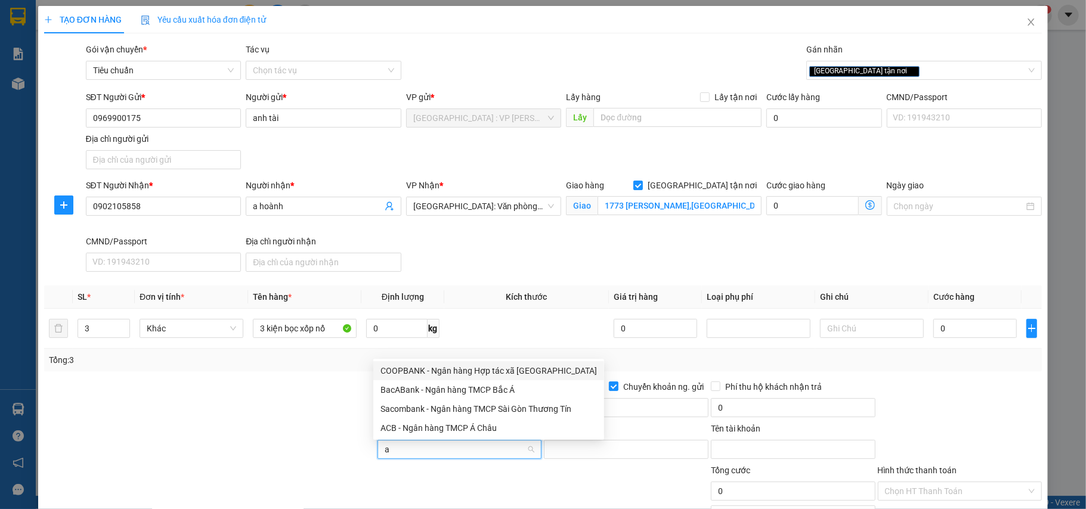
type input "ac"
click at [402, 420] on div "ACB - Ngân hàng TMCP Á Châu" at bounding box center [488, 428] width 231 height 19
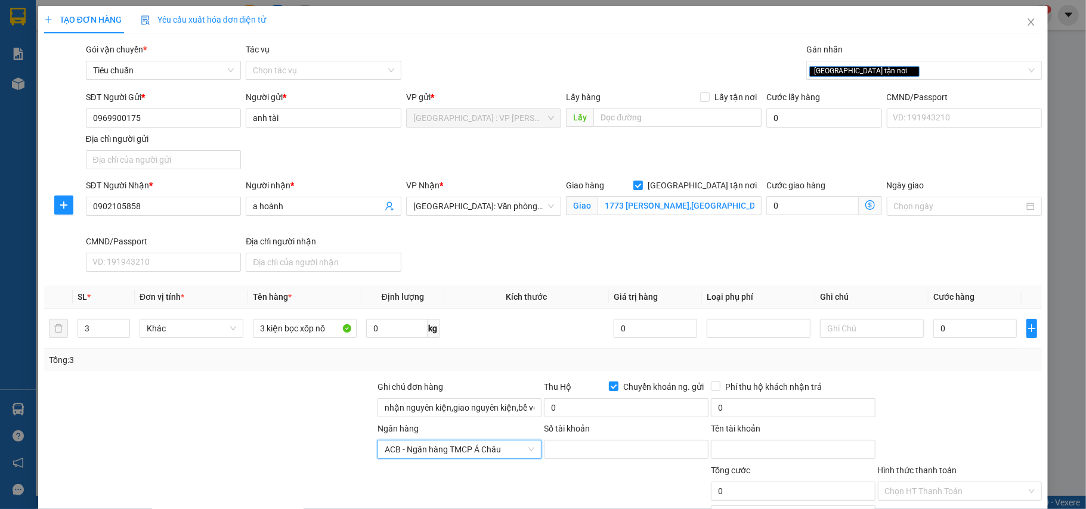
click at [613, 439] on div "Số tài khoản" at bounding box center [626, 431] width 165 height 18
click at [613, 451] on input "Số tài khoản" at bounding box center [626, 449] width 165 height 19
type input "910999666"
click at [721, 450] on input "Tên tài khoản" at bounding box center [793, 449] width 165 height 19
type input "[PERSON_NAME]"
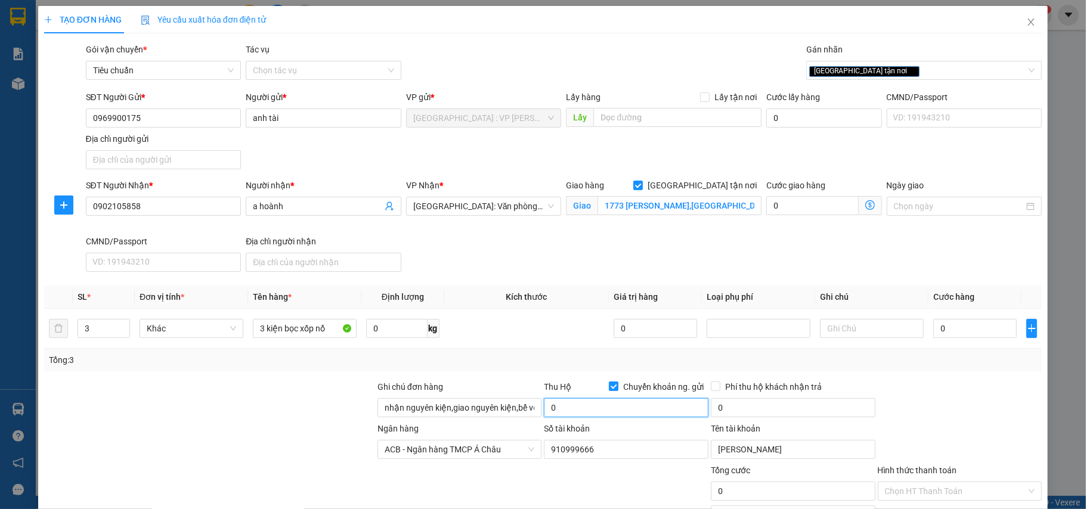
click at [599, 413] on input "0" at bounding box center [626, 407] width 165 height 19
type input "15.700.000"
click at [967, 338] on input "0" at bounding box center [974, 328] width 83 height 19
type input "9"
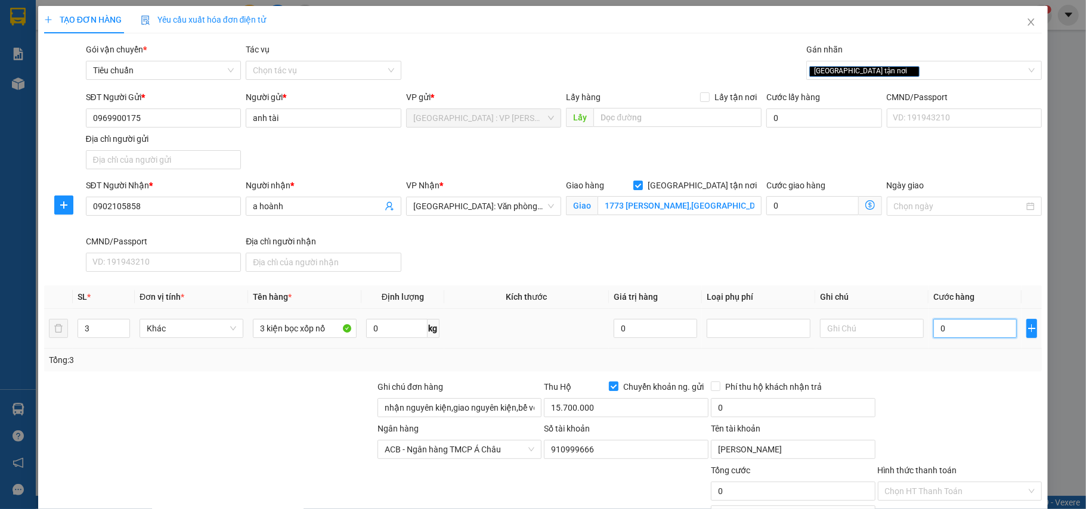
type input "9"
type input "90"
type input "900"
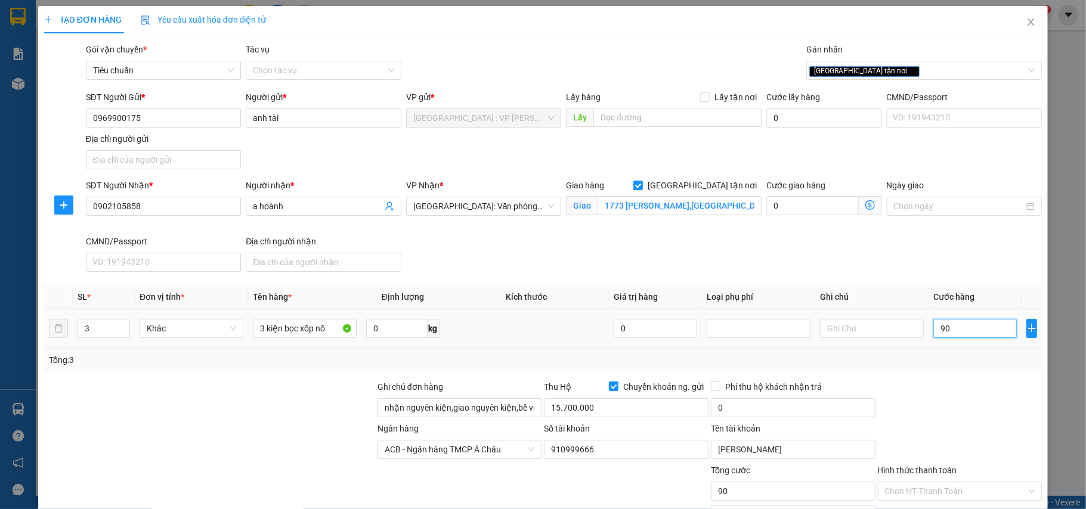
type input "900"
type input "9.000"
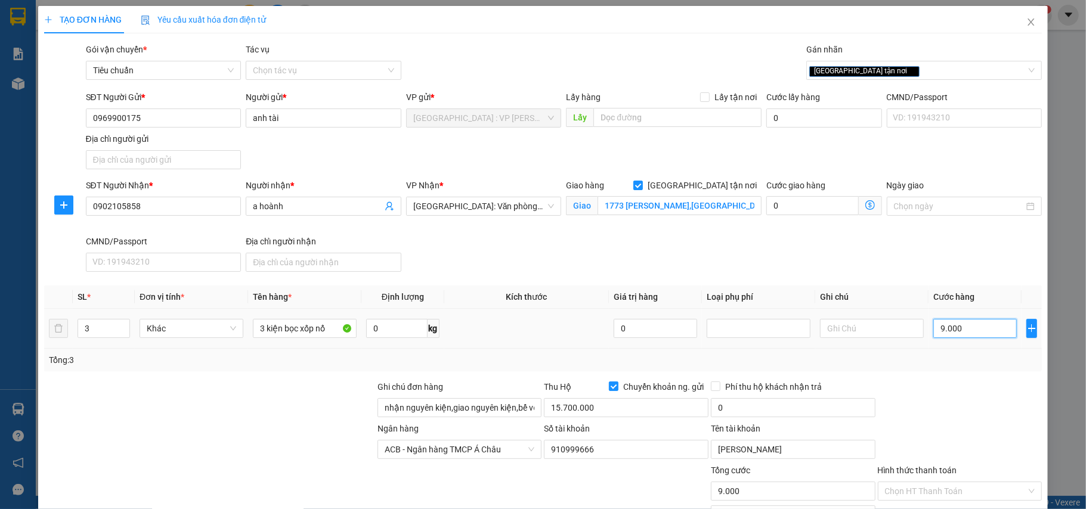
type input "90.000"
click at [647, 408] on input "15.700.000" at bounding box center [626, 407] width 165 height 19
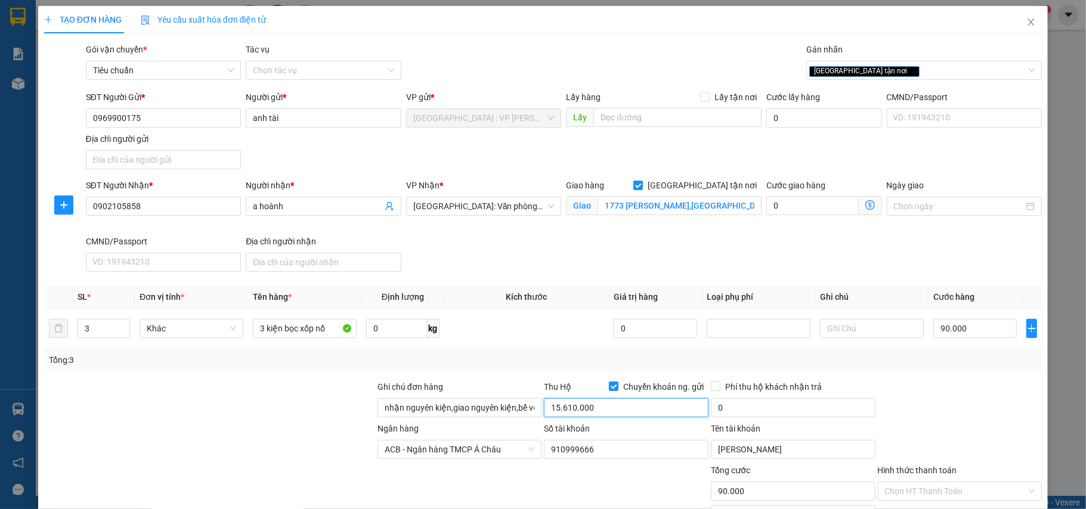
type input "15.610.000"
click at [737, 404] on input "0" at bounding box center [793, 407] width 165 height 19
click at [919, 74] on div "[GEOGRAPHIC_DATA] tận nơi" at bounding box center [918, 70] width 218 height 14
type input "35.000"
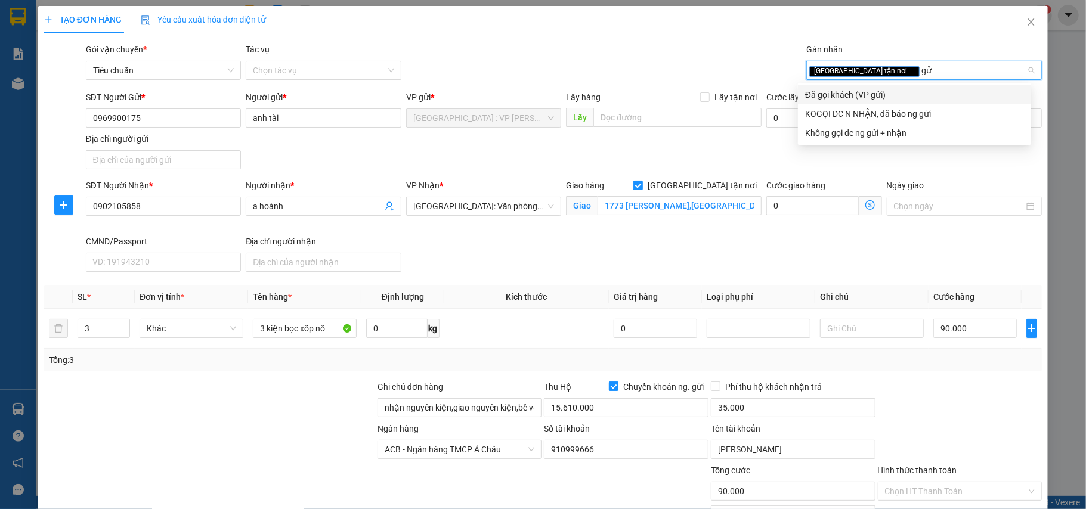
type input "gửi"
click at [881, 94] on div "Đã gọi khách (VP gửi)" at bounding box center [914, 94] width 219 height 13
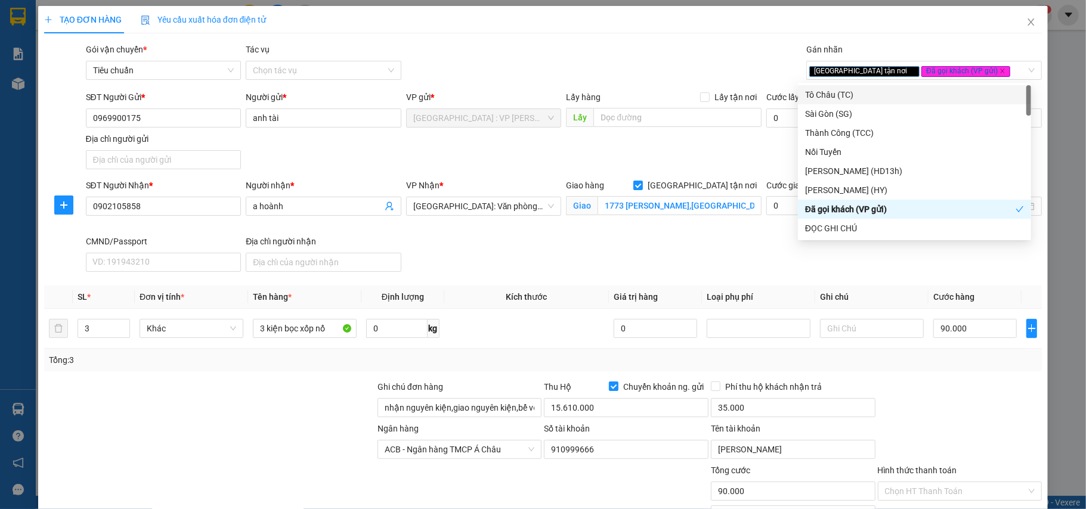
click at [677, 68] on div "Gói vận chuyển * Tiêu chuẩn Tác vụ Chọn tác vụ Gán nhãn Giao tận nơi Đã gọi k…" at bounding box center [563, 64] width 961 height 42
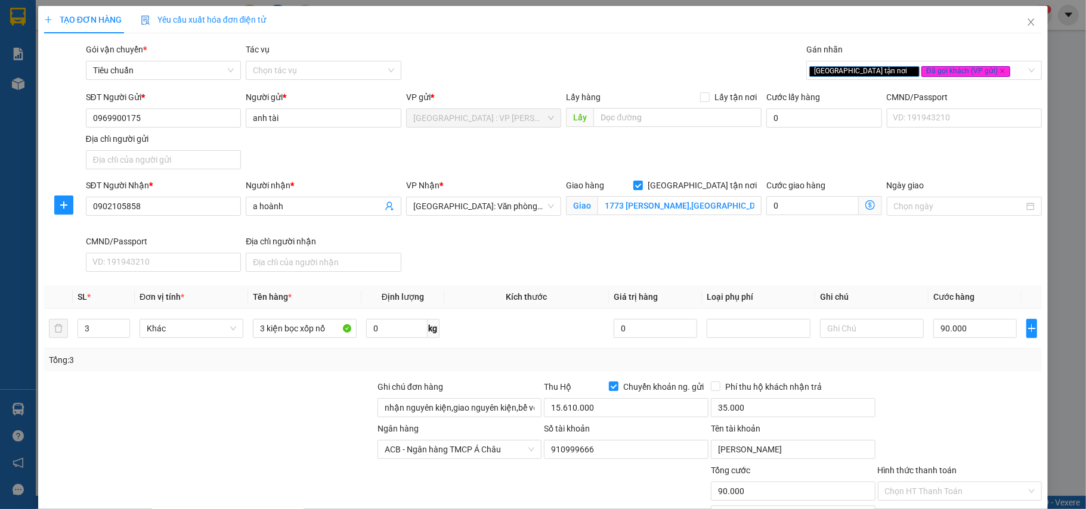
scroll to position [98, 0]
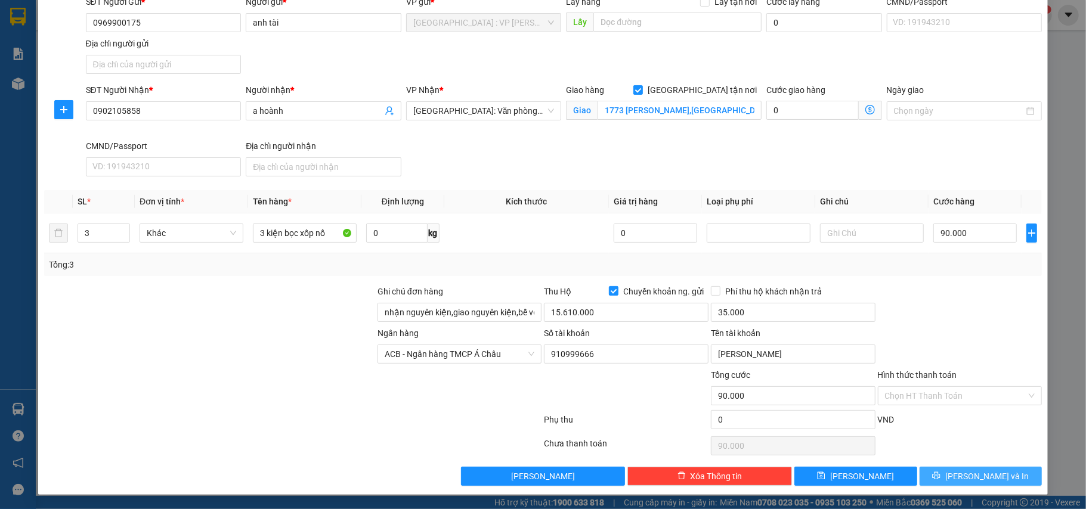
click at [945, 471] on button "[PERSON_NAME] và In" at bounding box center [980, 476] width 123 height 19
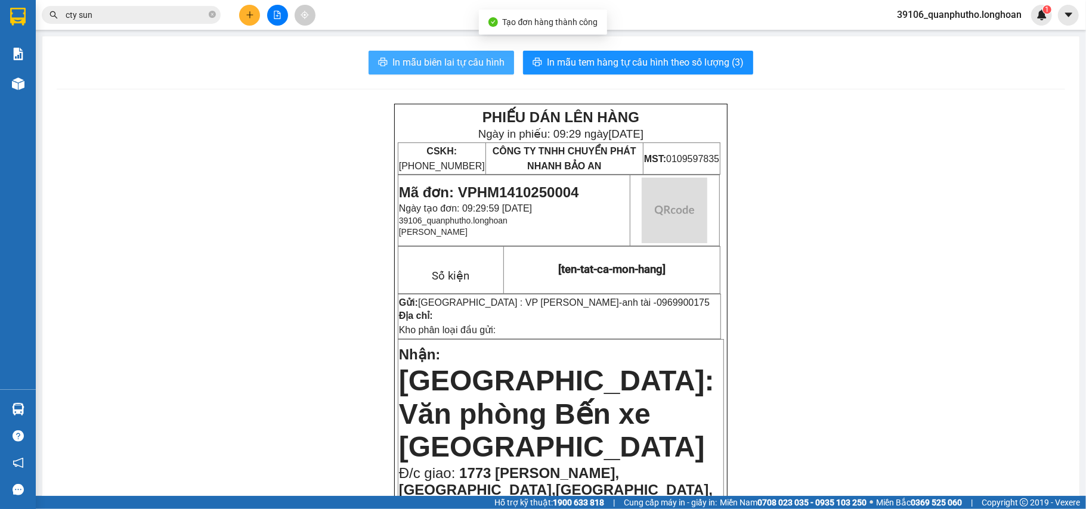
click at [473, 53] on button "In mẫu biên lai tự cấu hình" at bounding box center [440, 63] width 145 height 24
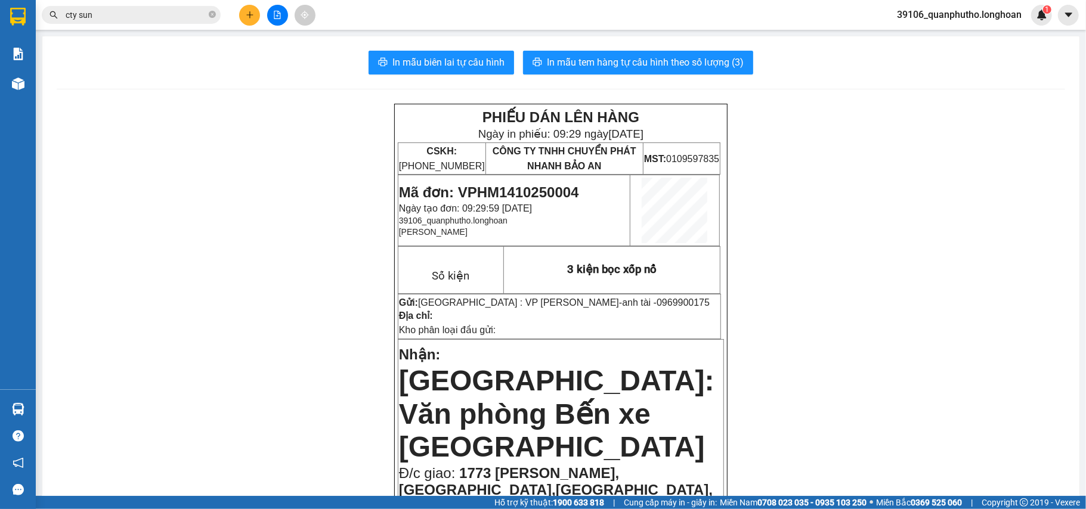
click at [523, 199] on span "Mã đơn: VPHM1410250004" at bounding box center [489, 192] width 180 height 16
copy span "VPHM1410250004"
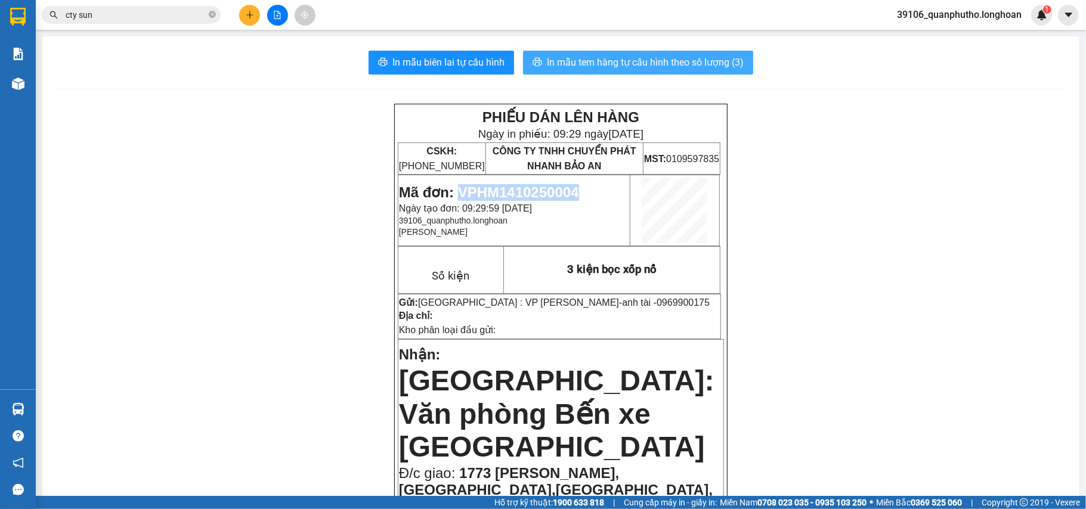
click at [566, 58] on span "In mẫu tem hàng tự cấu hình theo số lượng (3)" at bounding box center [645, 62] width 197 height 15
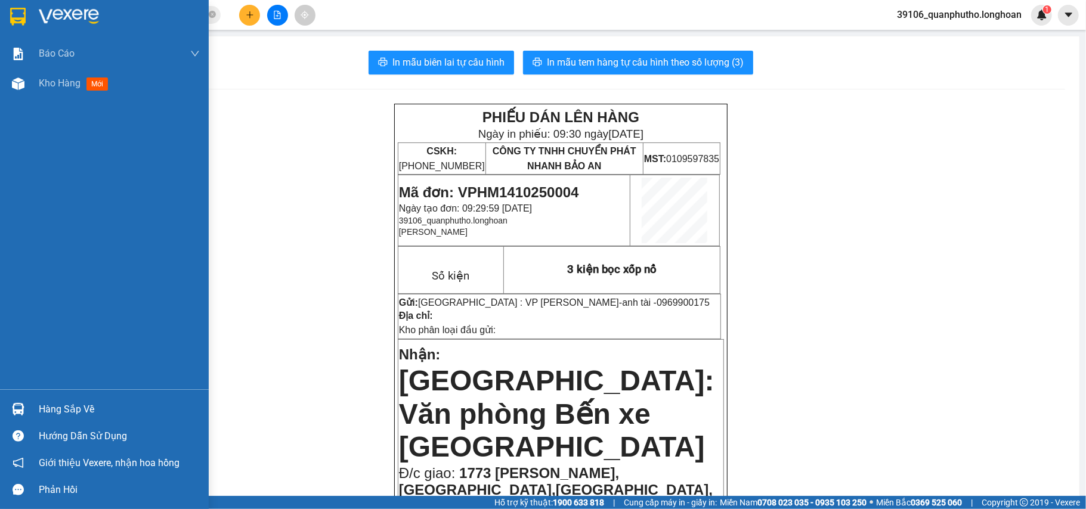
click at [18, 14] on img at bounding box center [18, 17] width 16 height 18
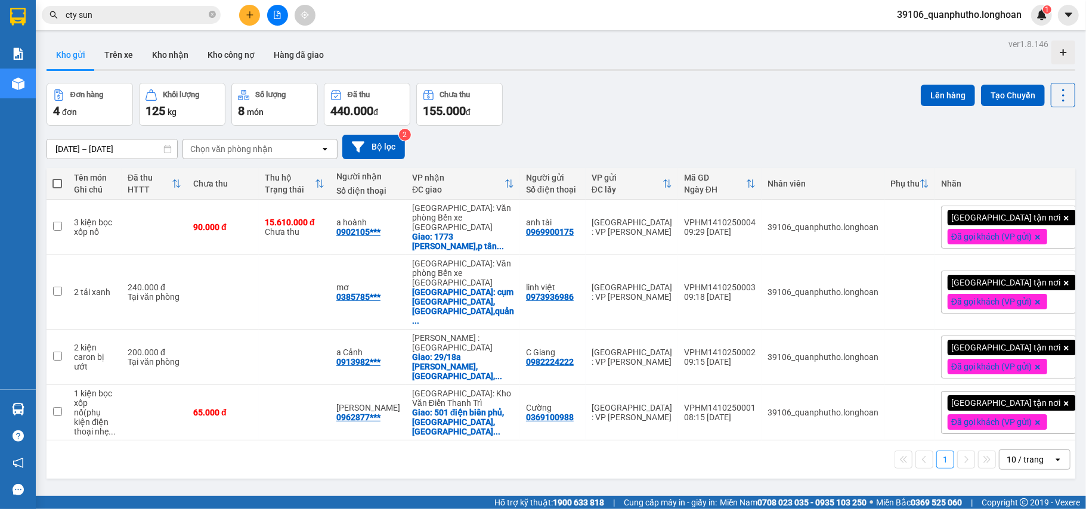
click at [258, 16] on button at bounding box center [249, 15] width 21 height 21
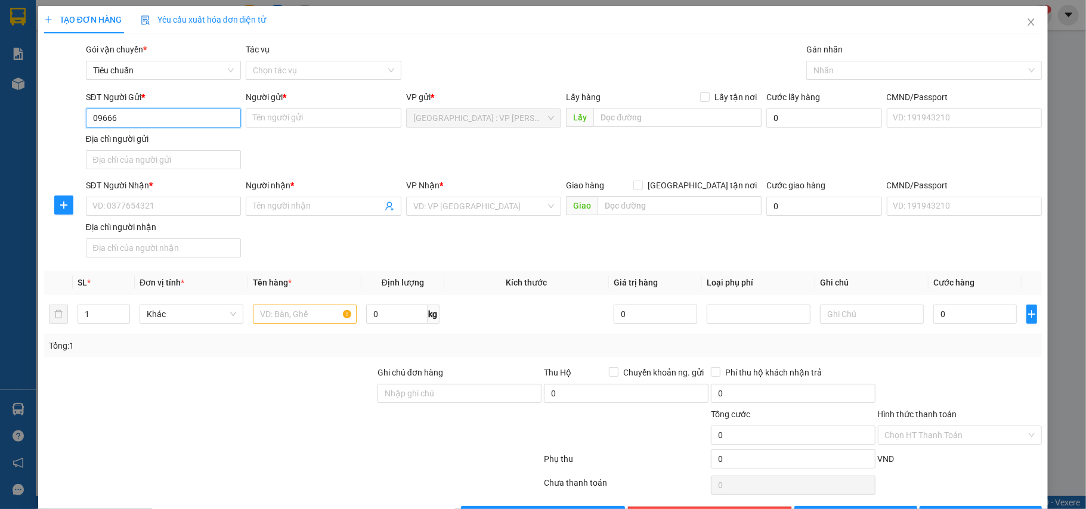
click at [203, 115] on input "09666" at bounding box center [164, 118] width 156 height 19
click at [165, 137] on div "0966674485 - tiến" at bounding box center [162, 142] width 140 height 13
type input "0966674485"
type input "tiến"
type input "0966674485"
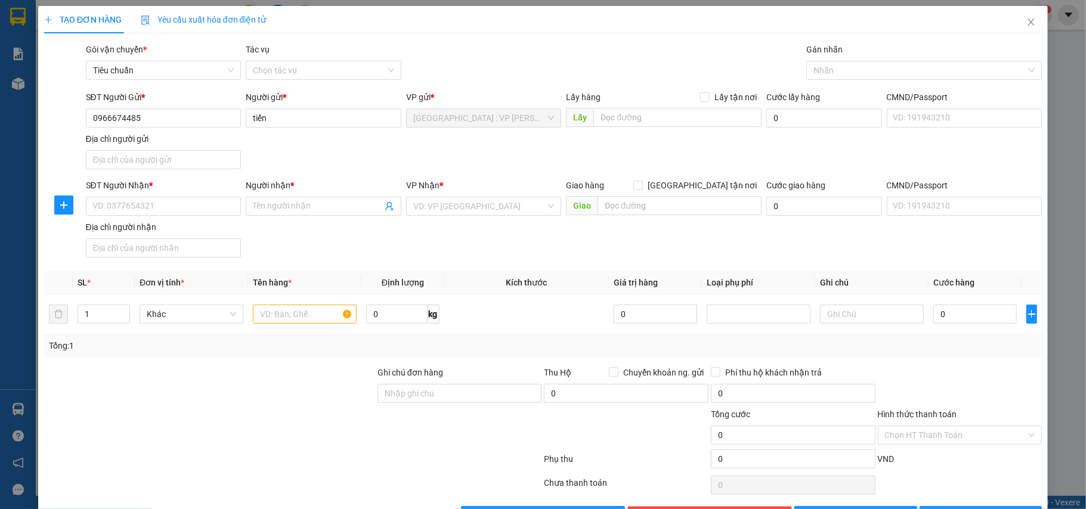
click at [169, 220] on div "SĐT Người Nhận * VD: 0377654321" at bounding box center [164, 200] width 156 height 42
click at [175, 210] on input "SĐT Người Nhận *" at bounding box center [164, 206] width 156 height 19
paste input "0876583333"
type input "0876583333"
click at [321, 202] on input "Người nhận *" at bounding box center [317, 206] width 129 height 13
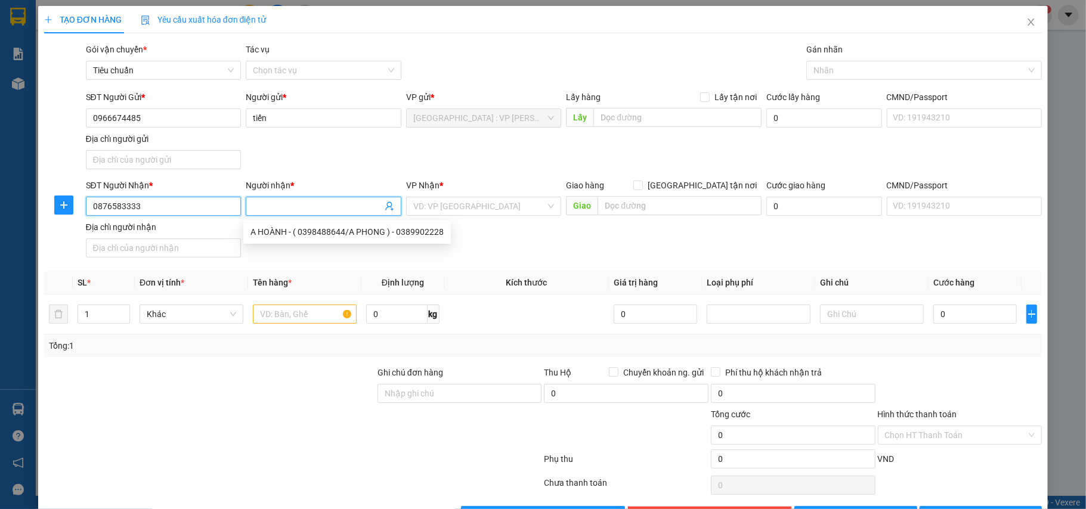
drag, startPoint x: 219, startPoint y: 210, endPoint x: 191, endPoint y: 221, distance: 29.8
click at [218, 210] on input "0876583333" at bounding box center [164, 206] width 156 height 19
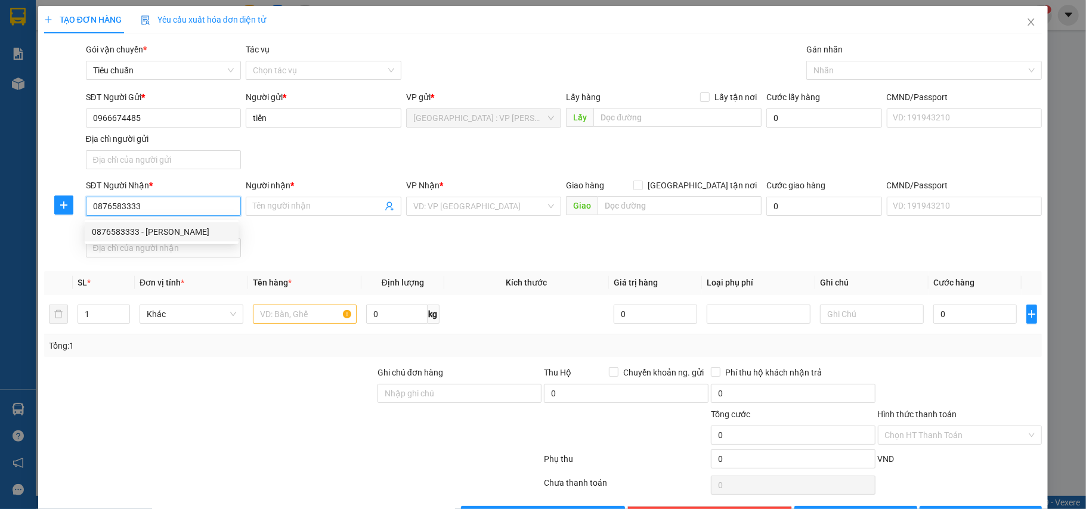
click at [168, 227] on div "0876583333 - [PERSON_NAME]" at bounding box center [162, 231] width 140 height 13
type input "[PERSON_NAME]"
checkbox input "true"
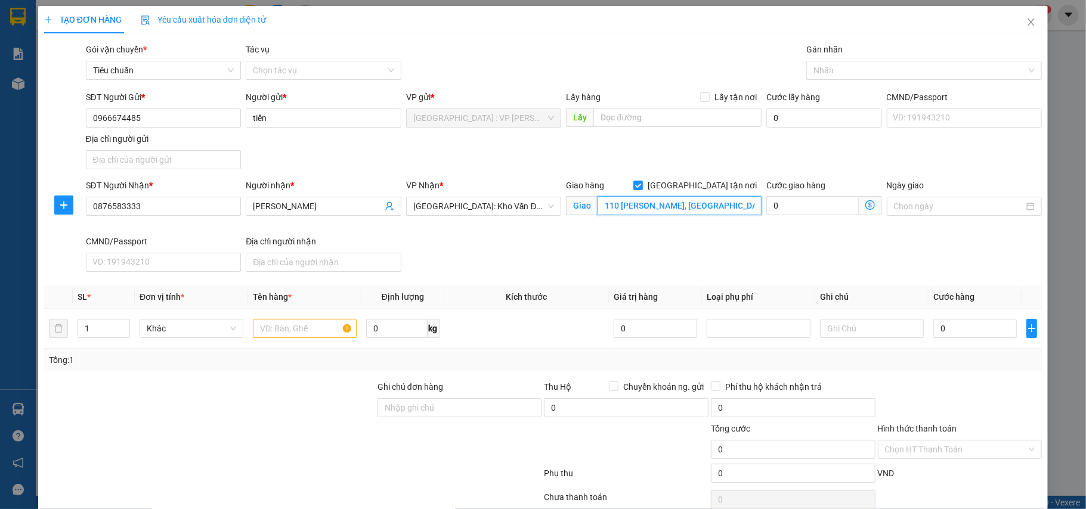
click at [637, 206] on input "110 [PERSON_NAME], [GEOGRAPHIC_DATA], [GEOGRAPHIC_DATA]" at bounding box center [679, 205] width 164 height 19
paste input "65 Xô Viết [GEOGRAPHIC_DATA], [GEOGRAPHIC_DATA], [GEOGRAPHIC_DATA] nha"
click at [828, 70] on div at bounding box center [918, 70] width 218 height 14
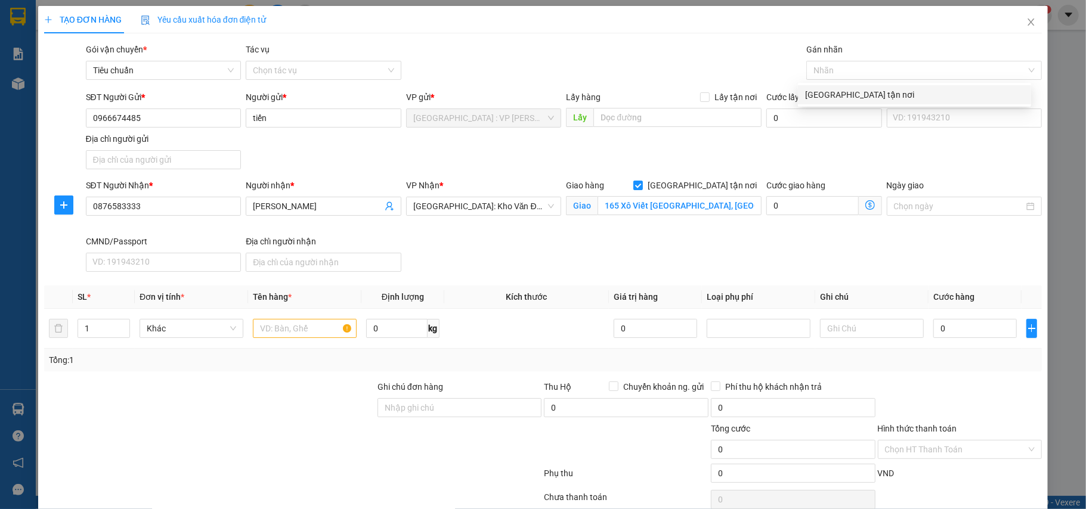
click at [818, 86] on body "Kết quả tìm kiếm ( 7 ) Bộ lọc Mã ĐH Trạng thái Món hàng Thu hộ Tổng cước Chưa c…" at bounding box center [543, 254] width 1086 height 509
click at [825, 70] on div at bounding box center [918, 70] width 218 height 14
click at [828, 87] on div "[GEOGRAPHIC_DATA] tận nơi" at bounding box center [914, 94] width 233 height 19
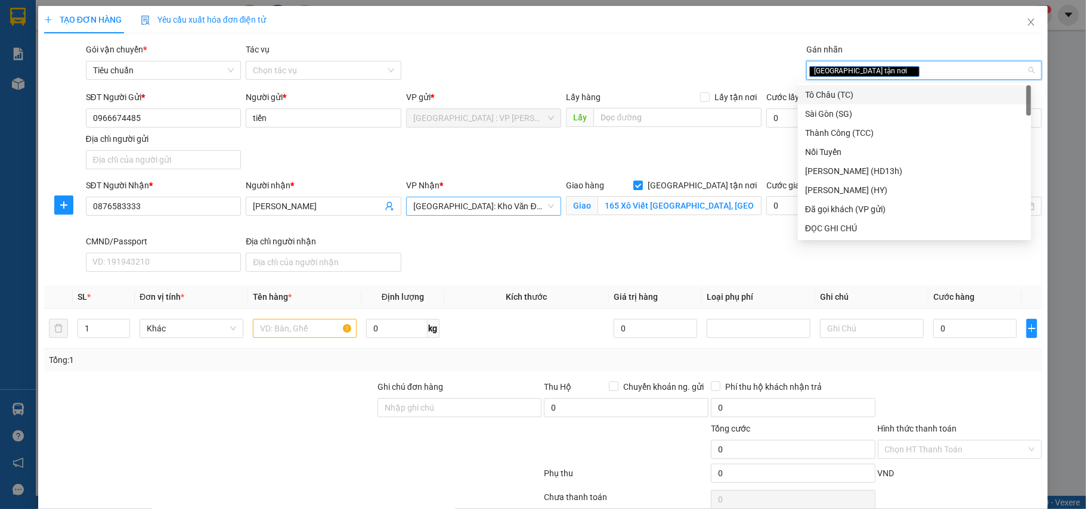
drag, startPoint x: 498, startPoint y: 216, endPoint x: 500, endPoint y: 201, distance: 15.0
click at [498, 213] on div "[GEOGRAPHIC_DATA]: Kho Văn Điển Thanh Trì" at bounding box center [484, 206] width 156 height 19
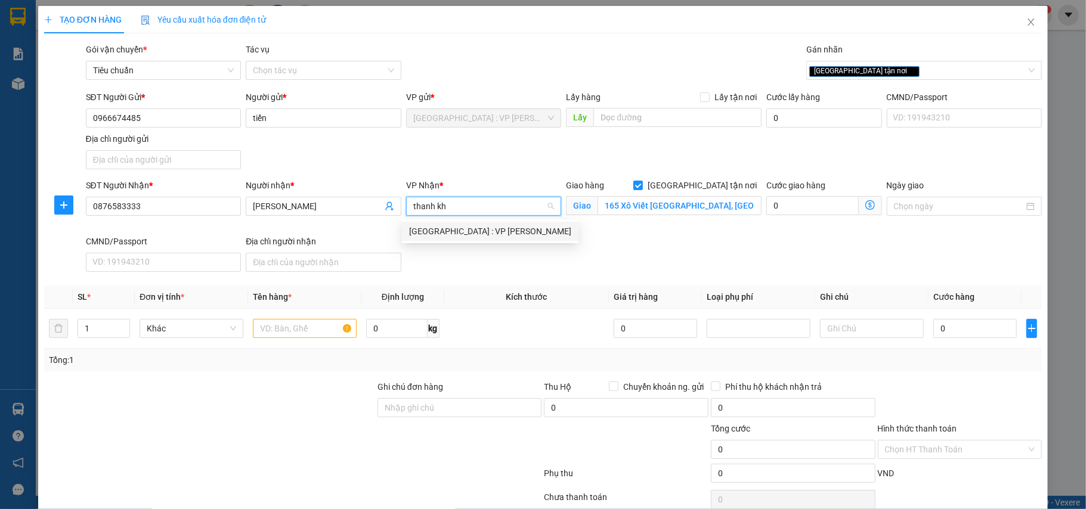
drag, startPoint x: 488, startPoint y: 230, endPoint x: 454, endPoint y: 234, distance: 33.6
click at [488, 231] on div "[GEOGRAPHIC_DATA] : VP [PERSON_NAME]" at bounding box center [490, 231] width 162 height 13
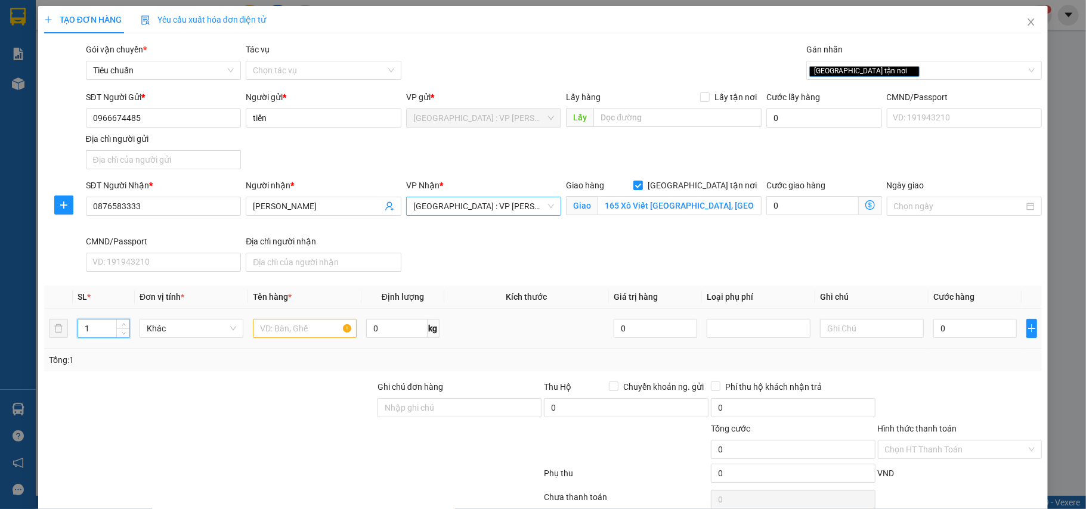
drag, startPoint x: 103, startPoint y: 326, endPoint x: 77, endPoint y: 332, distance: 26.9
click at [78, 330] on input "1" at bounding box center [103, 329] width 51 height 18
click at [302, 328] on input "text" at bounding box center [305, 328] width 104 height 19
click at [952, 330] on input "0" at bounding box center [974, 328] width 83 height 19
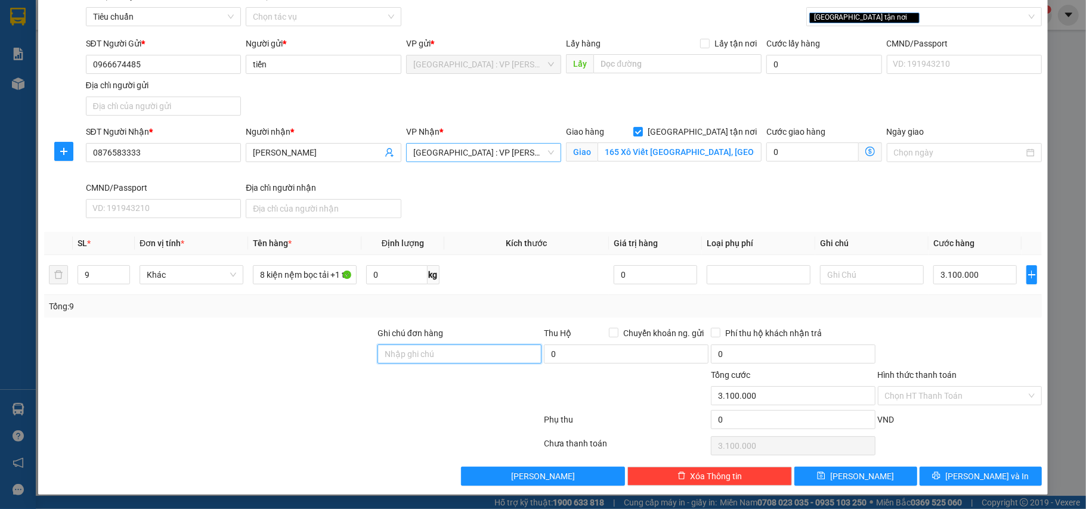
click at [406, 346] on input "Ghi chú đơn hàng" at bounding box center [459, 354] width 165 height 19
click at [896, 16] on div "[GEOGRAPHIC_DATA] tận nơi" at bounding box center [918, 17] width 218 height 14
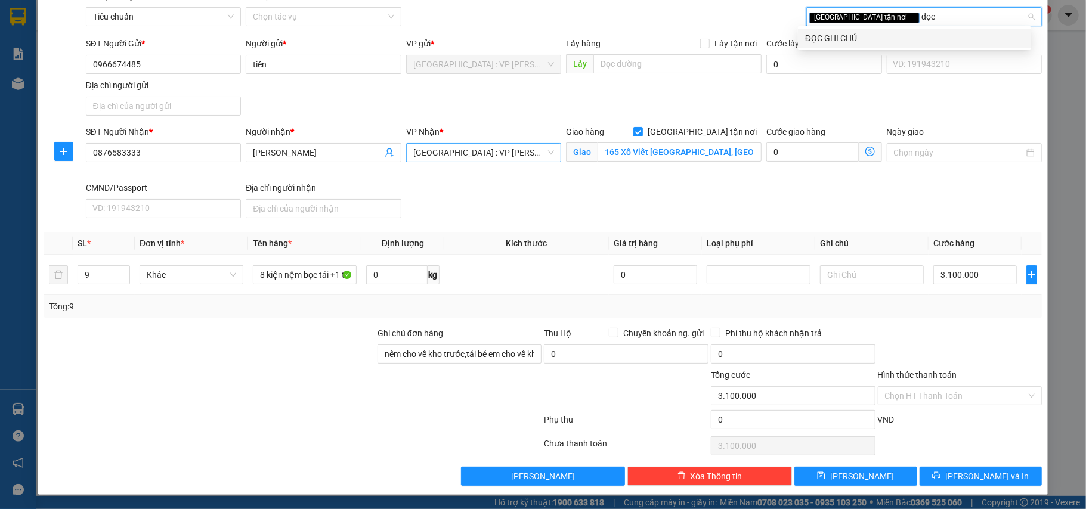
click at [876, 33] on div "ĐỌC GHI CHÚ" at bounding box center [914, 38] width 219 height 13
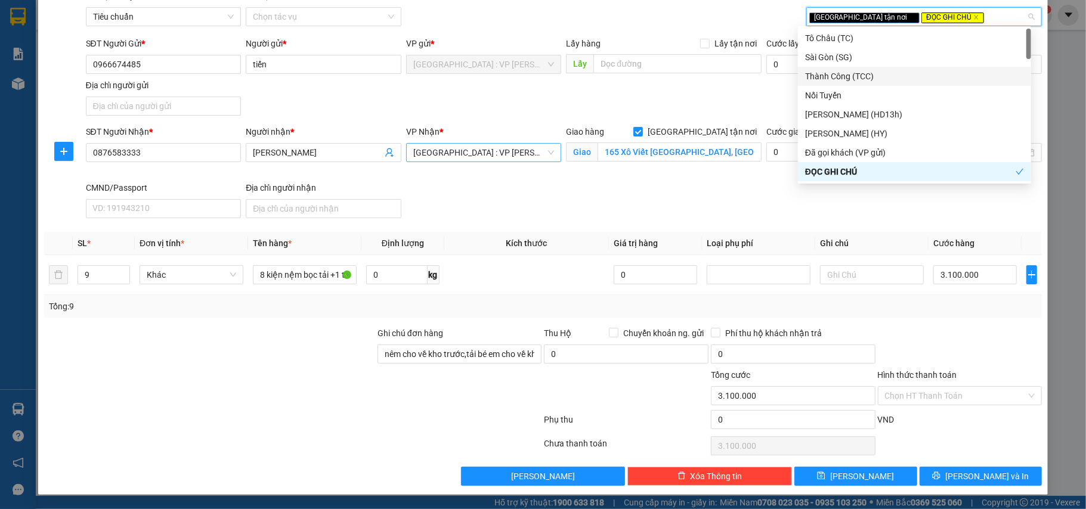
drag, startPoint x: 438, startPoint y: 382, endPoint x: 439, endPoint y: 375, distance: 6.8
click at [438, 382] on div at bounding box center [459, 389] width 167 height 42
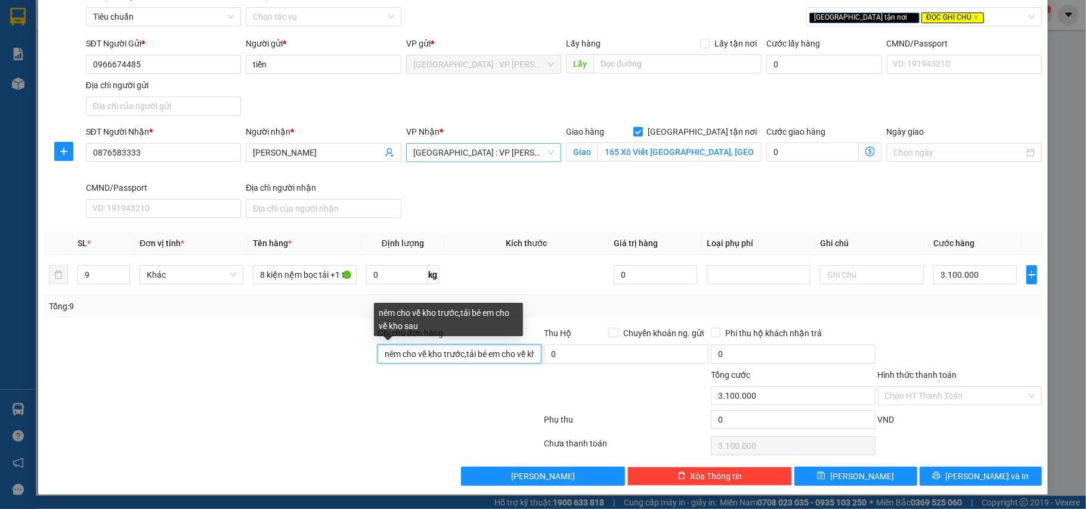
drag, startPoint x: 394, startPoint y: 351, endPoint x: 415, endPoint y: 342, distance: 22.7
click at [395, 351] on input "nêm cho về kho trước,tải bé em cho về kho sau" at bounding box center [459, 354] width 165 height 19
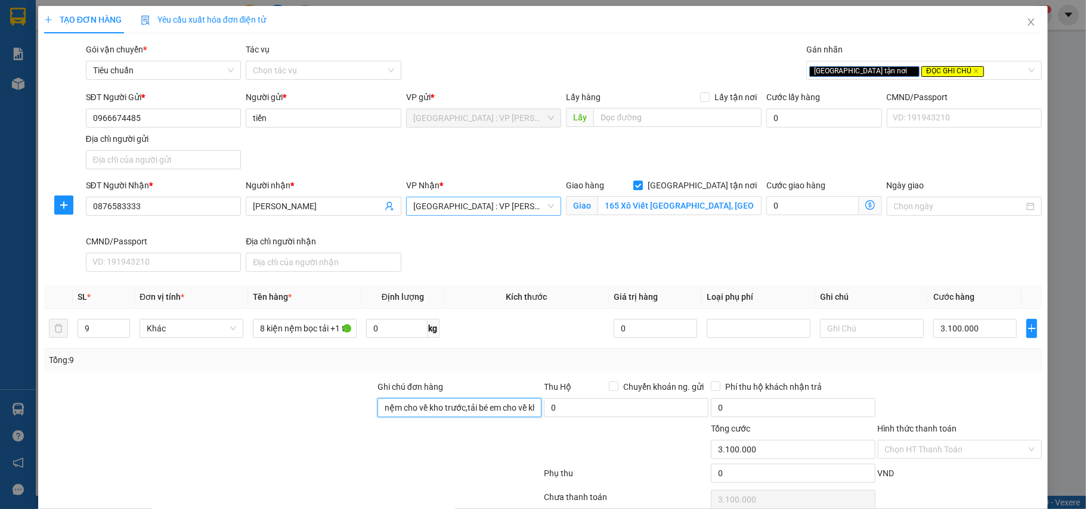
scroll to position [56, 0]
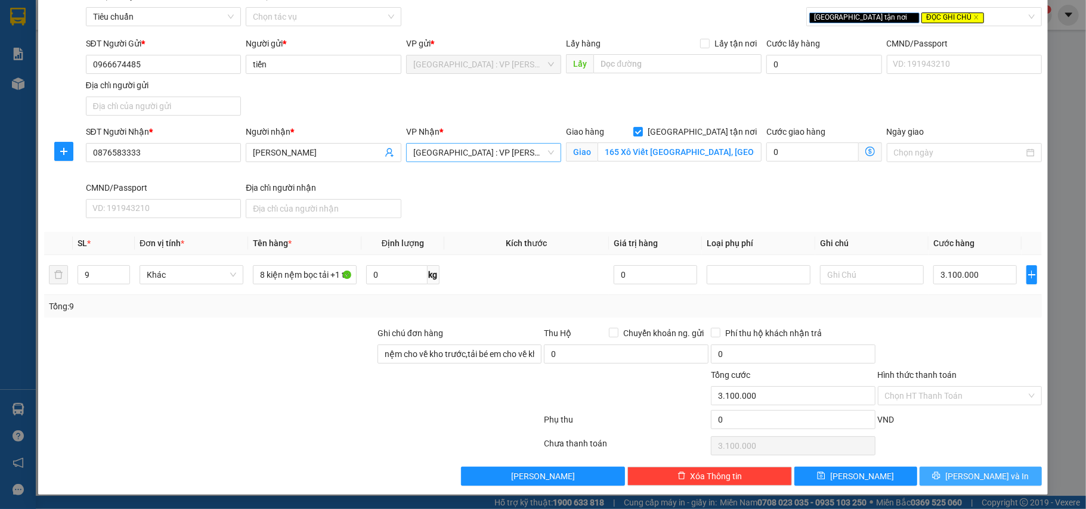
click at [955, 470] on button "[PERSON_NAME] và In" at bounding box center [980, 476] width 123 height 19
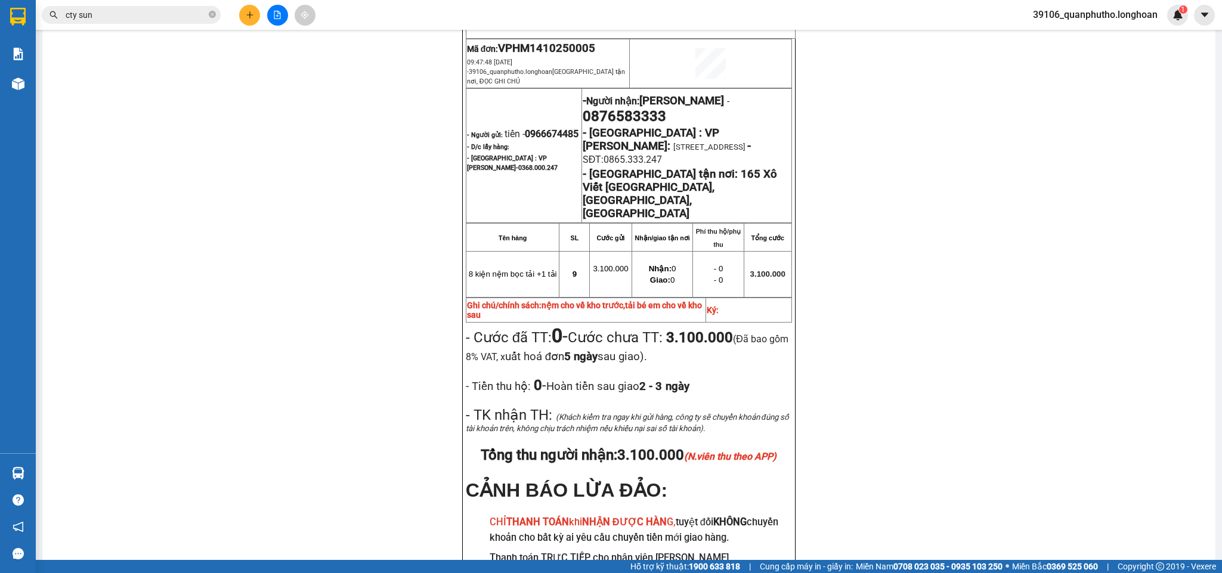
scroll to position [383, 0]
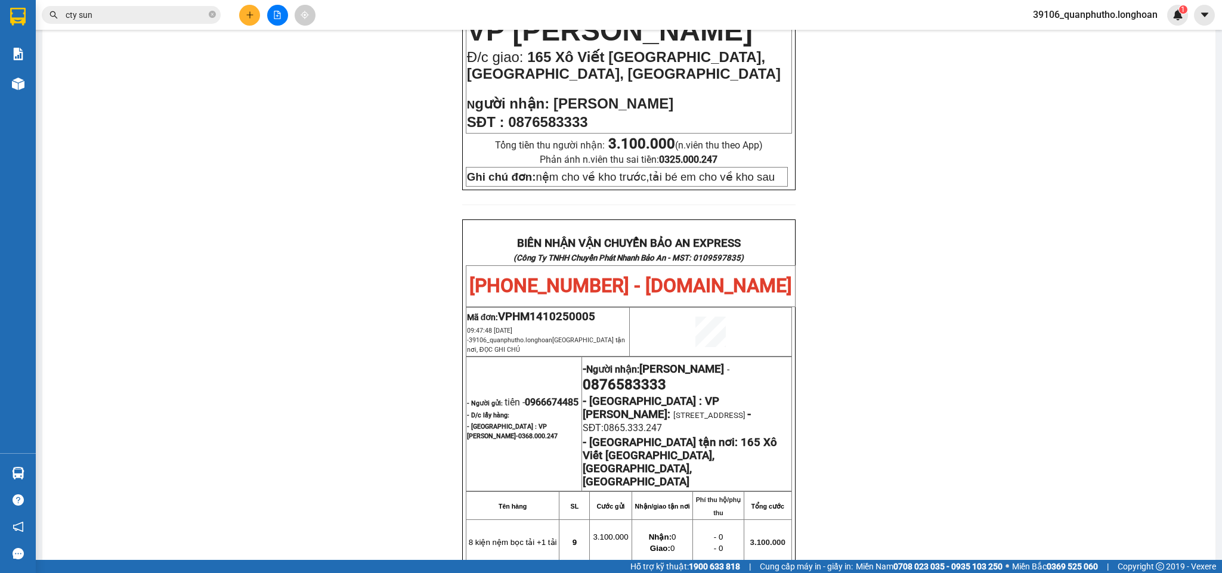
click at [547, 310] on span "VPHM1410250005" at bounding box center [546, 316] width 97 height 13
copy span "VPHM1410250005"
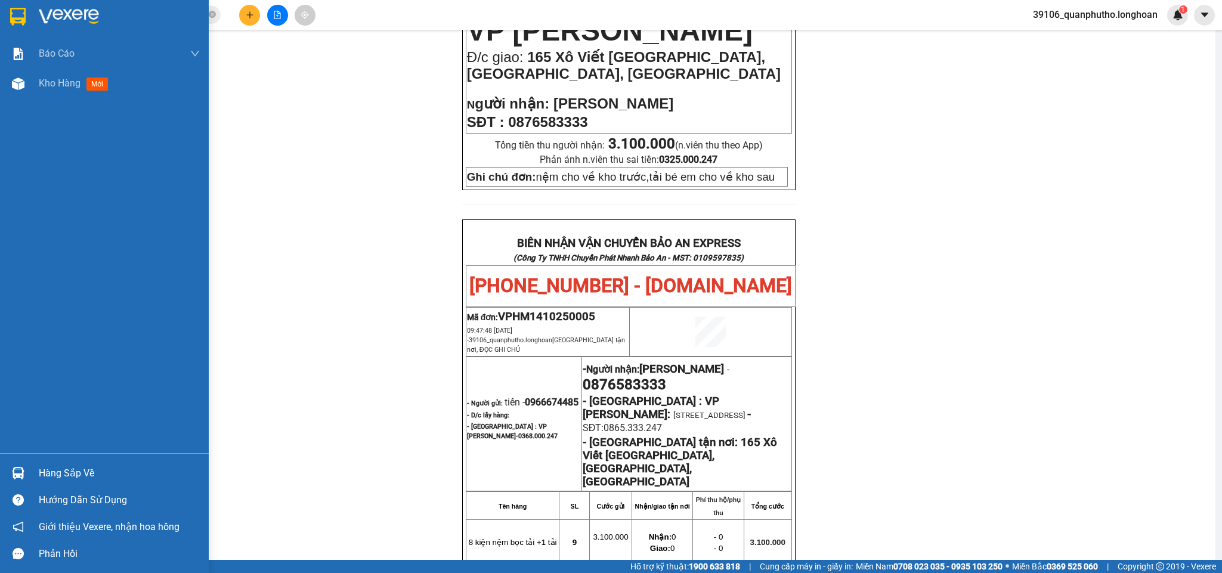
click at [26, 27] on div at bounding box center [104, 19] width 209 height 39
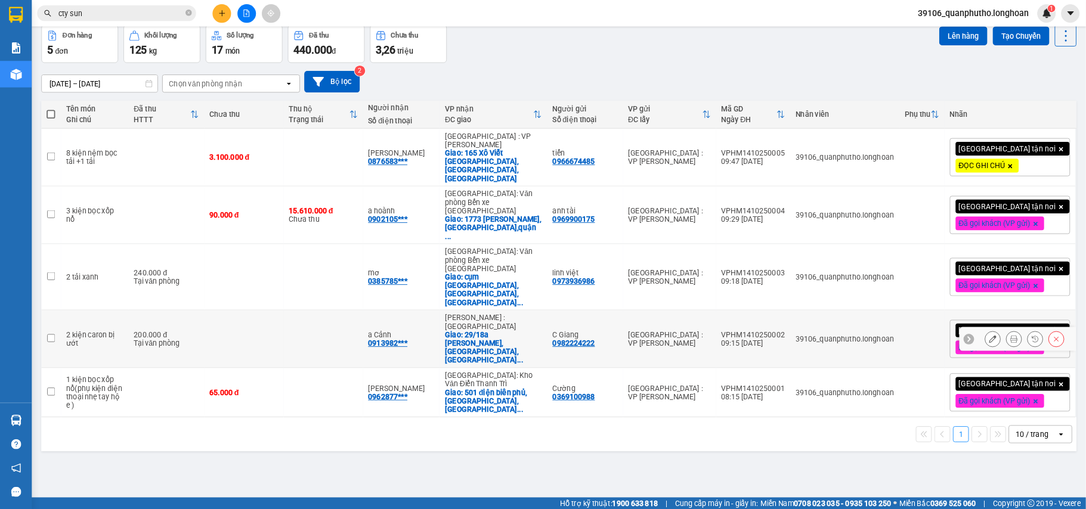
scroll to position [55, 0]
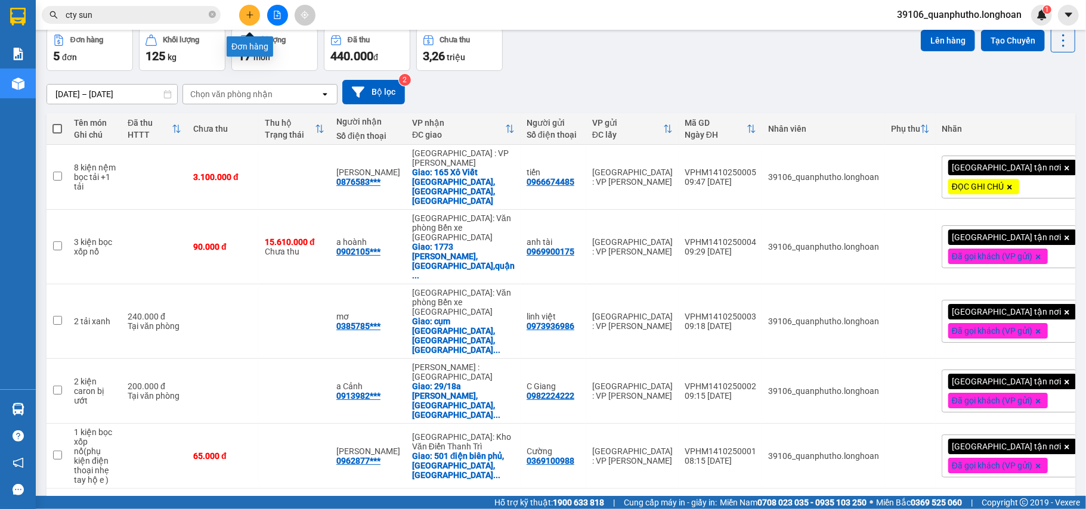
click at [246, 16] on icon "plus" at bounding box center [250, 15] width 8 height 8
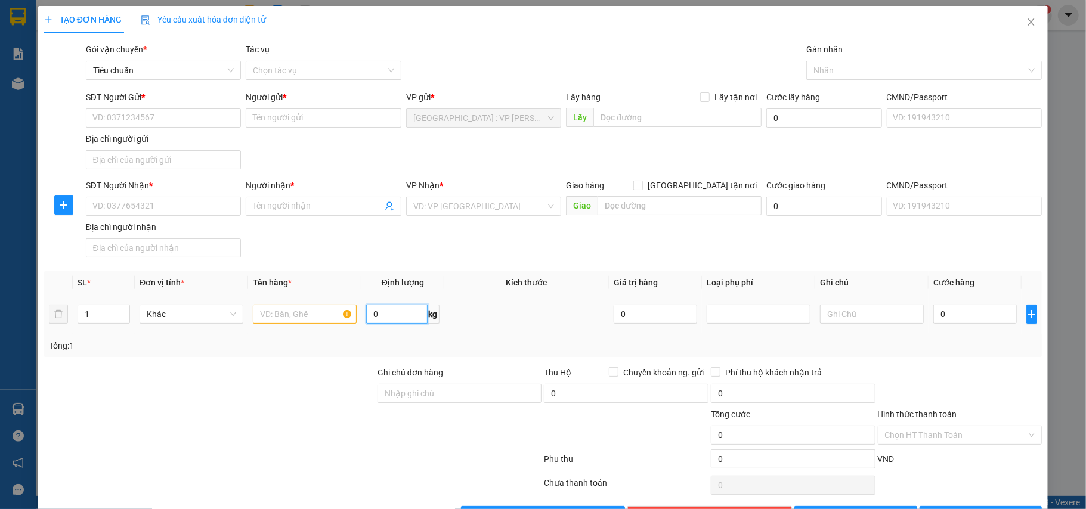
click at [415, 315] on input "0" at bounding box center [396, 314] width 61 height 19
drag, startPoint x: 292, startPoint y: 326, endPoint x: 296, endPoint y: 315, distance: 11.7
click at [293, 318] on input "text" at bounding box center [305, 314] width 104 height 19
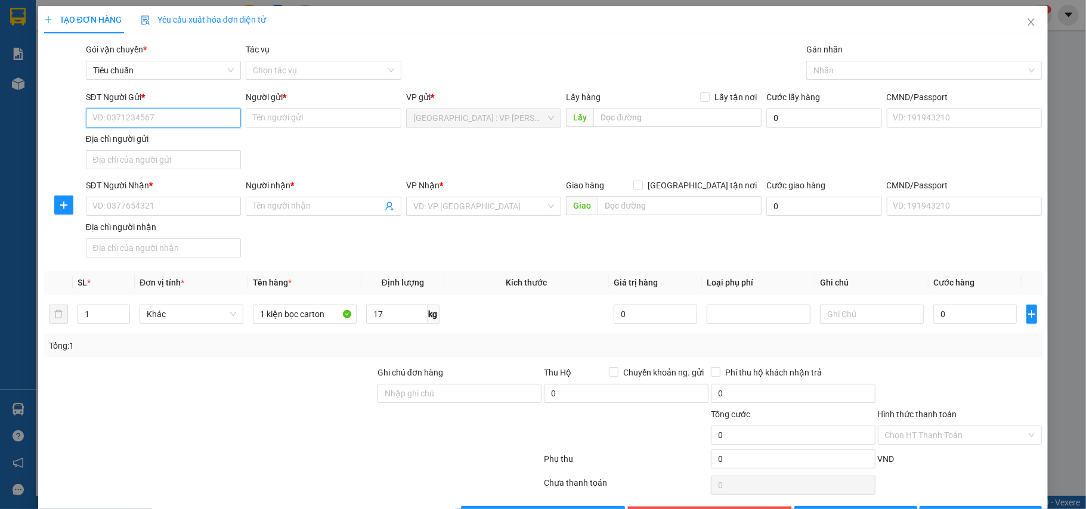
click at [200, 113] on input "SĐT Người Gửi *" at bounding box center [164, 118] width 156 height 19
click at [160, 177] on div "0962938338 - [PERSON_NAME]" at bounding box center [162, 180] width 140 height 13
click at [203, 212] on input "SĐT Người Nhận *" at bounding box center [164, 206] width 156 height 19
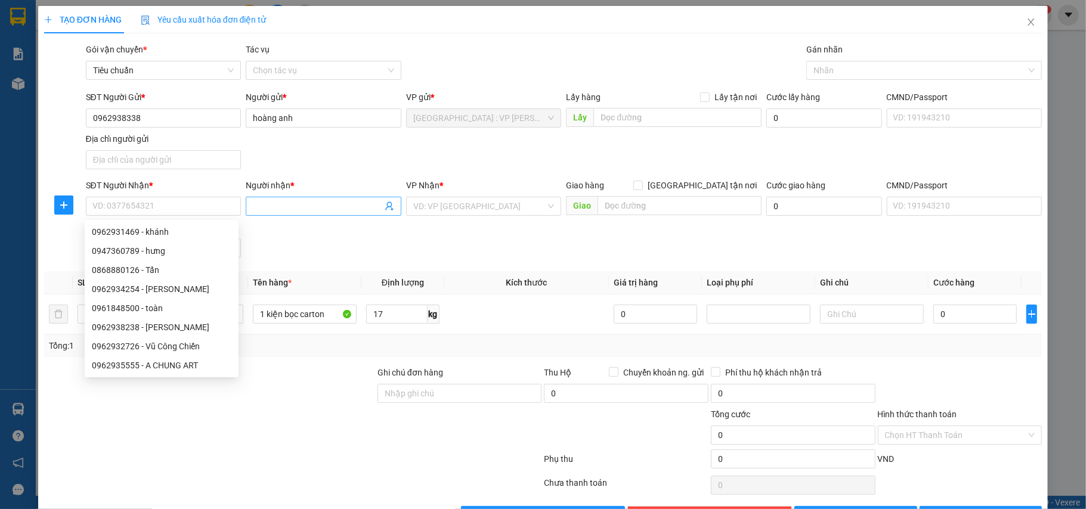
click at [292, 205] on input "Người nhận *" at bounding box center [317, 206] width 129 height 13
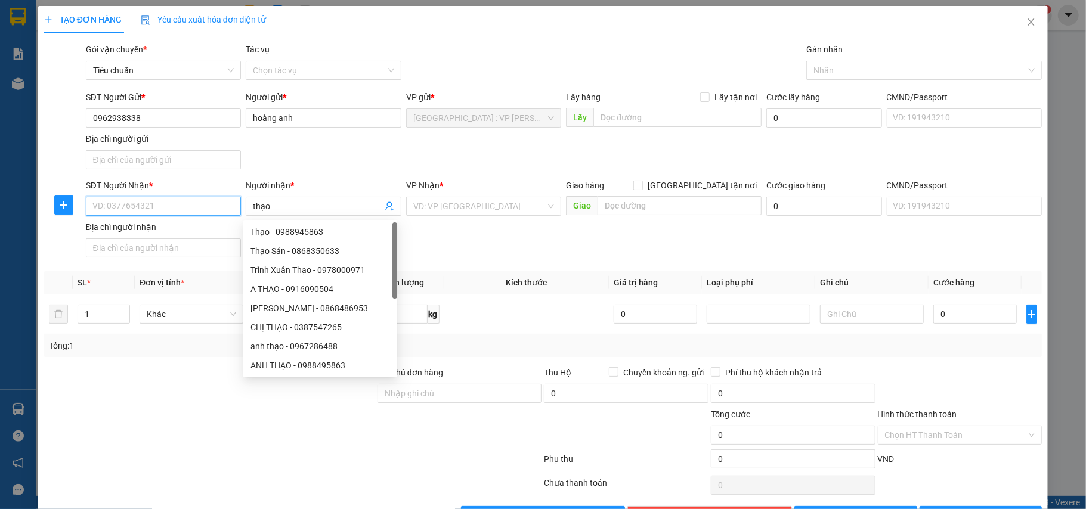
click at [197, 206] on input "SĐT Người Nhận *" at bounding box center [164, 206] width 156 height 19
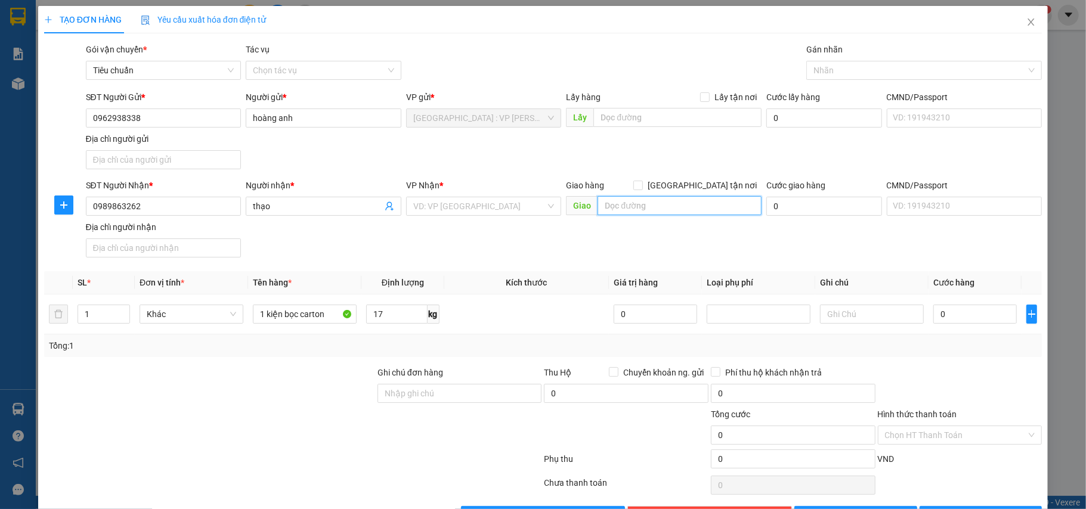
click at [638, 215] on input "text" at bounding box center [679, 205] width 164 height 19
click at [732, 205] on input "nhiệt điện [GEOGRAPHIC_DATA] 4-[GEOGRAPHIC_DATA]" at bounding box center [679, 205] width 164 height 19
drag, startPoint x: 681, startPoint y: 203, endPoint x: 730, endPoint y: 208, distance: 49.1
click at [730, 208] on input "nhiệt điện [GEOGRAPHIC_DATA] 4-[GEOGRAPHIC_DATA]" at bounding box center [679, 205] width 164 height 19
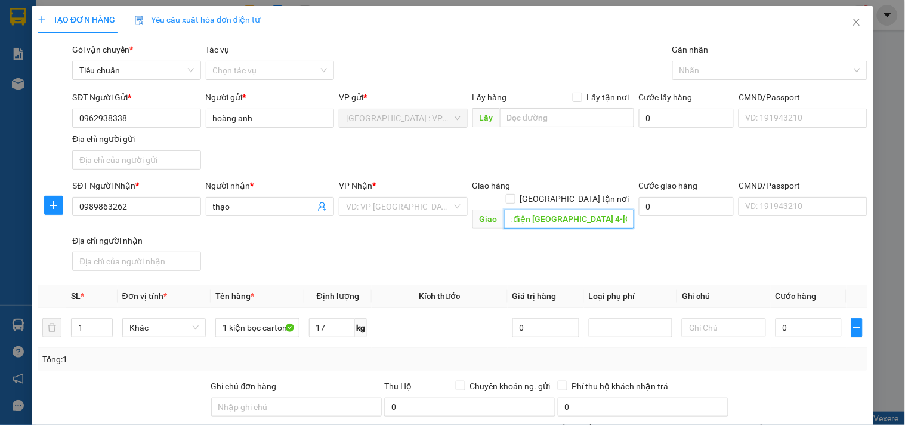
click at [611, 210] on input "nhiệt điện [GEOGRAPHIC_DATA] 4-[GEOGRAPHIC_DATA]-[GEOGRAPHIC_DATA]" at bounding box center [569, 218] width 130 height 19
click at [553, 209] on input "nhiệt điện [GEOGRAPHIC_DATA] 4-[GEOGRAPHIC_DATA]-[GEOGRAPHIC_DATA] -ql1a" at bounding box center [569, 218] width 130 height 19
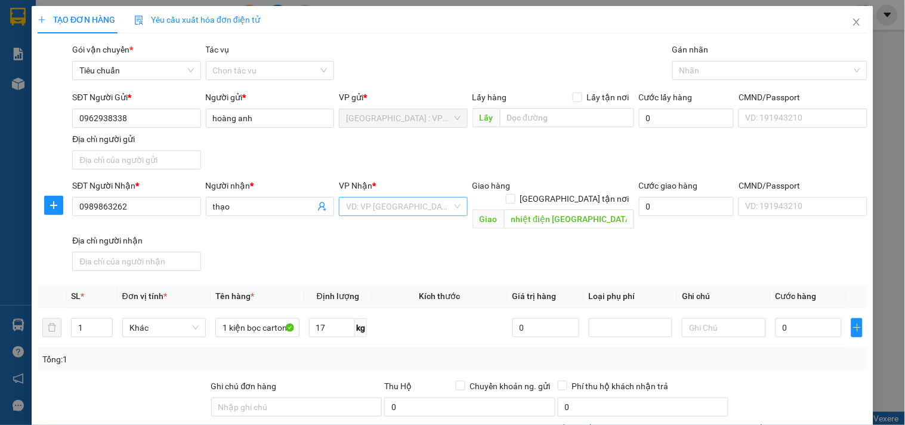
click at [422, 205] on input "search" at bounding box center [399, 206] width 106 height 18
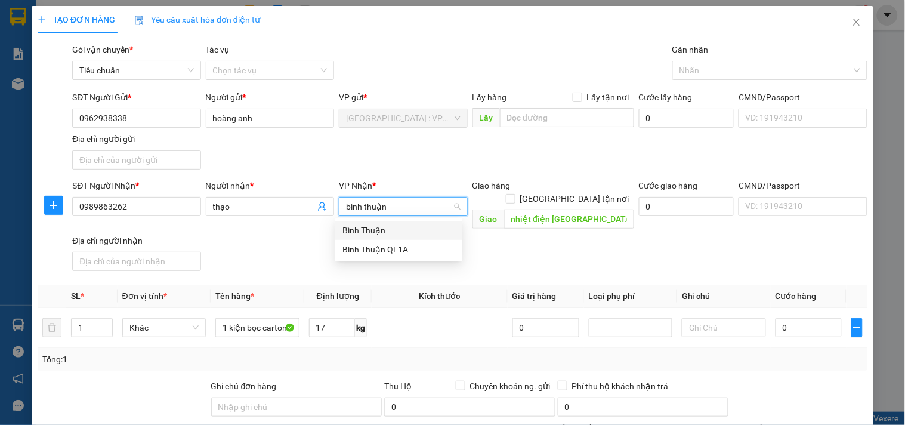
drag, startPoint x: 397, startPoint y: 230, endPoint x: 419, endPoint y: 165, distance: 68.6
click at [395, 230] on div "Bình Thuận" at bounding box center [398, 230] width 113 height 13
click at [419, 162] on div "SĐT Người Gửi * 0962938338 Người gửi * hoàng anh VP gửi * [GEOGRAPHIC_DATA] : V…" at bounding box center [470, 132] width 800 height 83
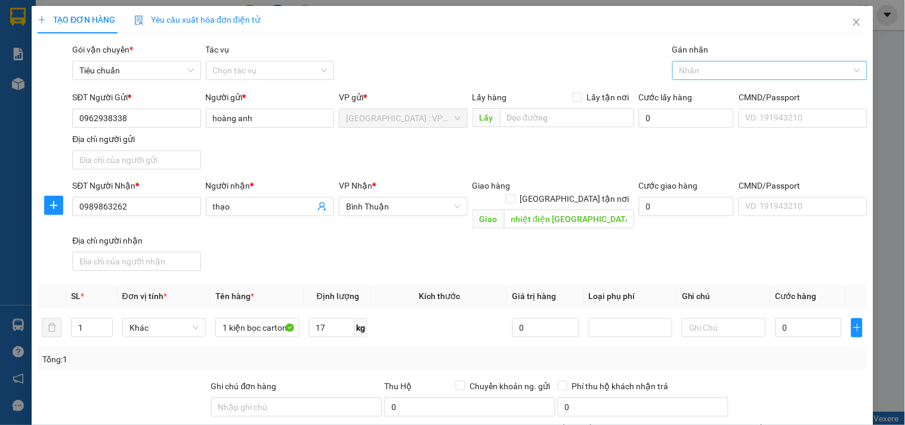
click at [677, 73] on div at bounding box center [763, 70] width 177 height 14
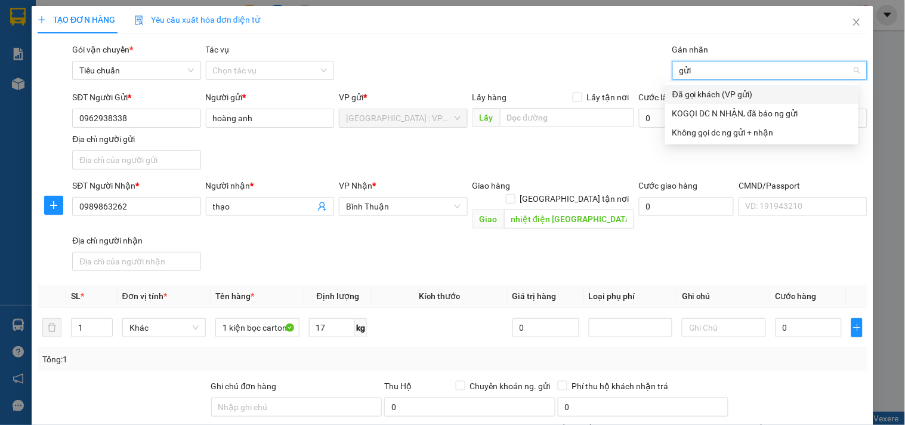
drag, startPoint x: 704, startPoint y: 97, endPoint x: 650, endPoint y: 85, distance: 55.0
click at [704, 97] on div "Đã gọi khách (VP gửi)" at bounding box center [761, 94] width 179 height 13
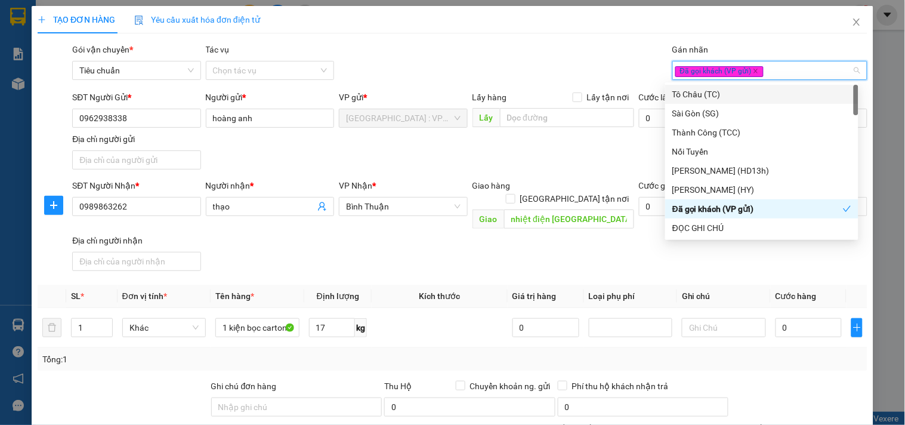
click at [598, 80] on div "Gói vận chuyển * Tiêu chuẩn Tác vụ Chọn tác vụ Gán nhãn Đã gọi khách (VP gửi)" at bounding box center [470, 64] width 800 height 42
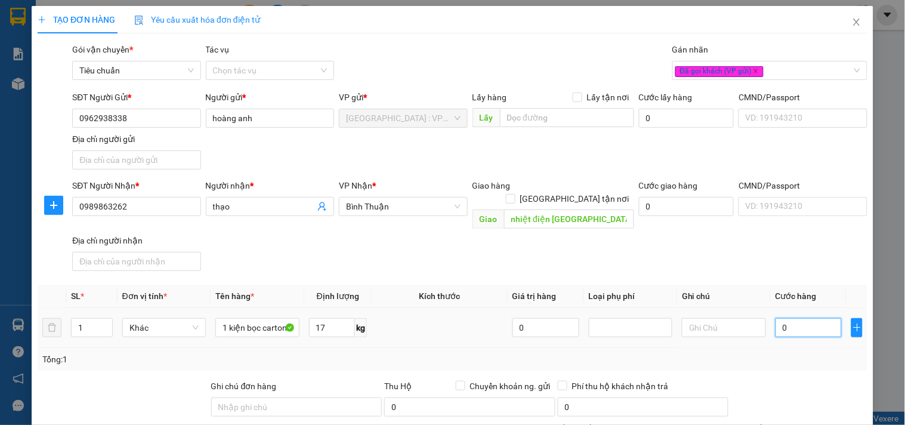
click at [797, 318] on input "0" at bounding box center [808, 327] width 67 height 19
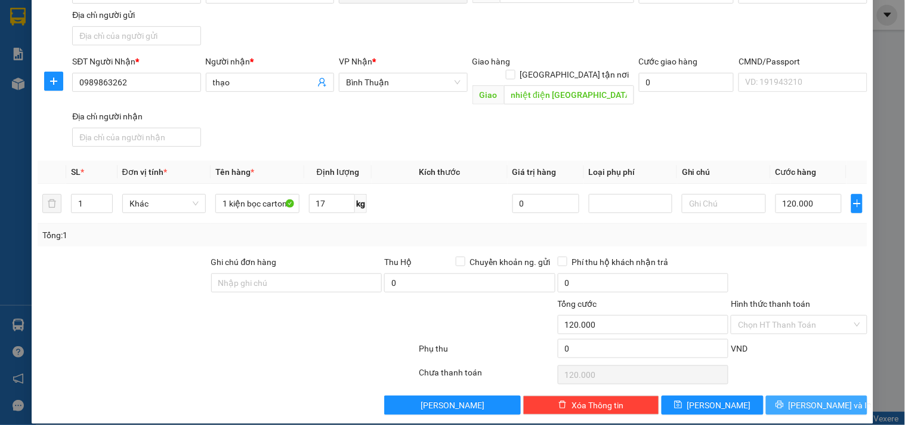
click at [791, 395] on button "[PERSON_NAME] và In" at bounding box center [816, 404] width 101 height 19
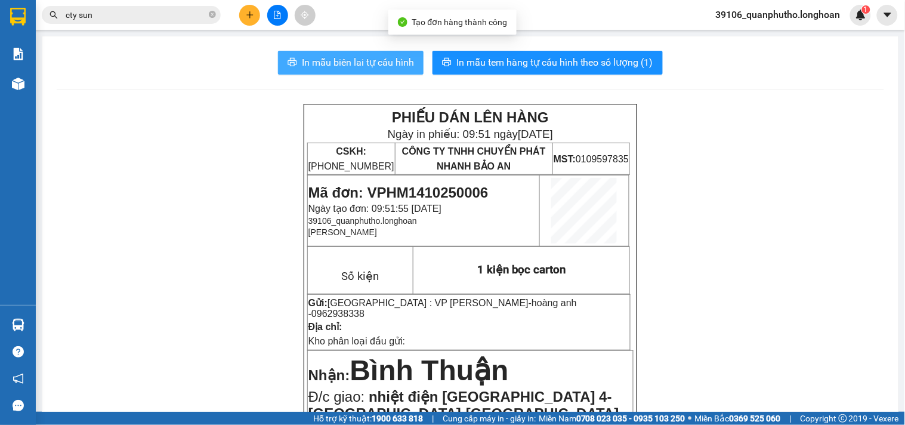
click at [358, 72] on button "In mẫu biên lai tự cấu hình" at bounding box center [350, 63] width 145 height 24
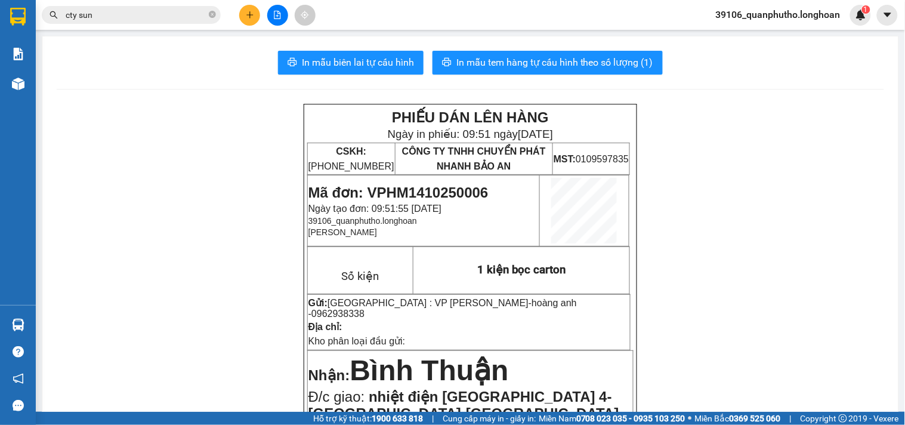
click at [463, 193] on span "Mã đơn: VPHM1410250006" at bounding box center [398, 192] width 180 height 16
copy span "VPHM1410250006"
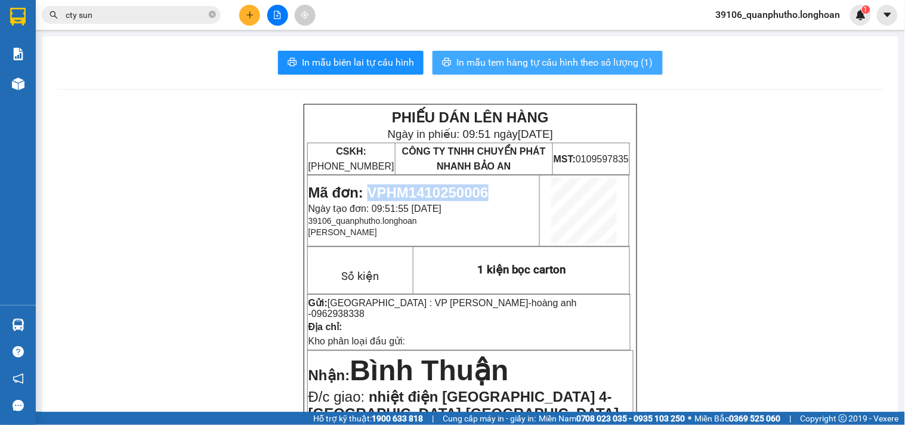
click at [528, 58] on span "In mẫu tem hàng tự cấu hình theo số lượng (1)" at bounding box center [554, 62] width 197 height 15
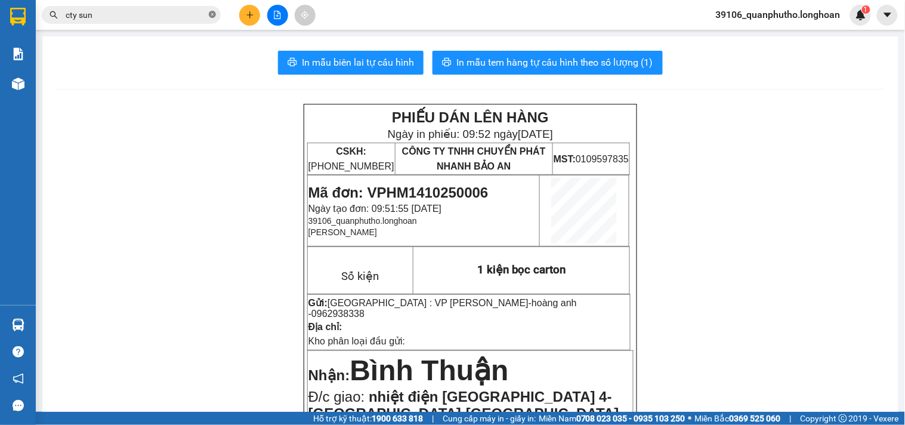
click at [213, 16] on icon "close-circle" at bounding box center [212, 14] width 7 height 7
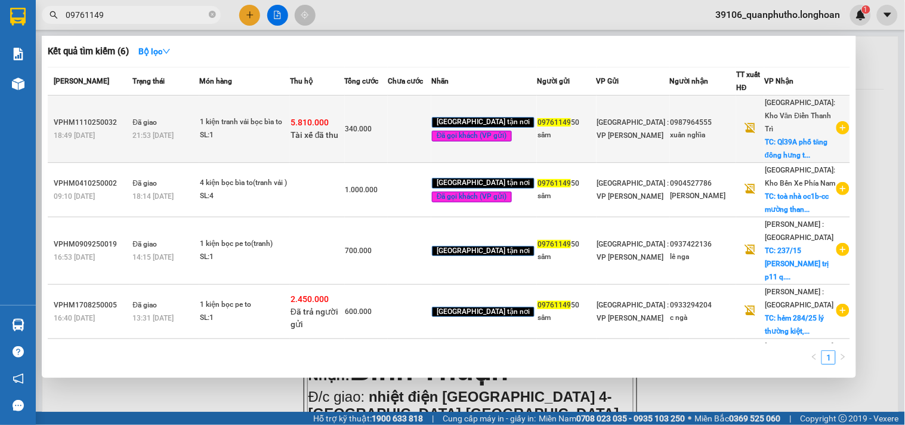
click at [377, 146] on td "340.000" at bounding box center [367, 128] width 44 height 67
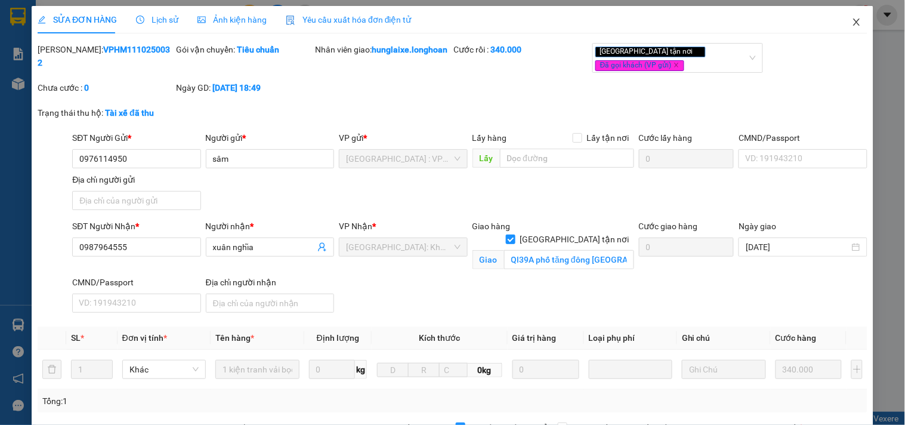
click at [851, 24] on icon "close" at bounding box center [856, 22] width 10 height 10
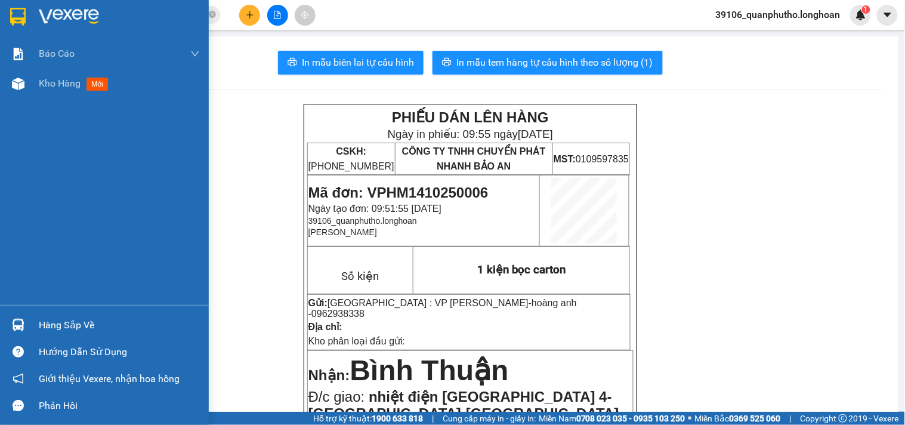
click at [17, 16] on img at bounding box center [18, 17] width 16 height 18
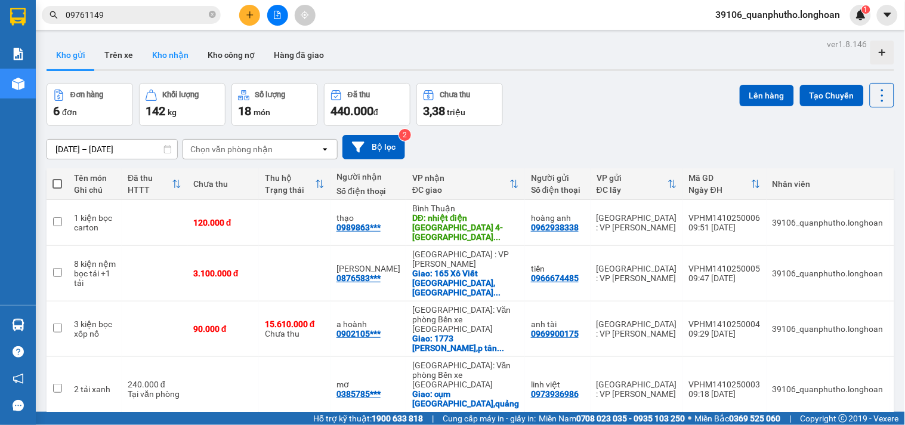
click at [171, 52] on button "Kho nhận" at bounding box center [170, 55] width 55 height 29
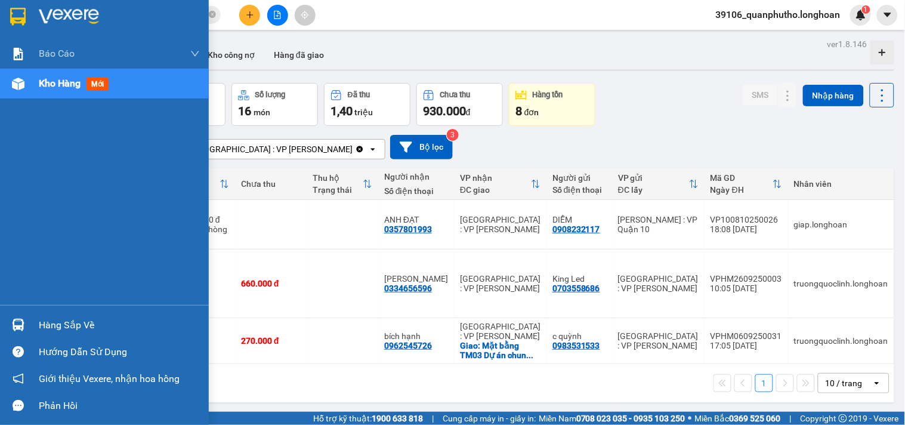
click at [12, 322] on img at bounding box center [18, 324] width 13 height 13
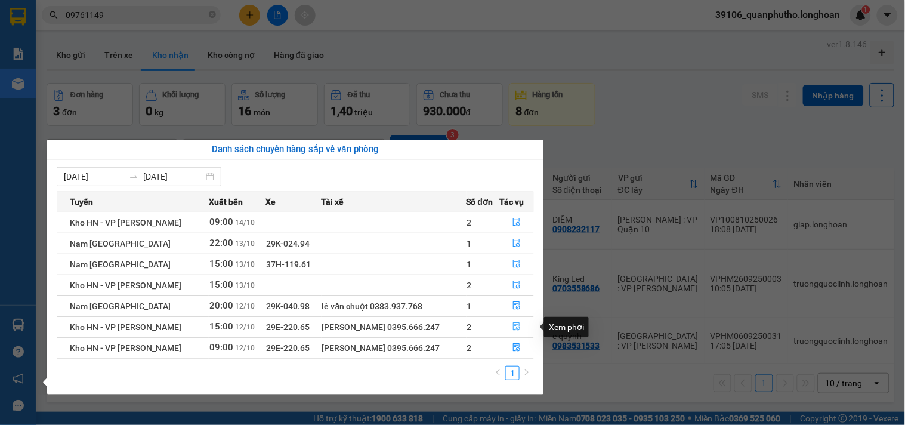
click at [514, 324] on icon "file-done" at bounding box center [516, 326] width 8 height 8
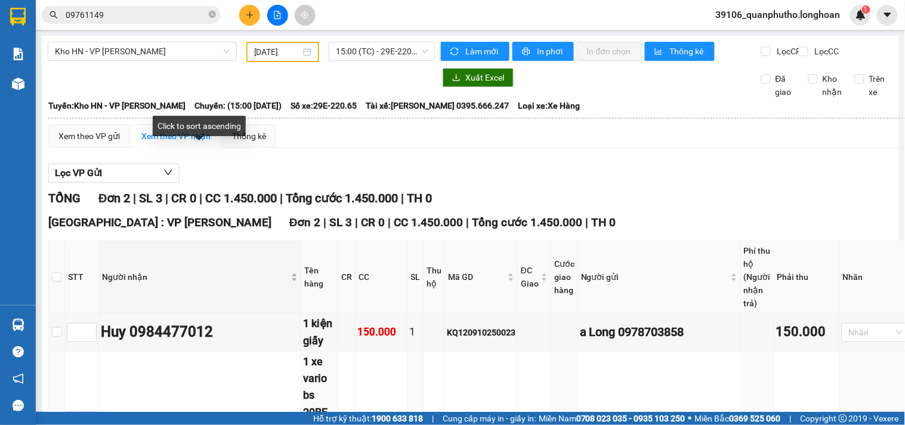
scroll to position [132, 0]
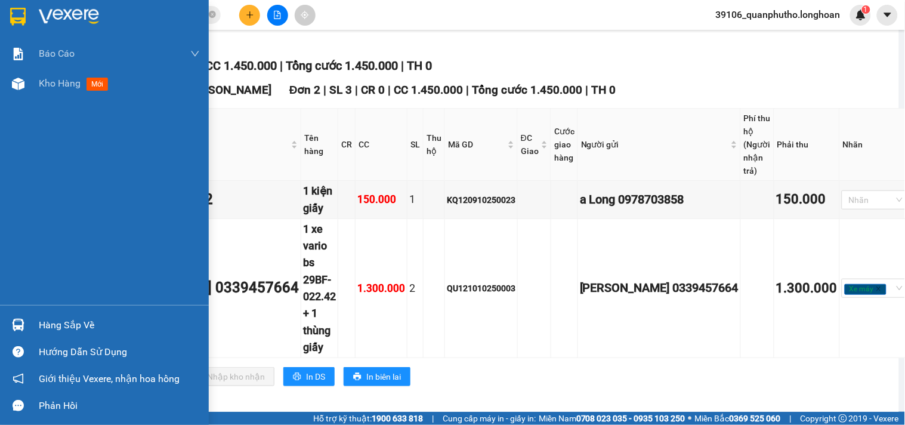
click at [22, 318] on img at bounding box center [18, 324] width 13 height 13
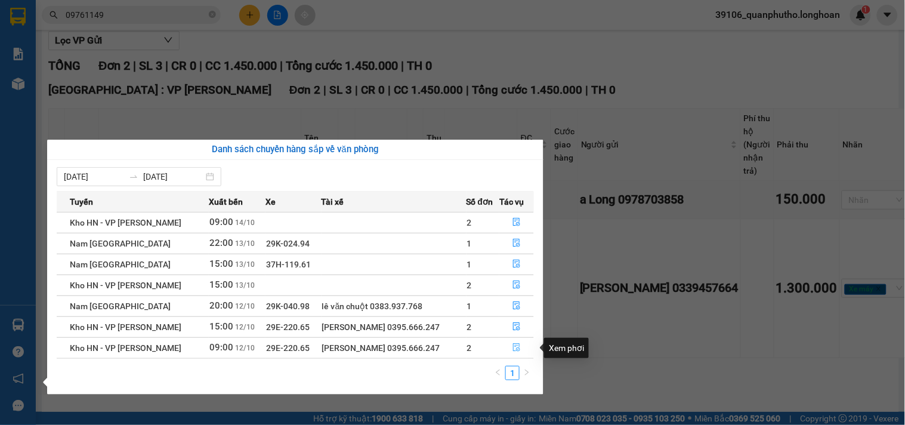
click at [514, 345] on icon "file-done" at bounding box center [516, 347] width 8 height 8
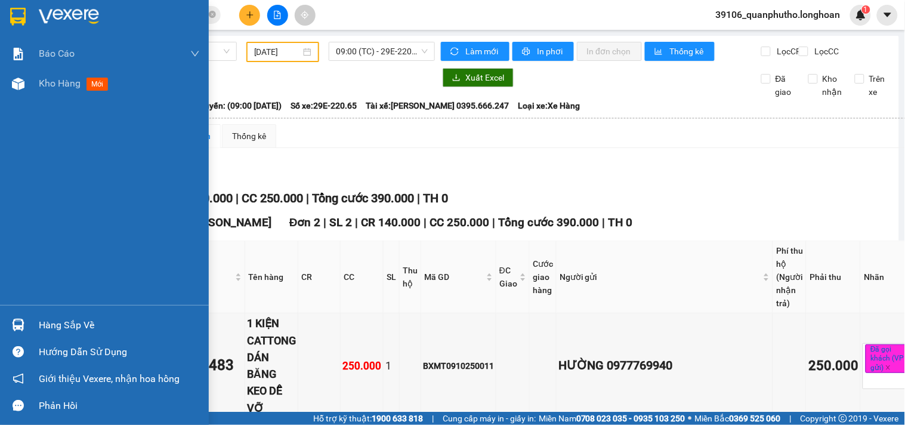
click at [20, 17] on img at bounding box center [18, 17] width 16 height 18
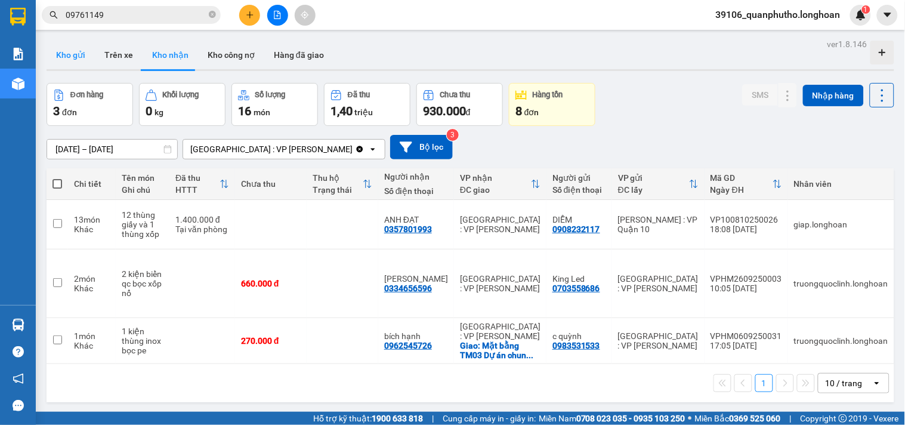
click at [72, 63] on button "Kho gửi" at bounding box center [71, 55] width 48 height 29
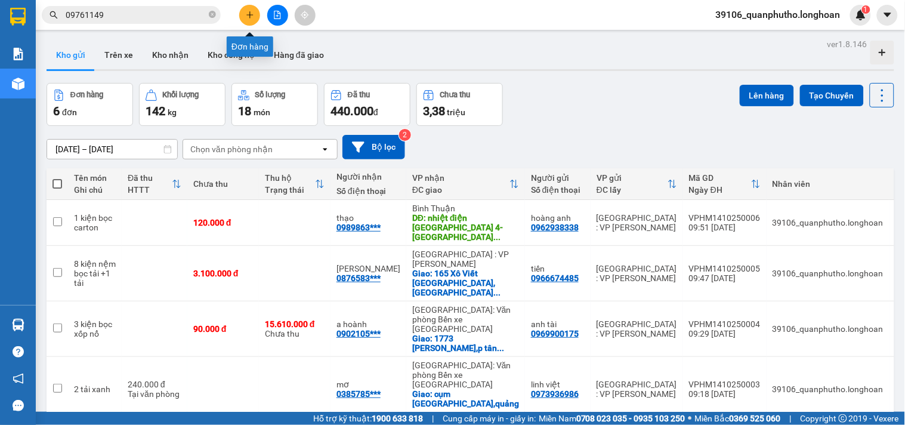
click at [244, 16] on button at bounding box center [249, 15] width 21 height 21
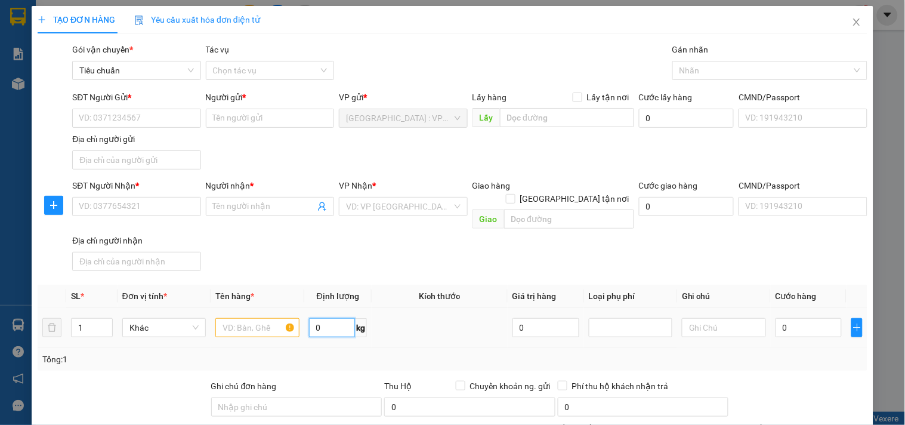
click at [332, 318] on input "0" at bounding box center [332, 327] width 47 height 19
drag, startPoint x: 272, startPoint y: 313, endPoint x: 259, endPoint y: 308, distance: 14.2
click at [270, 318] on input "text" at bounding box center [256, 327] width 83 height 19
click at [104, 323] on icon "up" at bounding box center [106, 325] width 4 height 4
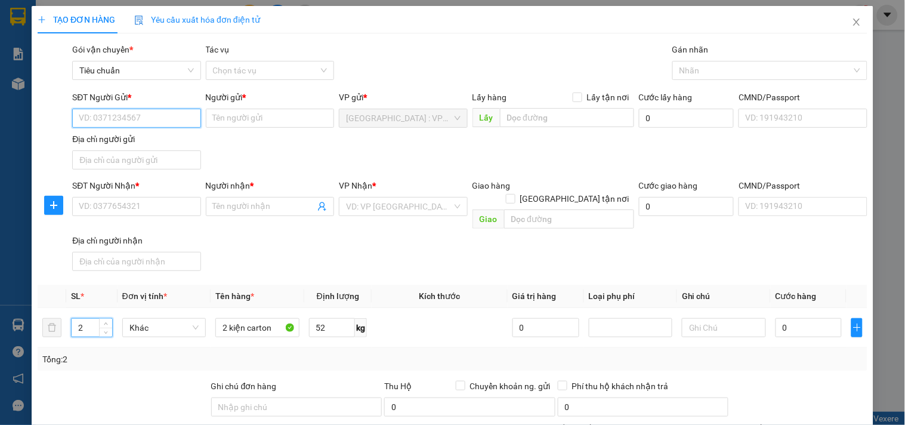
click at [147, 123] on input "SĐT Người Gửi *" at bounding box center [136, 118] width 128 height 19
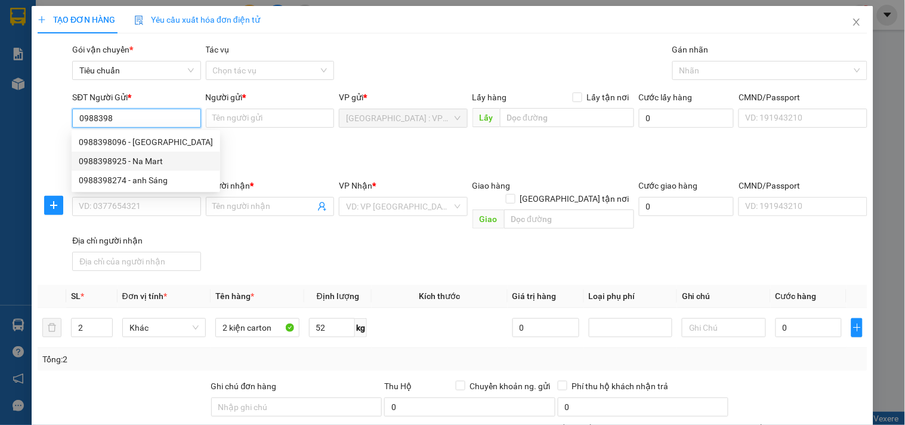
click at [150, 159] on div "0988398925 - Na Mart" at bounding box center [146, 160] width 134 height 13
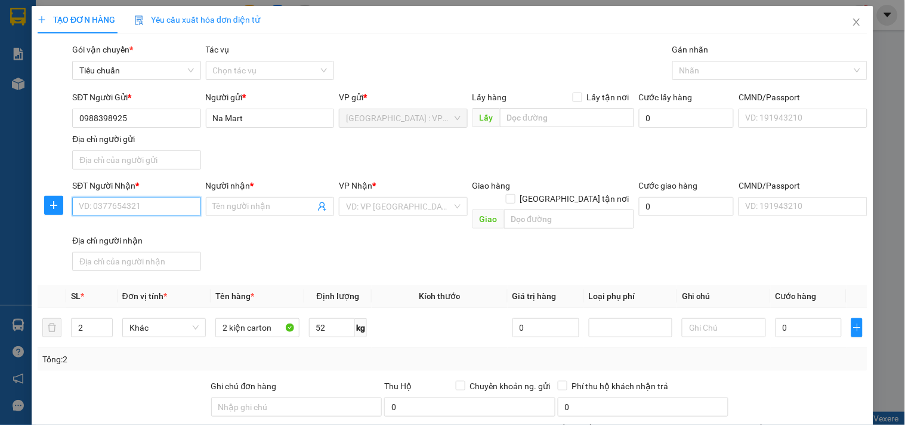
drag, startPoint x: 160, startPoint y: 212, endPoint x: 162, endPoint y: 198, distance: 14.4
click at [160, 212] on input "SĐT Người Nhận *" at bounding box center [136, 206] width 128 height 19
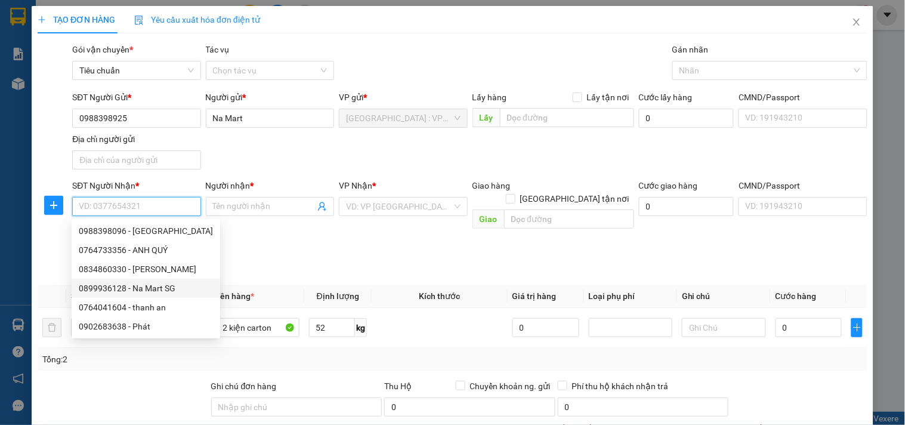
click at [127, 287] on div "0899936128 - Na Mart SG" at bounding box center [146, 287] width 134 height 13
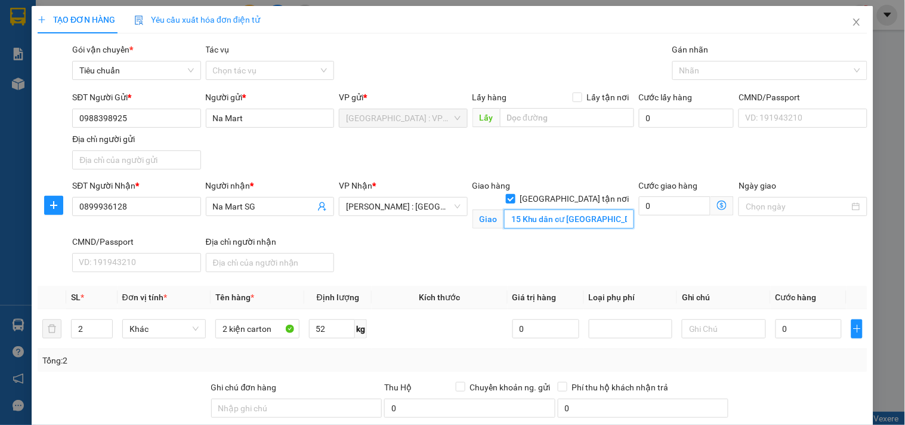
click at [575, 209] on input "15 Khu dân cư [GEOGRAPHIC_DATA], [GEOGRAPHIC_DATA], HCM" at bounding box center [569, 218] width 130 height 19
click at [698, 70] on div at bounding box center [763, 70] width 177 height 14
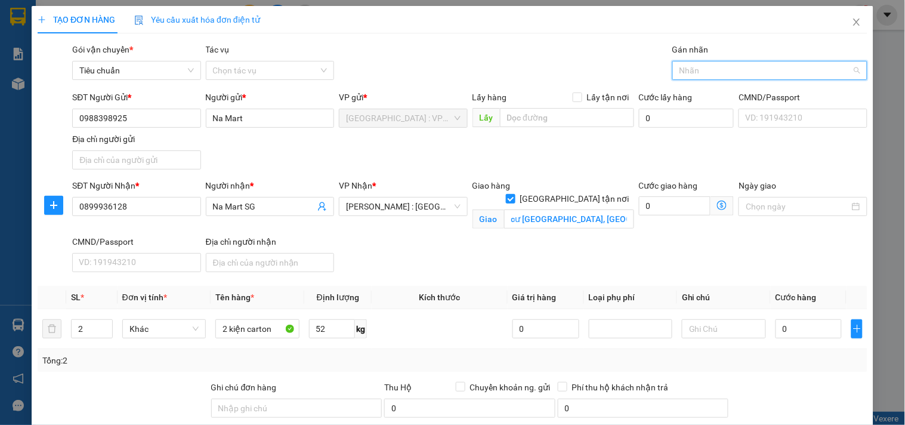
scroll to position [0, 0]
click at [699, 90] on div "[GEOGRAPHIC_DATA] tận nơi" at bounding box center [761, 94] width 179 height 13
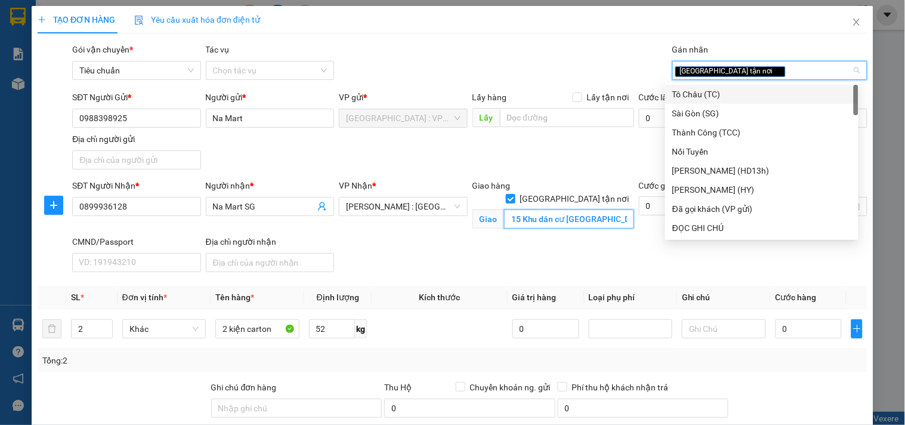
click at [615, 209] on input "15 Khu dân cư [GEOGRAPHIC_DATA], [GEOGRAPHIC_DATA], HCM" at bounding box center [569, 218] width 130 height 19
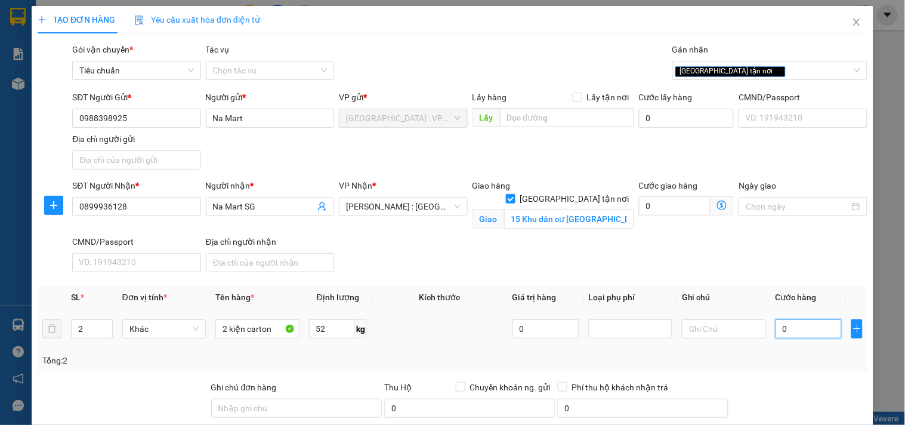
click at [825, 322] on input "0" at bounding box center [808, 328] width 67 height 19
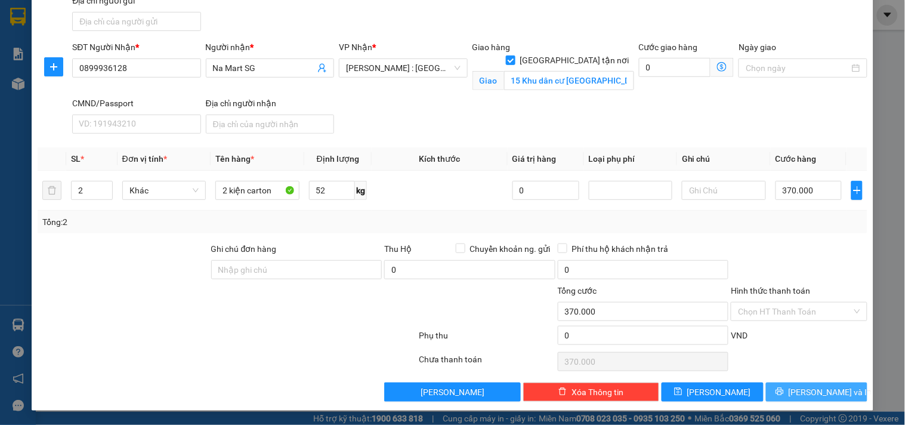
click at [796, 383] on button "[PERSON_NAME] và In" at bounding box center [816, 391] width 101 height 19
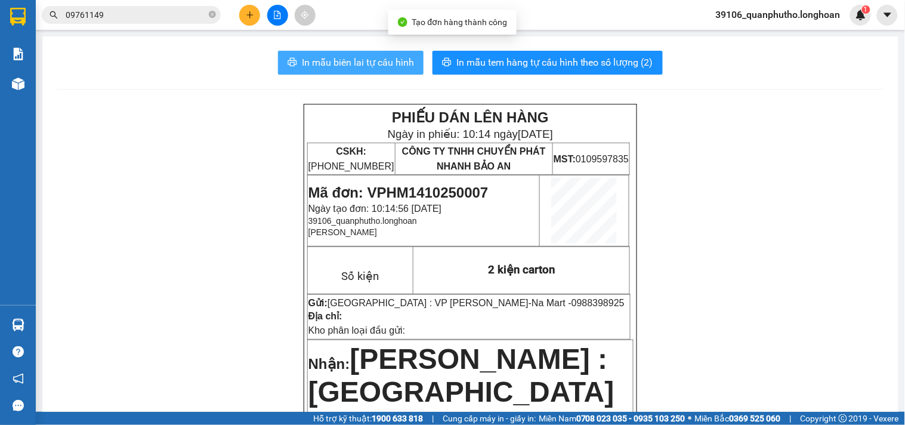
click at [323, 66] on span "In mẫu biên lai tự cấu hình" at bounding box center [358, 62] width 112 height 15
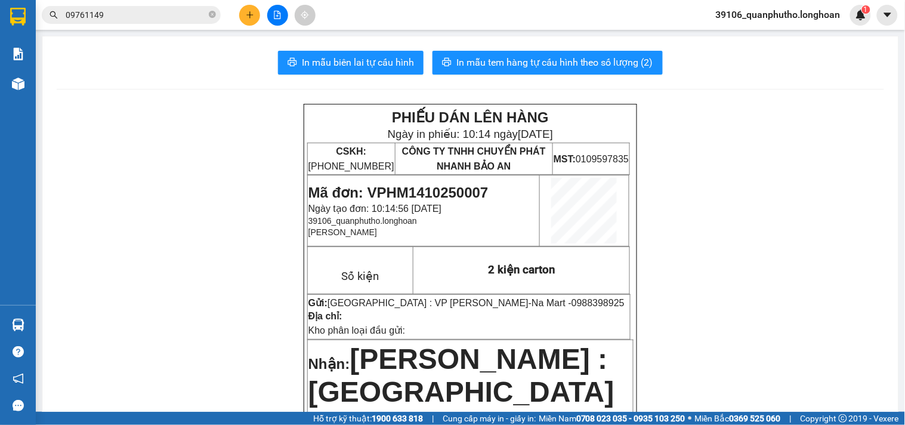
click at [459, 194] on span "Mã đơn: VPHM1410250007" at bounding box center [398, 192] width 180 height 16
copy span "VPHM1410250007"
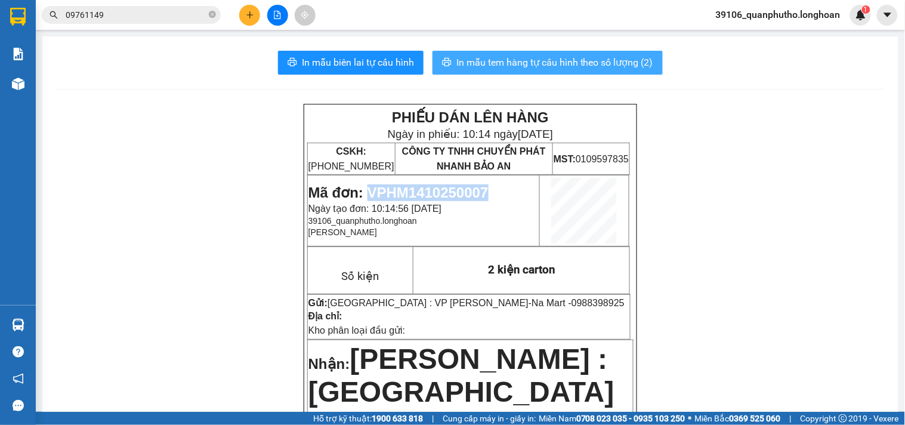
click at [508, 55] on span "In mẫu tem hàng tự cấu hình theo số lượng (2)" at bounding box center [554, 62] width 197 height 15
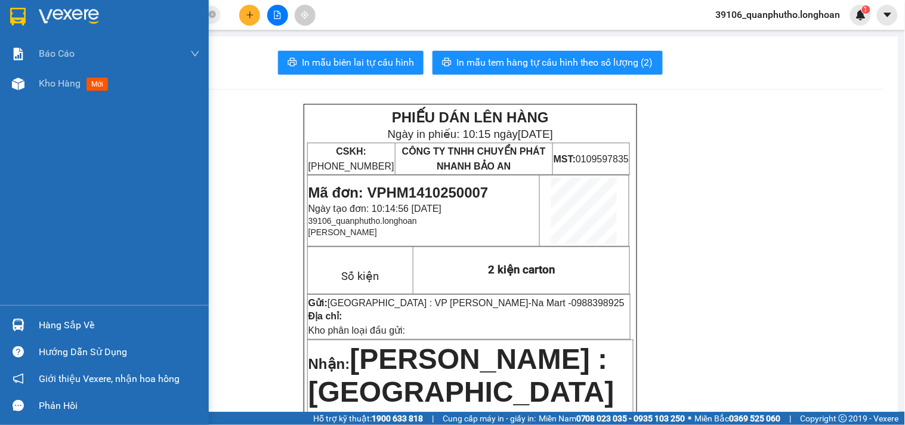
click at [10, 15] on img at bounding box center [18, 17] width 16 height 18
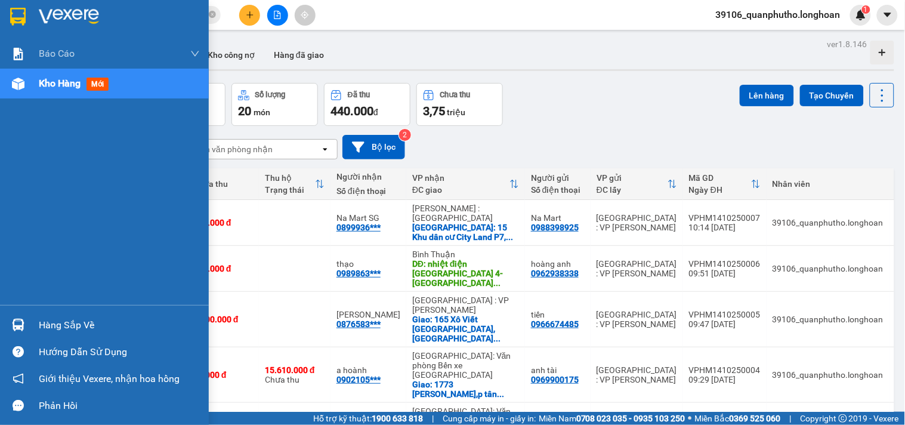
click at [24, 14] on img at bounding box center [18, 17] width 16 height 18
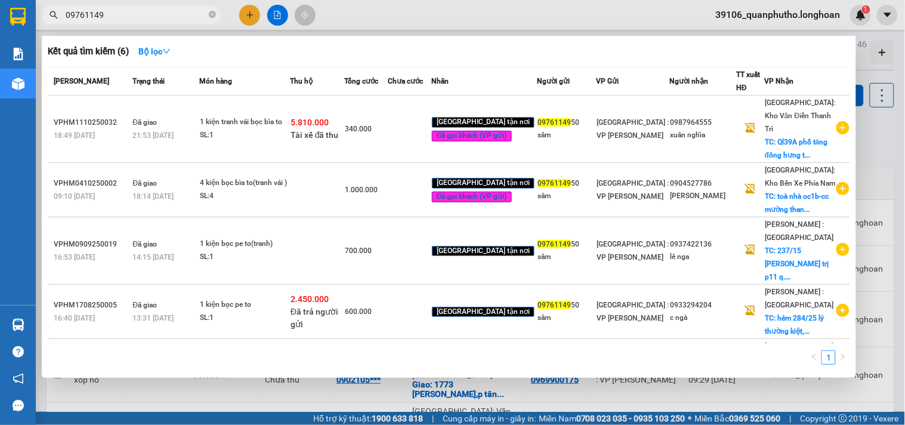
click at [132, 13] on input "09761149" at bounding box center [136, 14] width 141 height 13
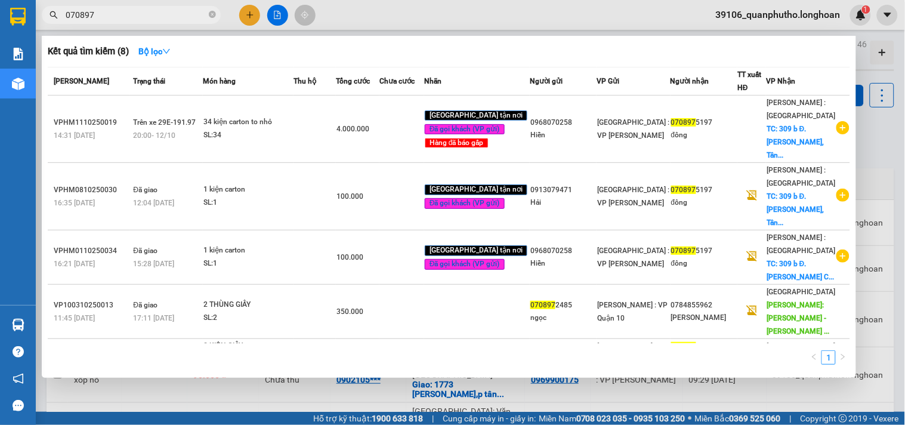
click at [126, 12] on input "070897" at bounding box center [136, 14] width 141 height 13
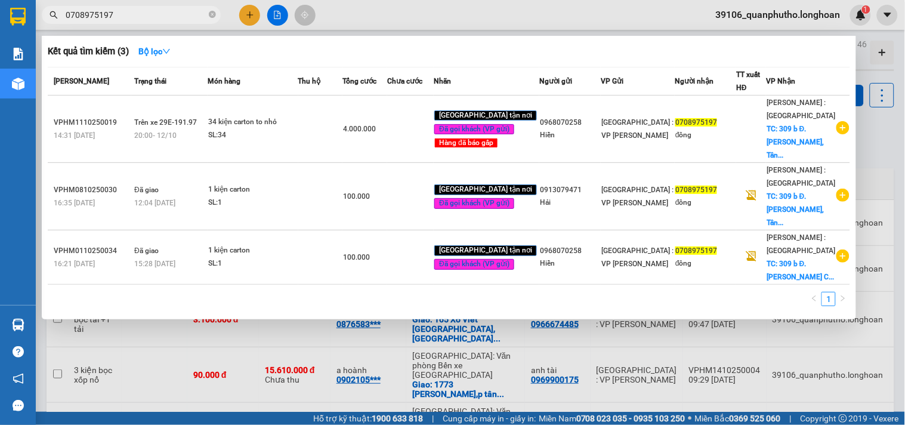
click at [255, 18] on div at bounding box center [452, 212] width 905 height 425
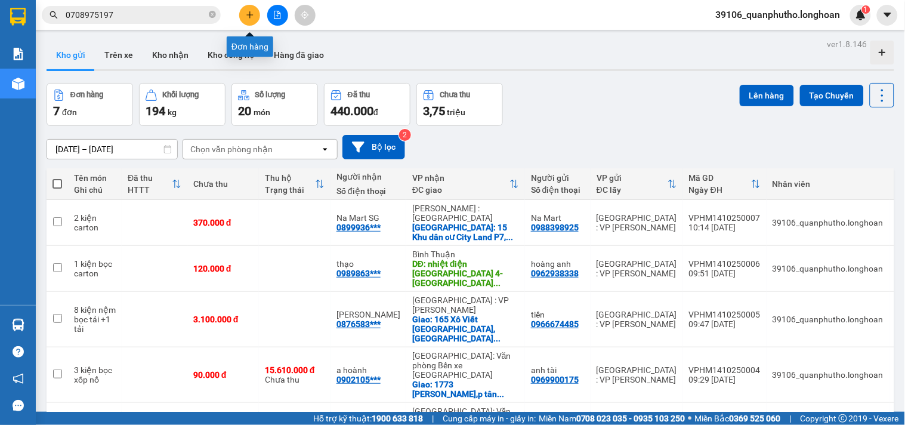
click at [253, 12] on icon "plus" at bounding box center [250, 15] width 8 height 8
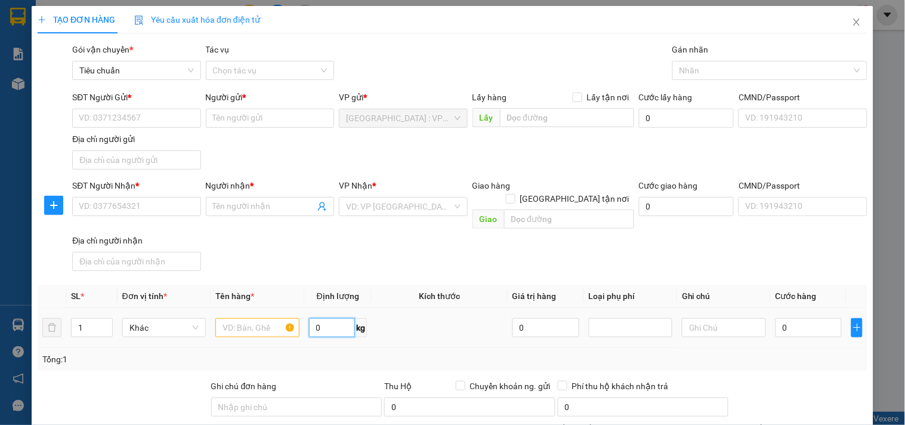
click at [329, 320] on input "0" at bounding box center [332, 327] width 47 height 19
drag, startPoint x: 281, startPoint y: 315, endPoint x: 272, endPoint y: 308, distance: 11.6
click at [281, 318] on input "text" at bounding box center [256, 327] width 83 height 19
click at [103, 321] on span "up" at bounding box center [106, 324] width 7 height 7
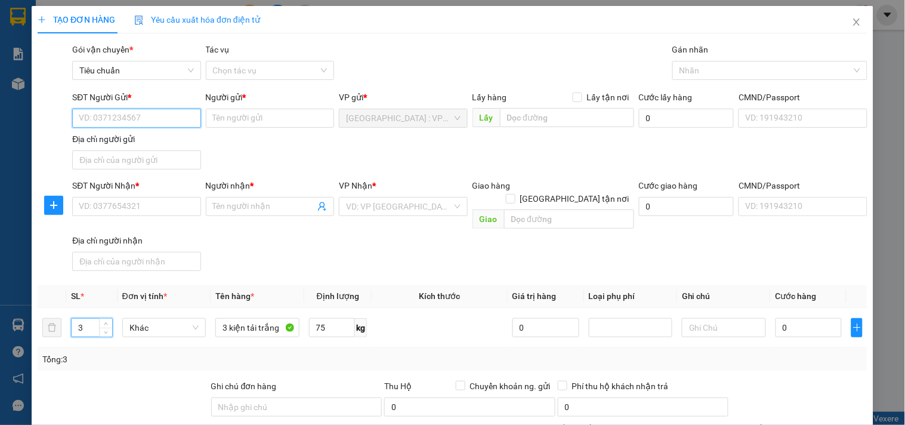
click at [133, 109] on input "SĐT Người Gửi *" at bounding box center [136, 118] width 128 height 19
click at [144, 135] on div "0362449522 - long" at bounding box center [135, 141] width 113 height 13
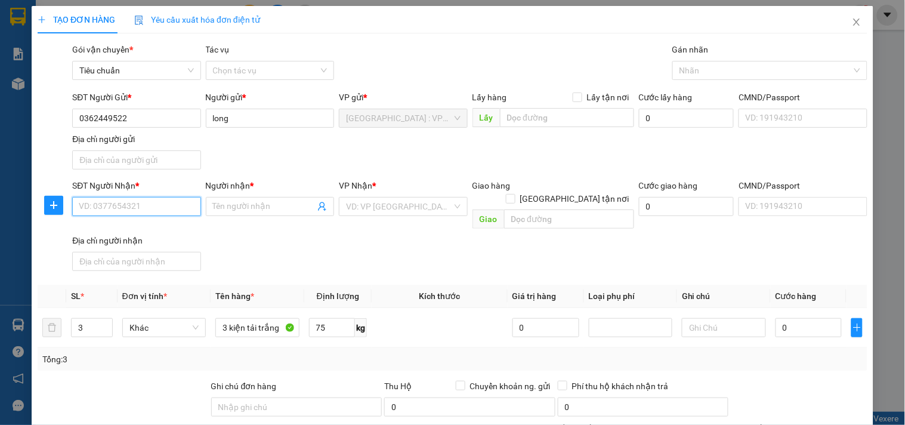
click at [156, 198] on input "SĐT Người Nhận *" at bounding box center [136, 206] width 128 height 19
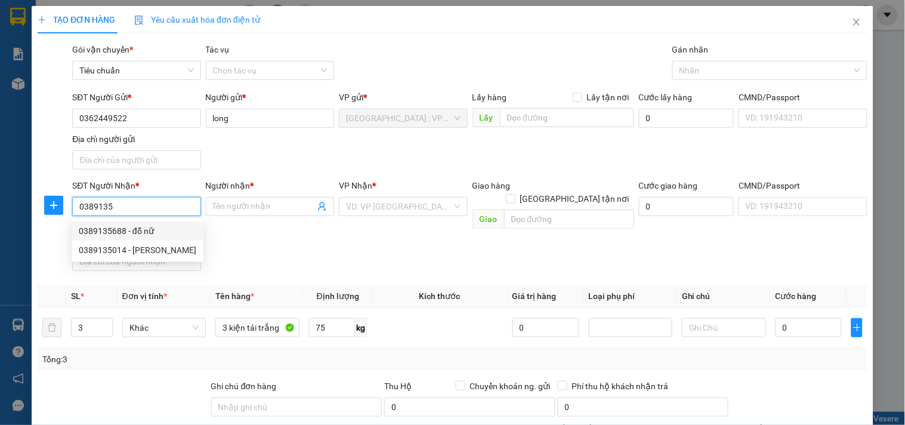
click at [148, 234] on div "0389135688 - đỗ nữ" at bounding box center [137, 230] width 117 height 13
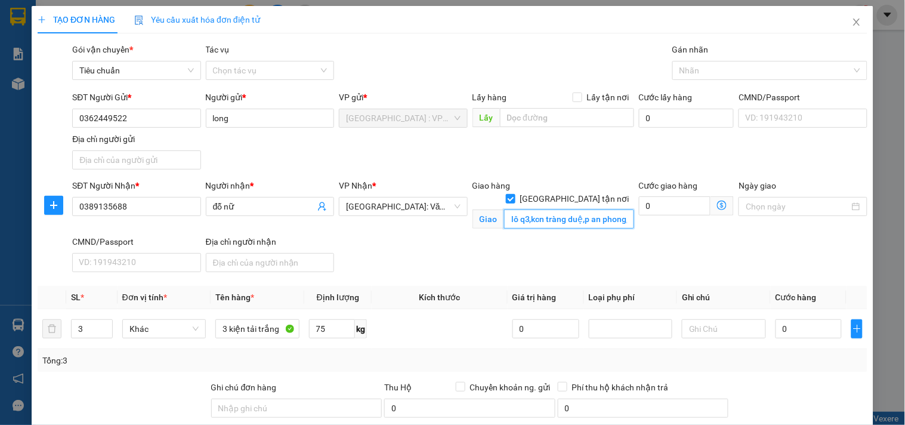
click at [602, 209] on input "lô q3,kcn tràng duệ,p an phong,an dương,[GEOGRAPHIC_DATA]" at bounding box center [569, 218] width 130 height 19
click at [781, 327] on input "0" at bounding box center [808, 328] width 67 height 19
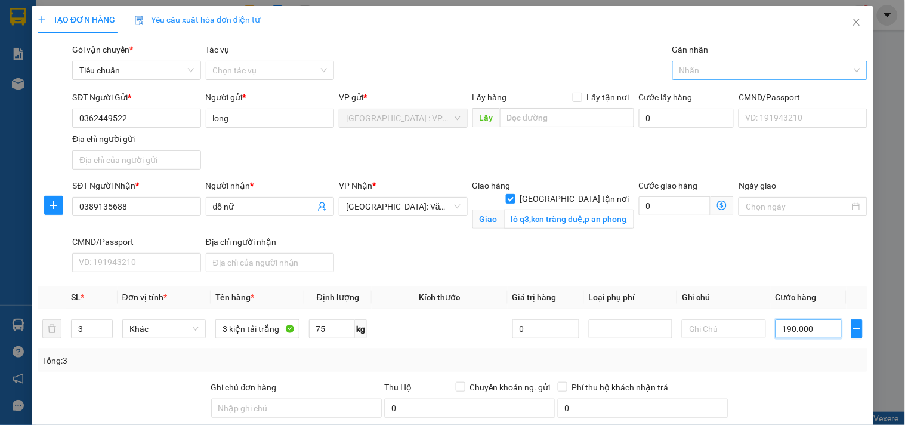
click at [748, 73] on div at bounding box center [763, 70] width 177 height 14
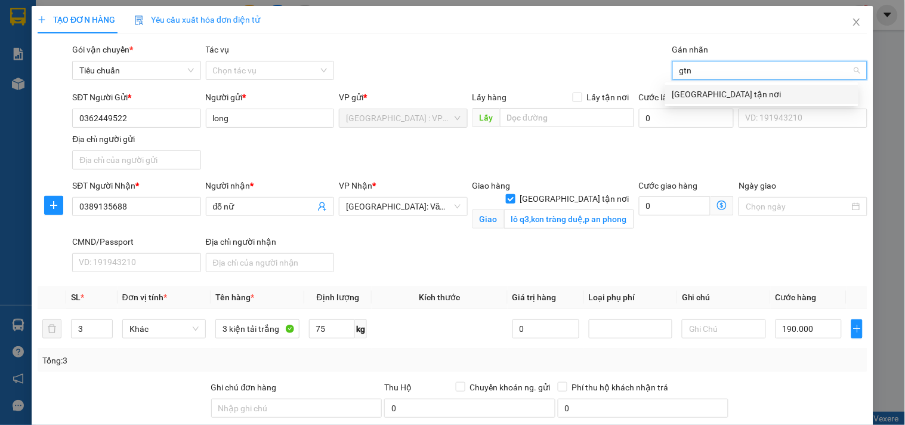
click at [726, 88] on div "[GEOGRAPHIC_DATA] tận nơi" at bounding box center [761, 94] width 193 height 19
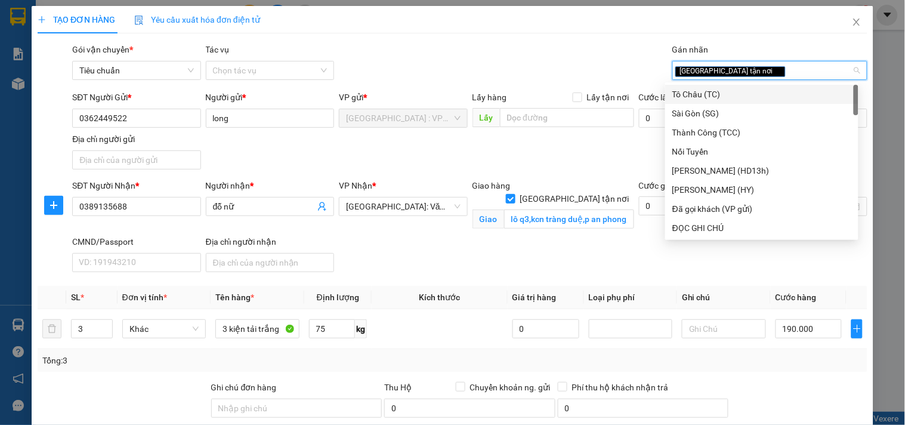
click at [591, 66] on div "Gói vận chuyển * Tiêu chuẩn Tác vụ Chọn tác vụ Gán nhãn Giao tận nơi" at bounding box center [470, 64] width 800 height 42
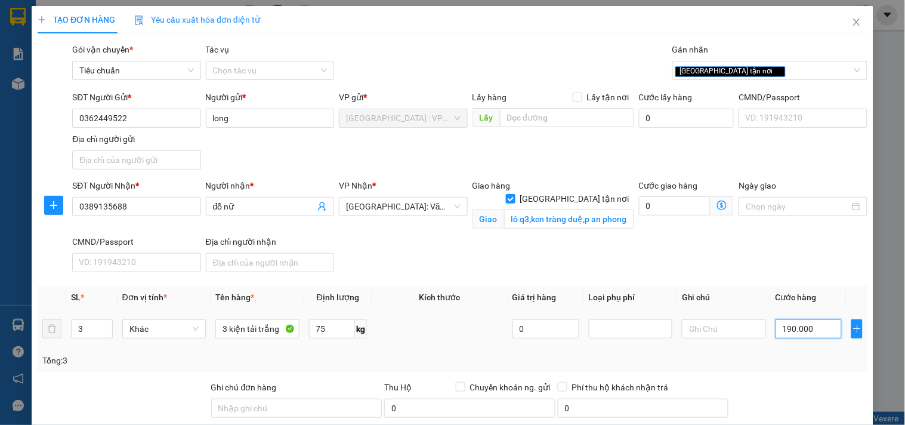
click at [813, 336] on input "190.000" at bounding box center [808, 328] width 67 height 19
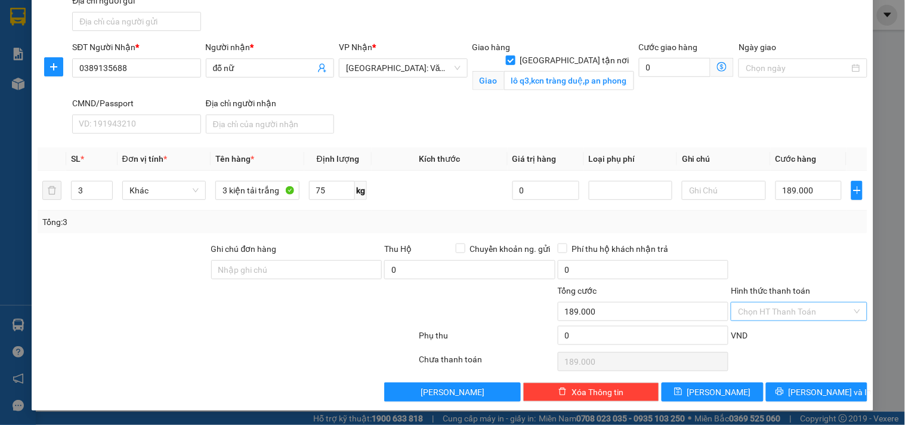
drag, startPoint x: 783, startPoint y: 306, endPoint x: 776, endPoint y: 311, distance: 8.8
click at [783, 307] on input "Hình thức thanh toán" at bounding box center [794, 311] width 113 height 18
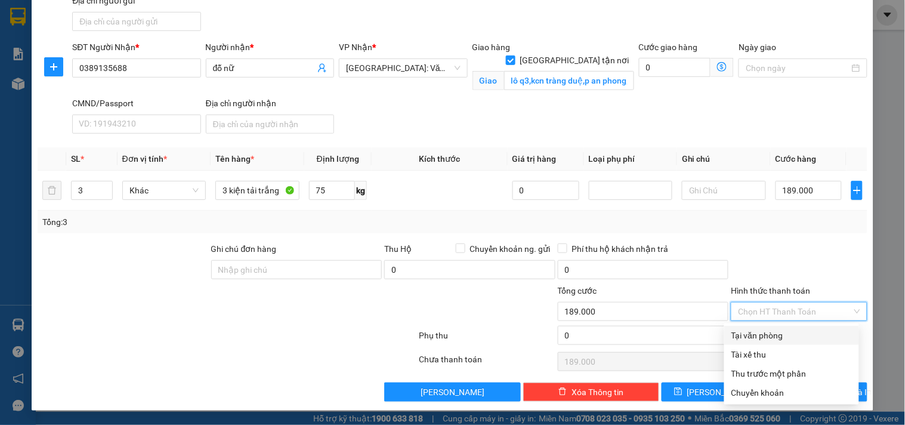
drag, startPoint x: 764, startPoint y: 333, endPoint x: 763, endPoint y: 327, distance: 6.1
click at [763, 327] on div "Tại văn phòng" at bounding box center [791, 335] width 135 height 19
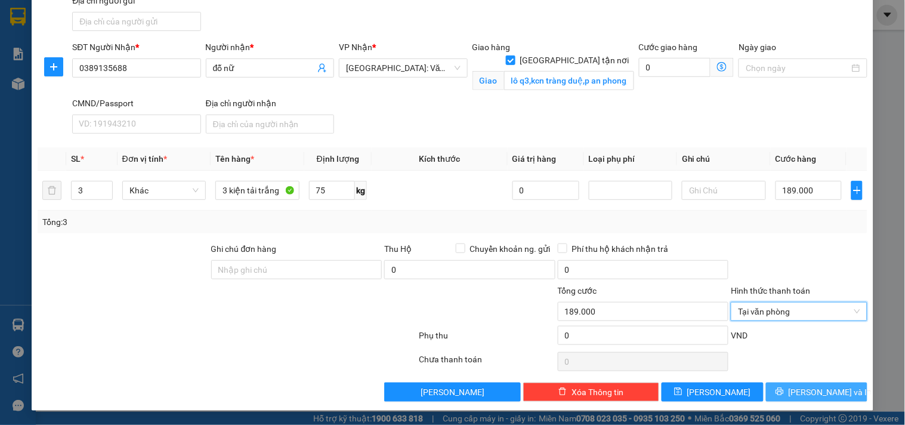
drag, startPoint x: 800, startPoint y: 386, endPoint x: 793, endPoint y: 371, distance: 16.5
click at [800, 386] on span "[PERSON_NAME] và In" at bounding box center [829, 391] width 83 height 13
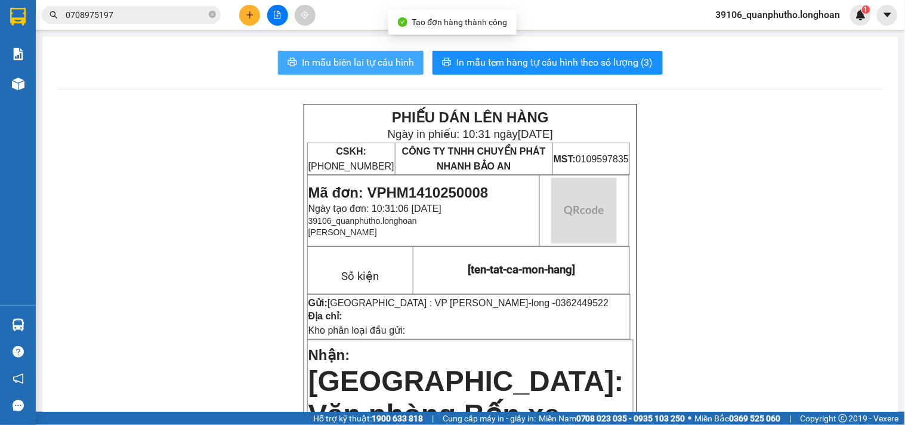
click at [360, 58] on span "In mẫu biên lai tự cấu hình" at bounding box center [358, 62] width 112 height 15
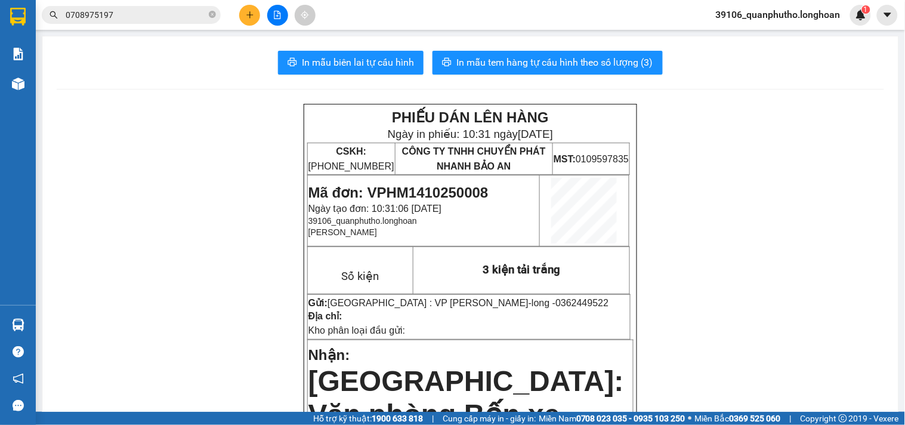
click at [441, 193] on span "Mã đơn: VPHM1410250008" at bounding box center [398, 192] width 180 height 16
copy span "VPHM1410250008"
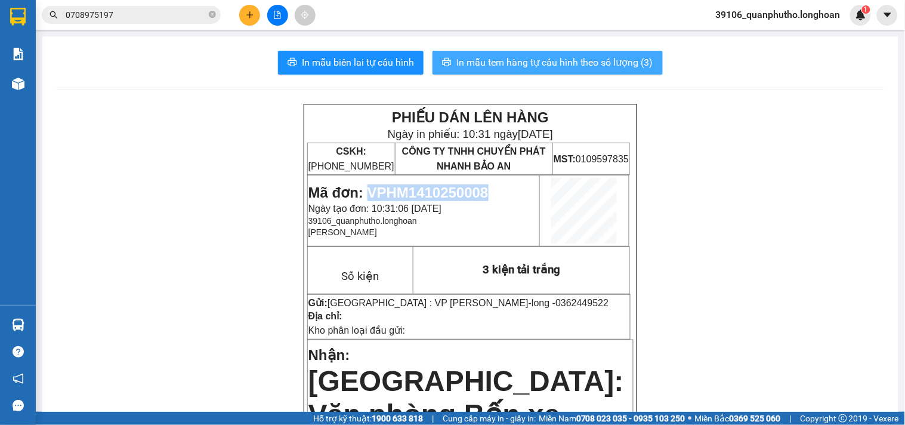
click at [484, 61] on span "In mẫu tem hàng tự cấu hình theo số lượng (3)" at bounding box center [554, 62] width 197 height 15
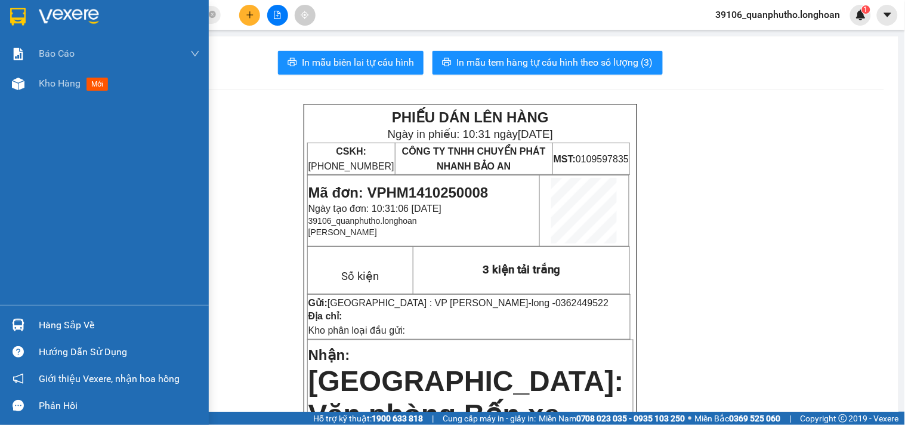
click at [13, 18] on img at bounding box center [18, 17] width 16 height 18
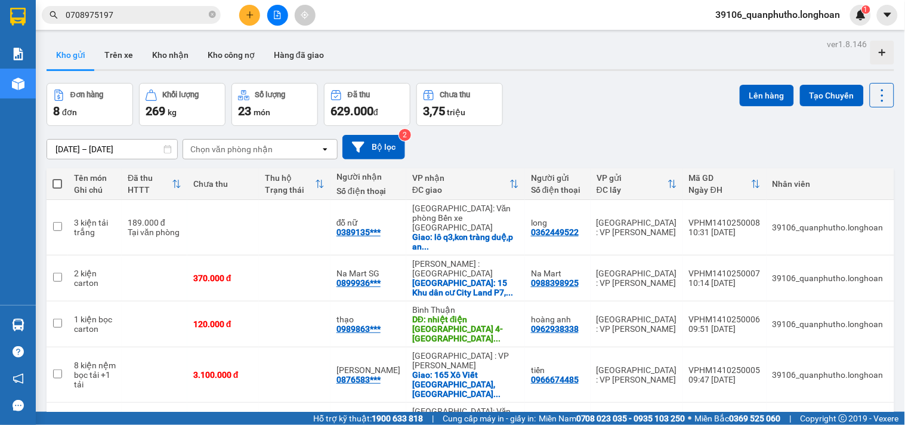
drag, startPoint x: 590, startPoint y: 116, endPoint x: 595, endPoint y: 122, distance: 7.6
click at [590, 116] on div "Đơn hàng 8 đơn Khối lượng 269 kg Số lượng 23 món Đã thu 629.000 đ Chưa thu 3,75…" at bounding box center [470, 104] width 847 height 43
click at [791, 221] on button at bounding box center [799, 227] width 17 height 21
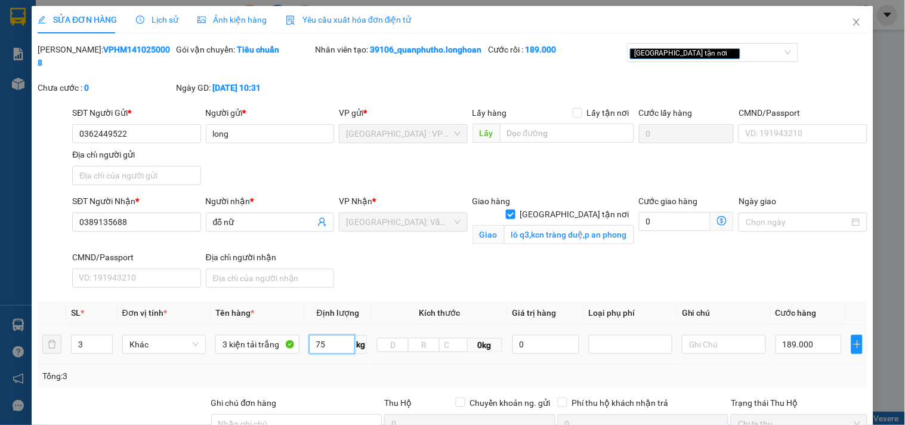
click at [330, 346] on input "75" at bounding box center [332, 344] width 47 height 19
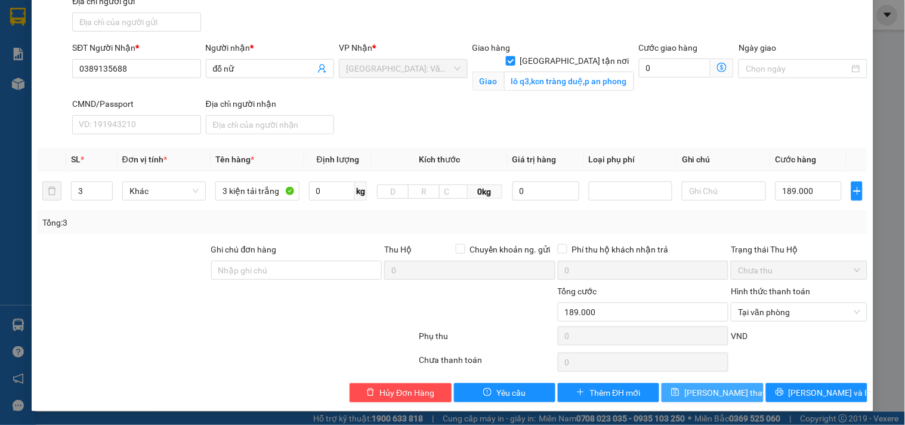
click at [724, 389] on span "[PERSON_NAME] thay đổi" at bounding box center [731, 392] width 95 height 13
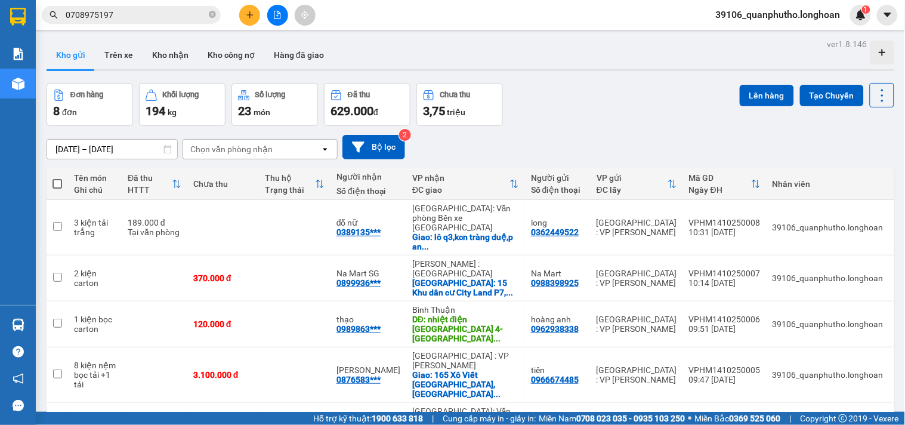
click at [247, 18] on icon "plus" at bounding box center [250, 15] width 8 height 8
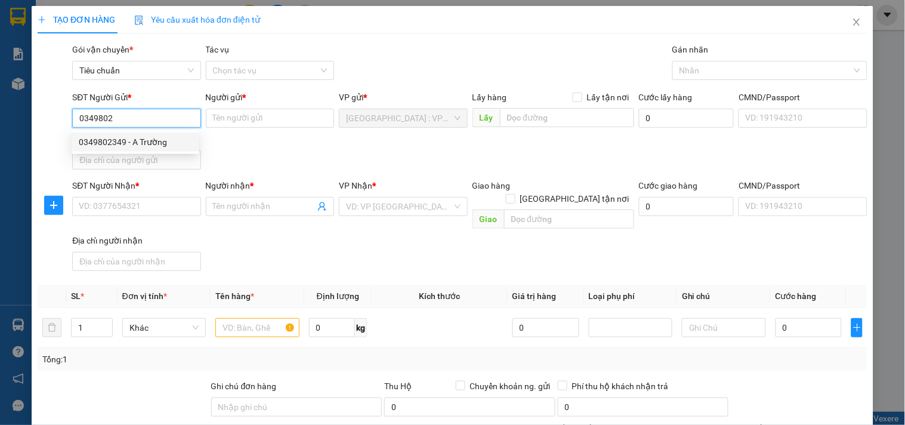
drag, startPoint x: 167, startPoint y: 143, endPoint x: 174, endPoint y: 175, distance: 33.0
click at [166, 143] on div "0349802349 - A Trường" at bounding box center [135, 141] width 113 height 13
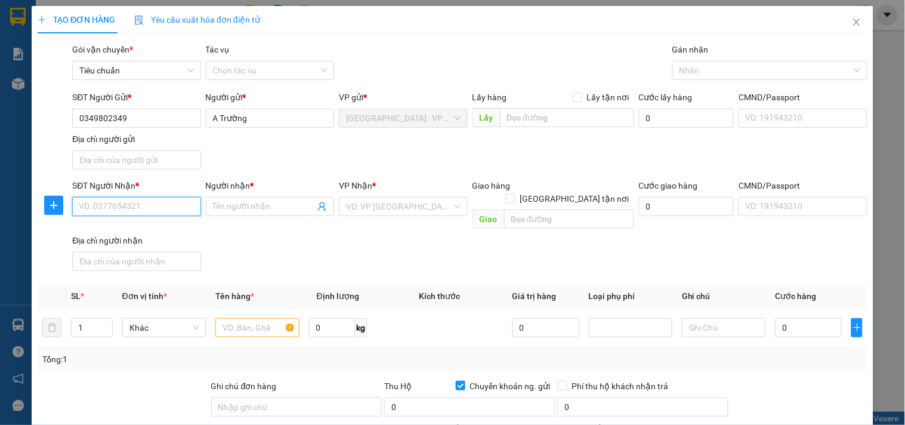
click at [164, 209] on input "SĐT Người Nhận *" at bounding box center [136, 206] width 128 height 19
click at [281, 205] on input "Người nhận *" at bounding box center [264, 206] width 102 height 13
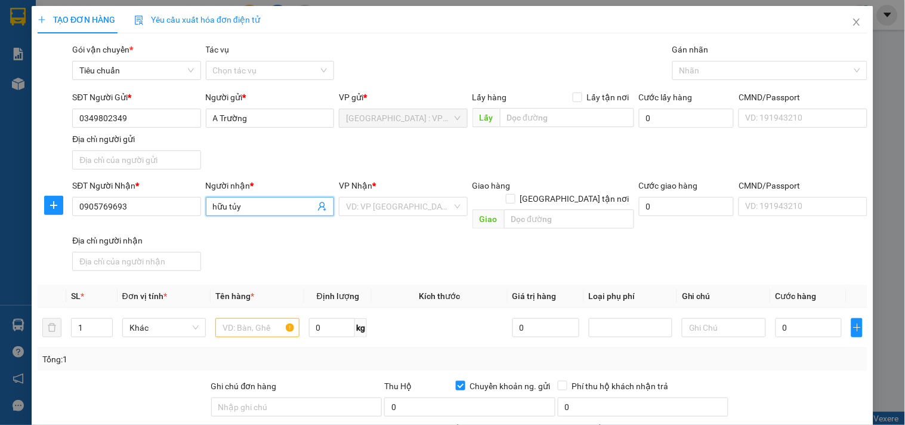
click at [230, 203] on input "hữu tủy" at bounding box center [264, 206] width 102 height 13
click at [527, 209] on input "text" at bounding box center [569, 218] width 130 height 19
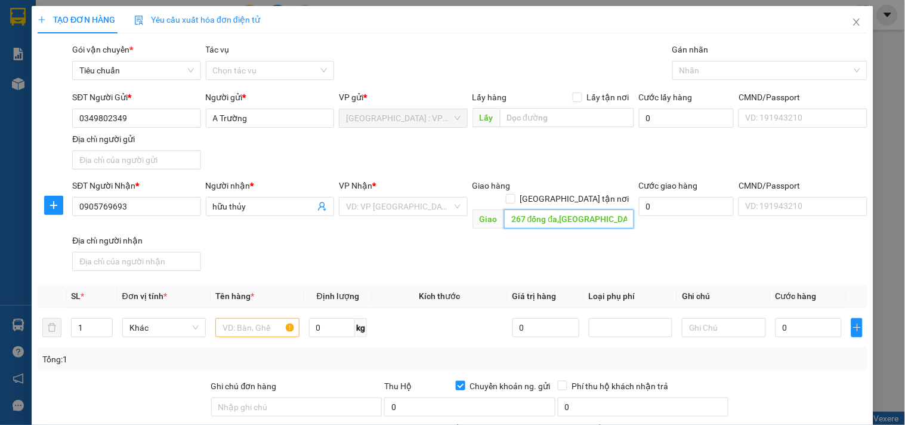
click at [599, 209] on input "267 đống đa,[GEOGRAPHIC_DATA],dà nẵng" at bounding box center [569, 218] width 130 height 19
click at [591, 192] on span "[GEOGRAPHIC_DATA] tận nơi" at bounding box center [574, 198] width 119 height 13
click at [514, 194] on input "[GEOGRAPHIC_DATA] tận nơi" at bounding box center [510, 198] width 8 height 8
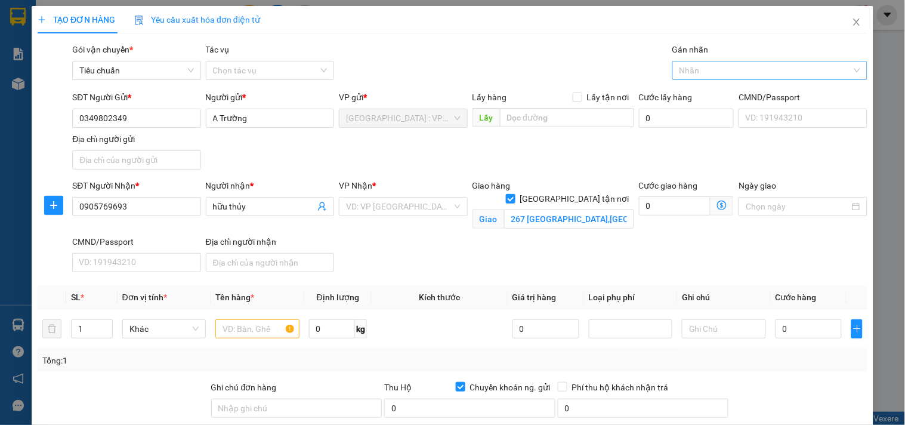
click at [689, 68] on div at bounding box center [763, 70] width 177 height 14
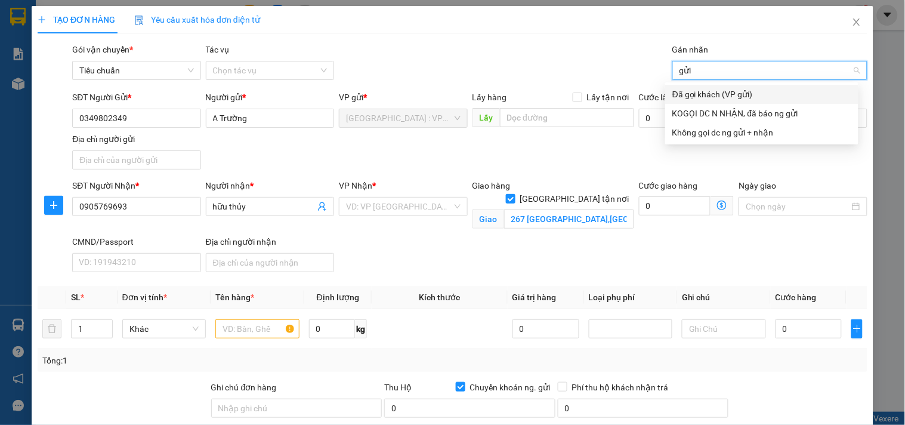
click at [699, 97] on div "Đã gọi khách (VP gửi)" at bounding box center [761, 94] width 179 height 13
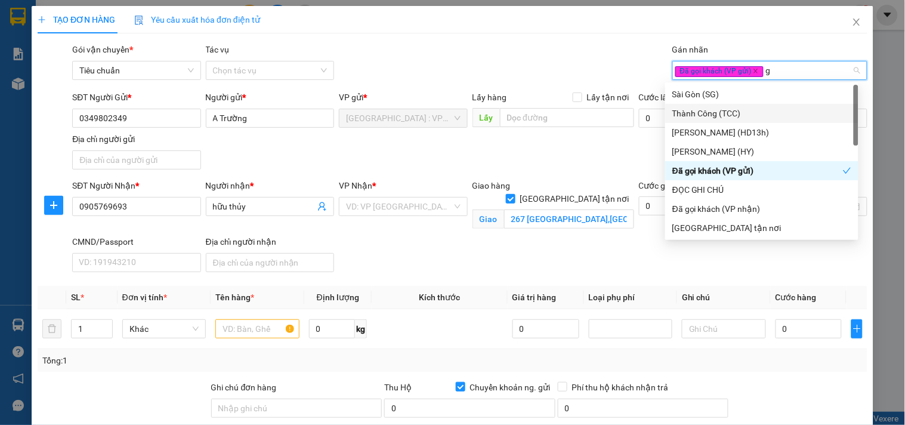
type input "gt"
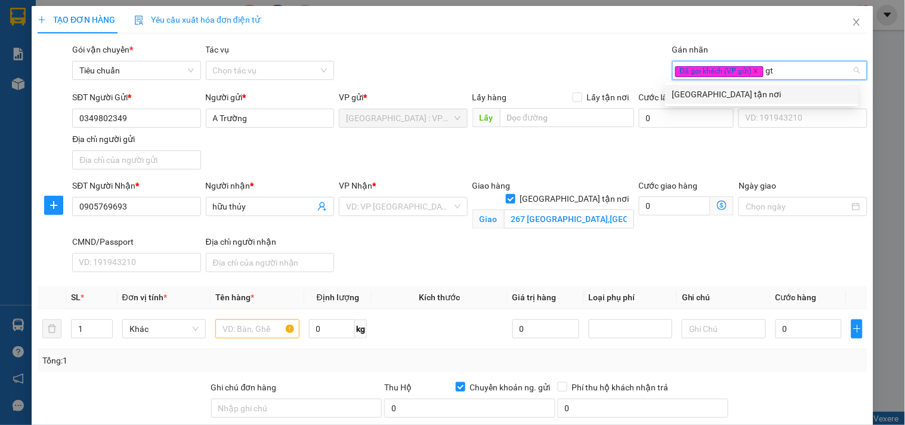
click at [708, 91] on div "[GEOGRAPHIC_DATA] tận nơi" at bounding box center [761, 94] width 179 height 13
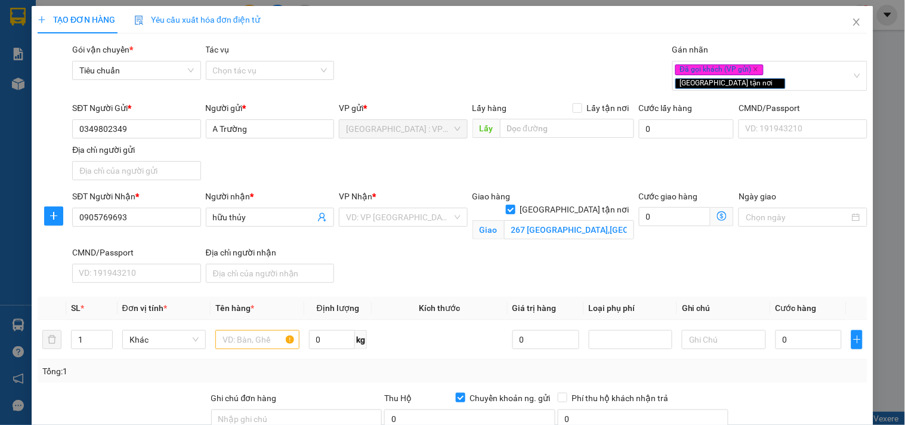
click at [559, 61] on div "Gói vận chuyển * Tiêu chuẩn Tác vụ Chọn tác vụ Gán nhãn Đã gọi khách (VP gửi)…" at bounding box center [470, 69] width 800 height 52
drag, startPoint x: 424, startPoint y: 209, endPoint x: 416, endPoint y: 200, distance: 11.4
click at [423, 208] on input "search" at bounding box center [399, 217] width 106 height 18
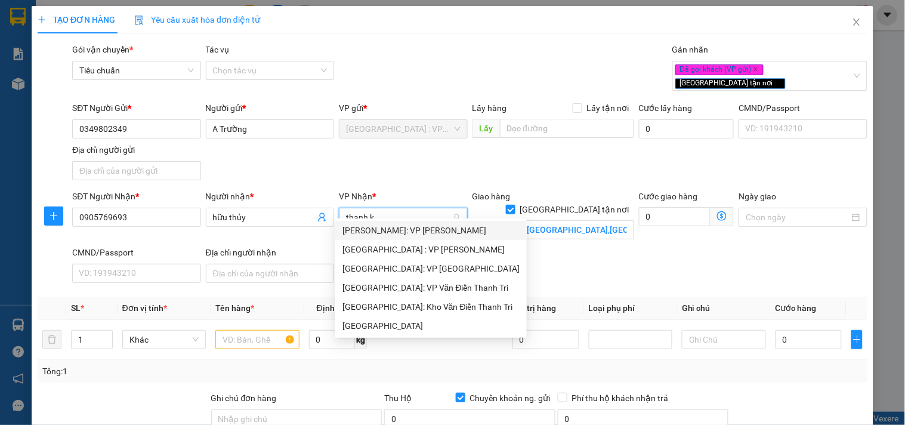
type input "thanh kh"
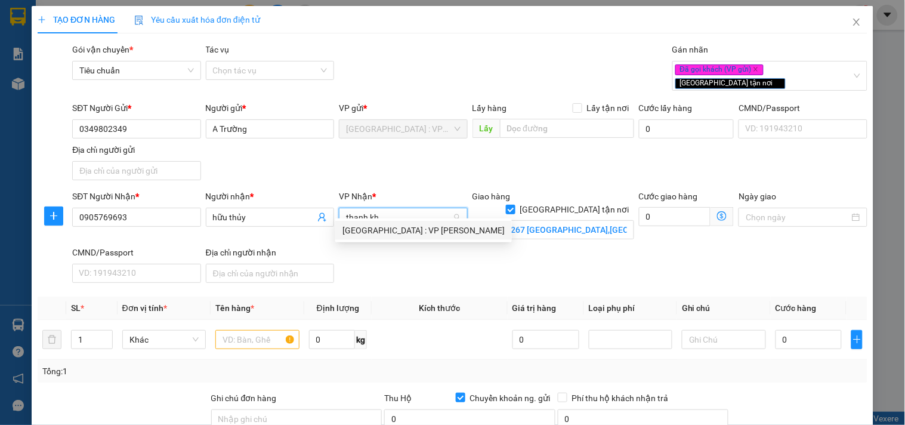
drag, startPoint x: 420, startPoint y: 225, endPoint x: 323, endPoint y: 278, distance: 110.4
click at [419, 225] on div "[GEOGRAPHIC_DATA] : VP [PERSON_NAME]" at bounding box center [423, 230] width 162 height 13
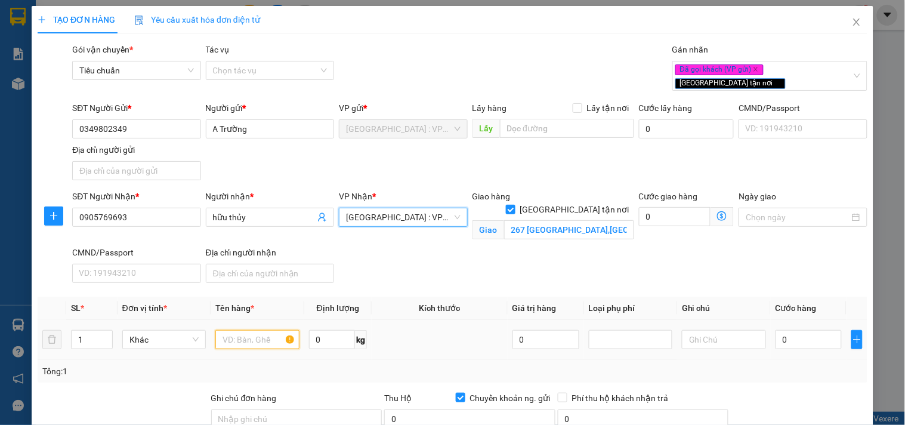
click at [255, 330] on input "text" at bounding box center [256, 339] width 83 height 19
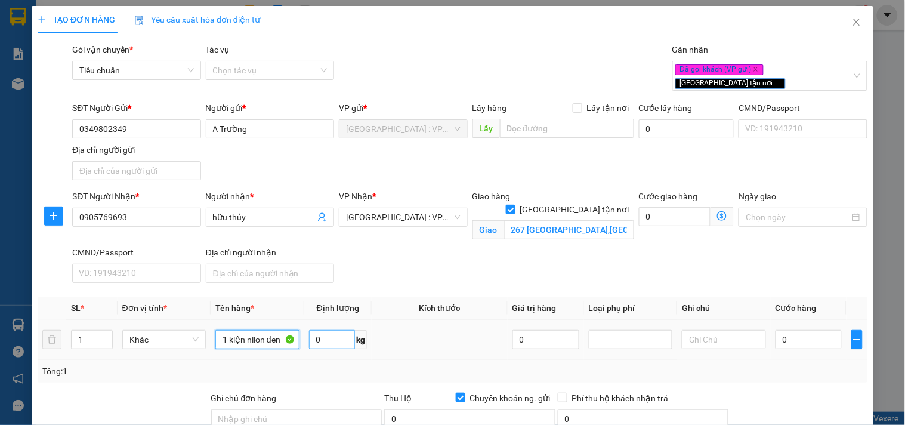
type input "1 kiện nilon đen"
click at [341, 330] on input "0" at bounding box center [332, 339] width 47 height 19
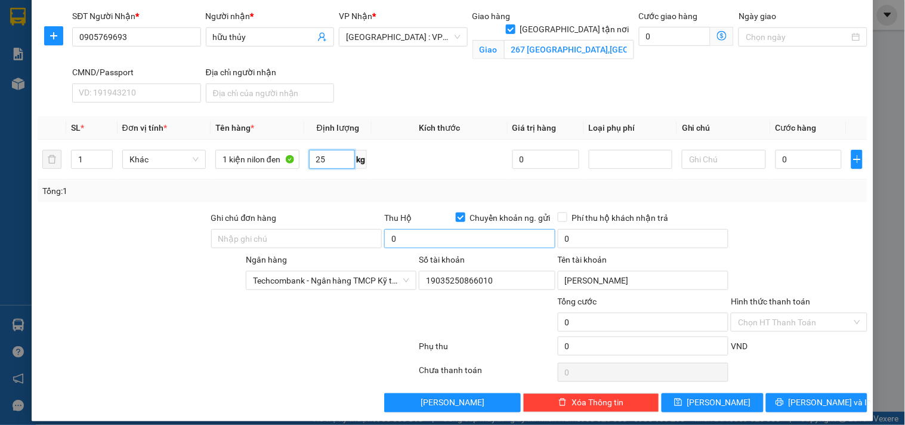
type input "25"
click at [513, 229] on input "0" at bounding box center [469, 238] width 171 height 19
click at [789, 150] on input "0" at bounding box center [808, 159] width 67 height 19
type input "1"
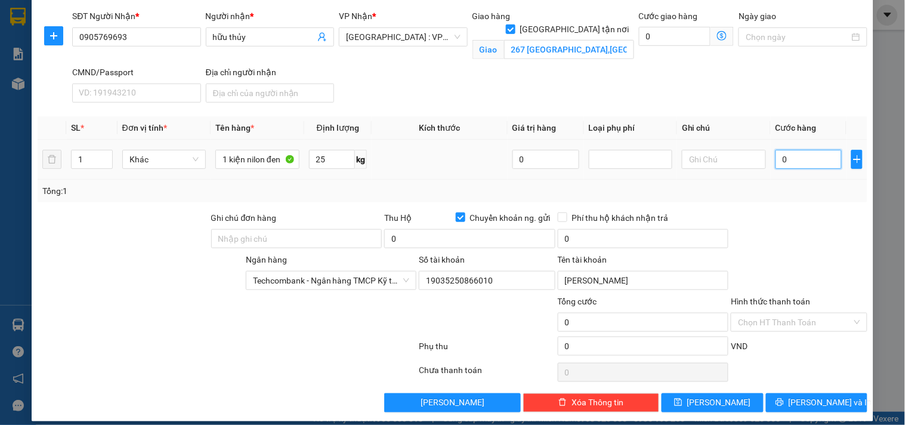
type input "1"
type input "18"
type input "180"
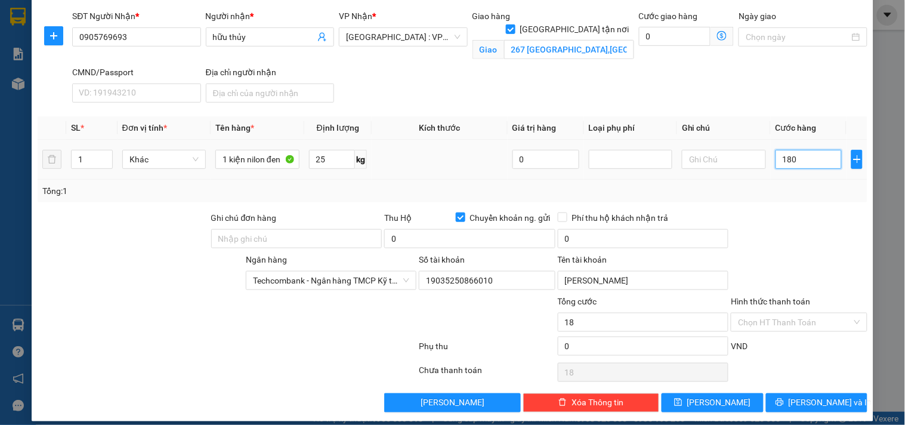
type input "180"
type input "1.800"
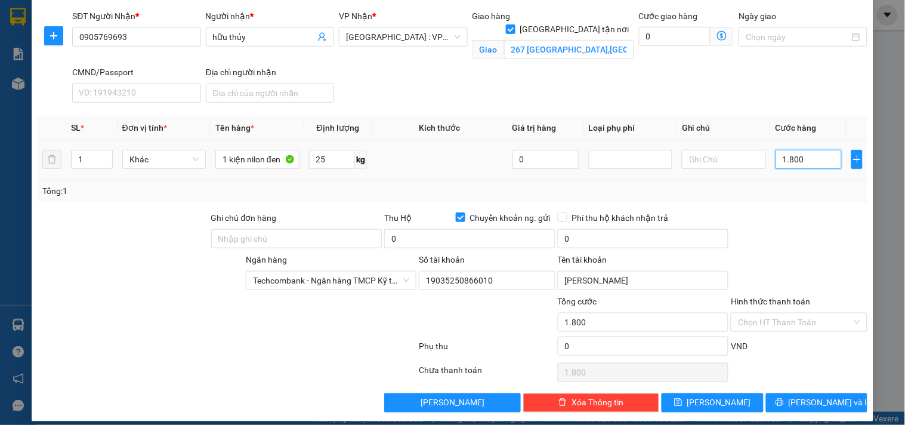
type input "18.000"
type input "180.000"
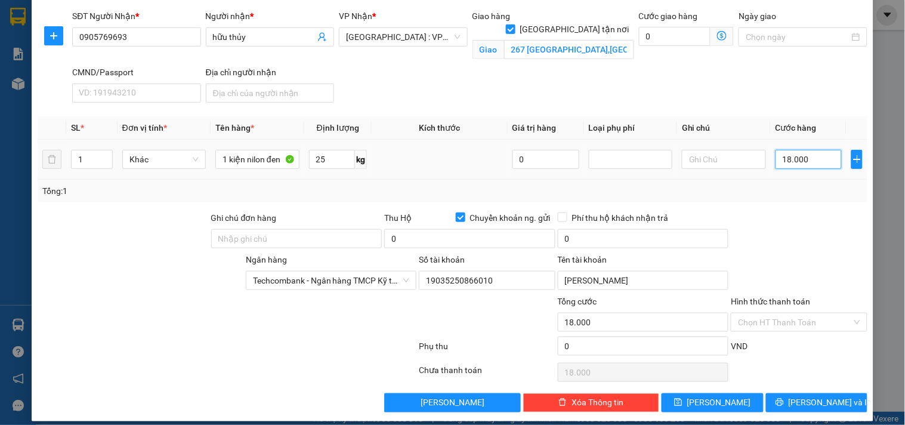
type input "180.000"
click at [511, 229] on input "0" at bounding box center [469, 238] width 171 height 19
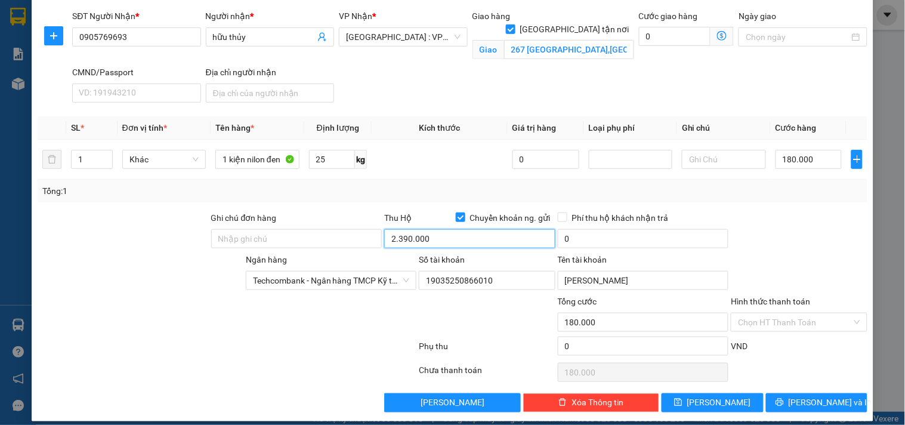
type input "2.390.000"
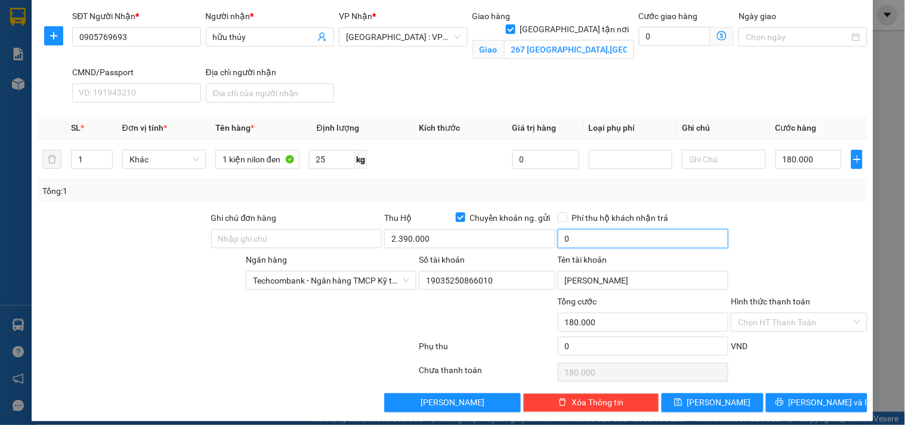
click at [642, 229] on input "0" at bounding box center [643, 238] width 171 height 19
type input "20.000"
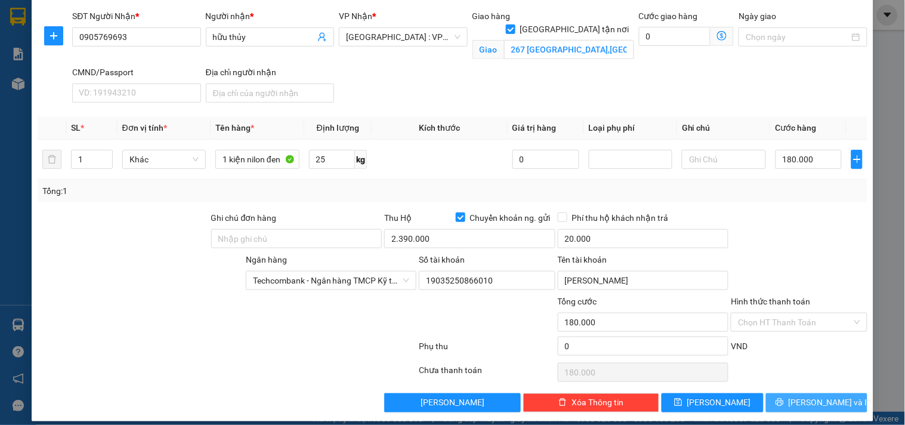
click at [813, 396] on span "[PERSON_NAME] và In" at bounding box center [829, 402] width 83 height 13
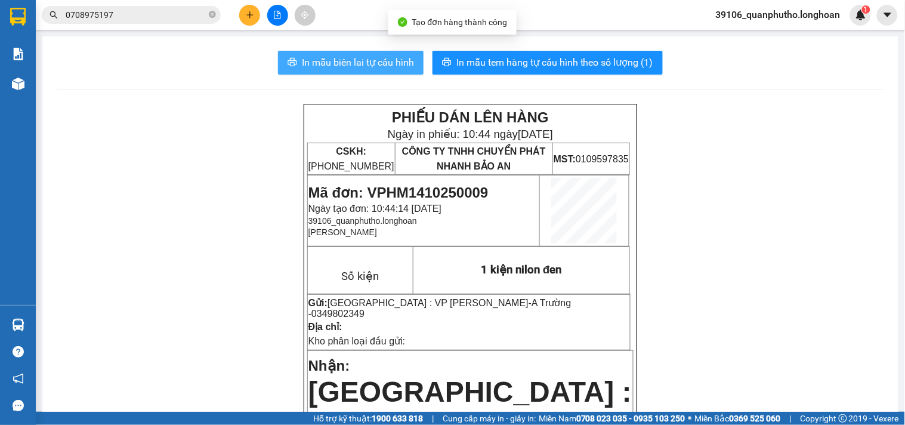
click at [362, 61] on span "In mẫu biên lai tự cấu hình" at bounding box center [358, 62] width 112 height 15
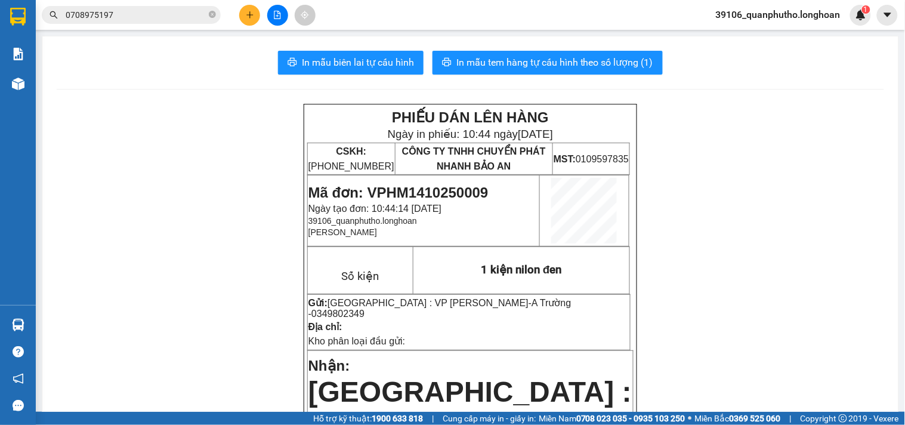
click at [444, 188] on span "Mã đơn: VPHM1410250009" at bounding box center [398, 192] width 180 height 16
click at [436, 193] on span "Mã đơn: VPHM1410250009" at bounding box center [398, 192] width 180 height 16
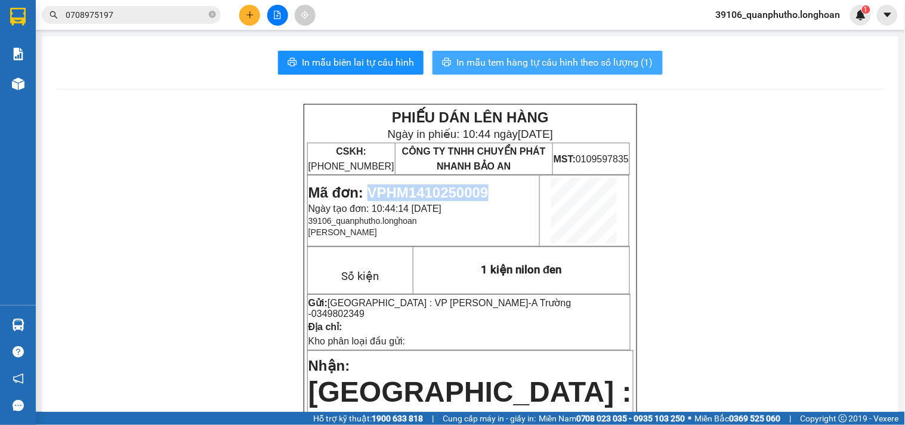
click at [481, 62] on span "In mẫu tem hàng tự cấu hình theo số lượng (1)" at bounding box center [554, 62] width 197 height 15
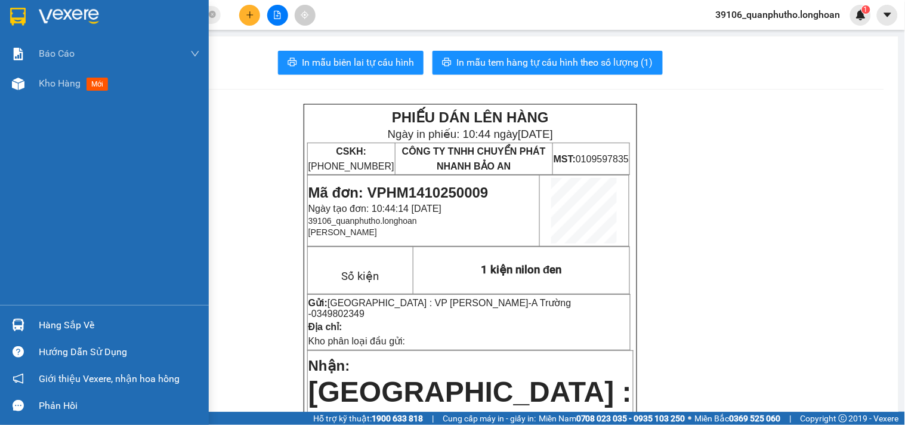
drag, startPoint x: 32, startPoint y: 9, endPoint x: 12, endPoint y: 35, distance: 32.3
click at [30, 12] on div at bounding box center [104, 19] width 209 height 39
